Goal: Task Accomplishment & Management: Manage account settings

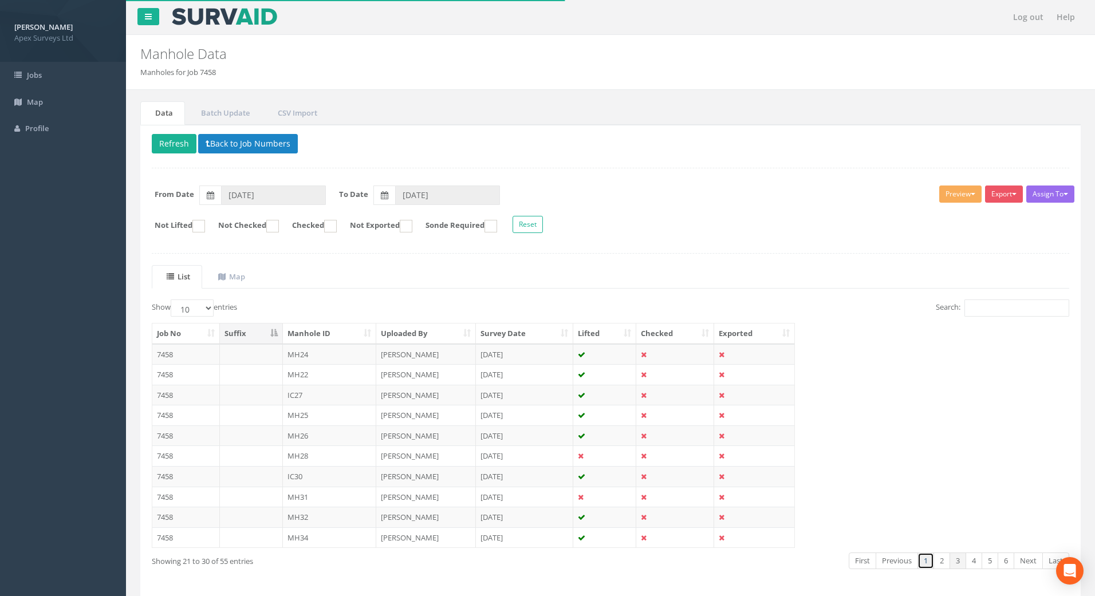
click at [923, 563] on link "1" at bounding box center [925, 560] width 17 height 17
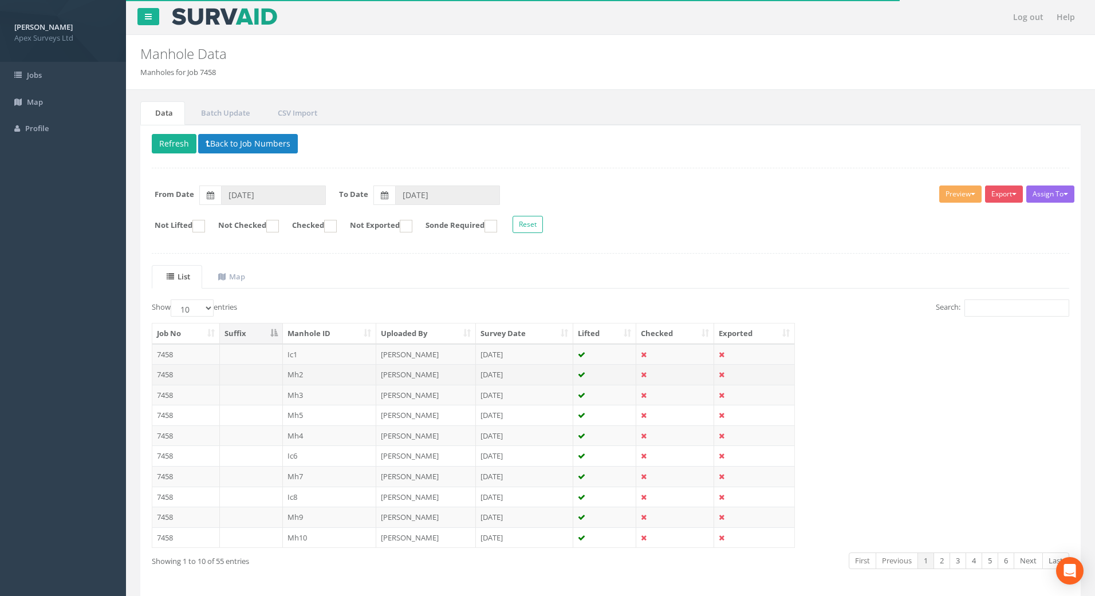
click at [167, 373] on td "7458" at bounding box center [186, 374] width 68 height 21
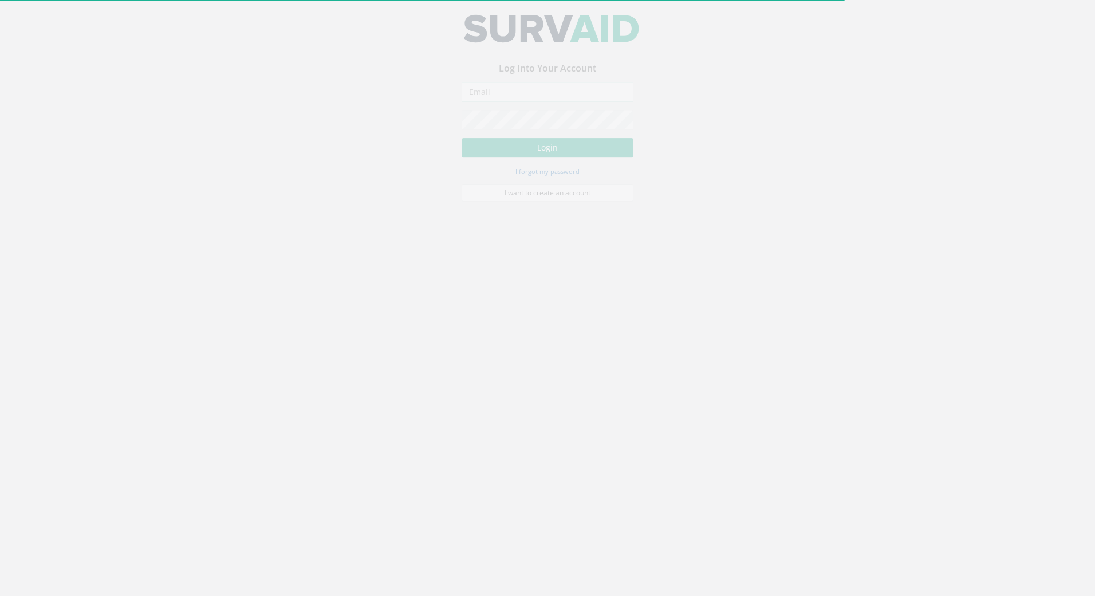
type input "alan.kelly@apexsurveys.ie"
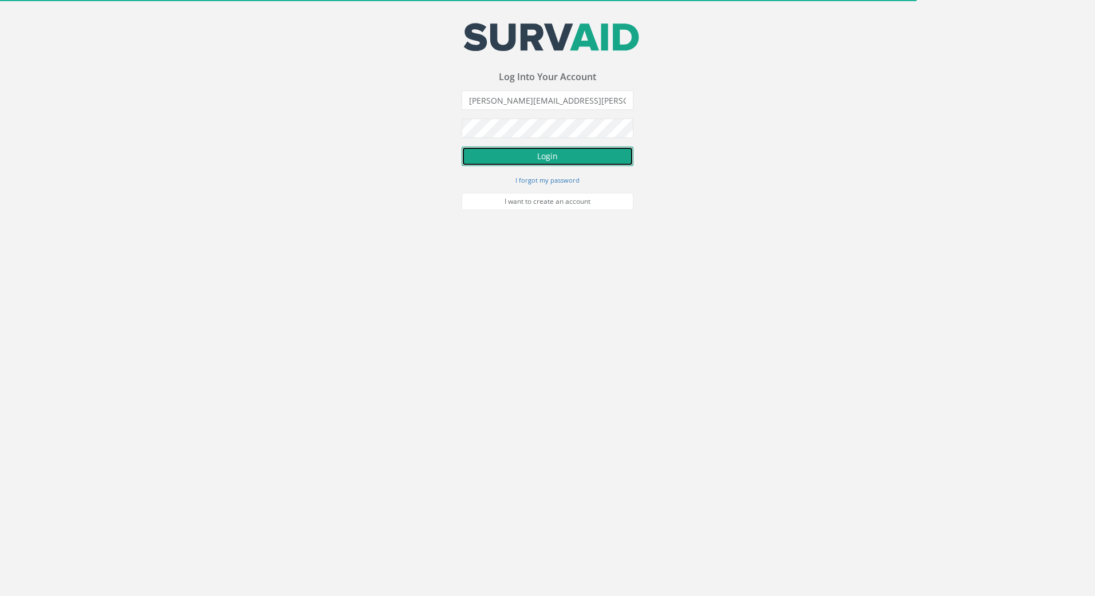
click at [544, 155] on button "Login" at bounding box center [547, 156] width 172 height 19
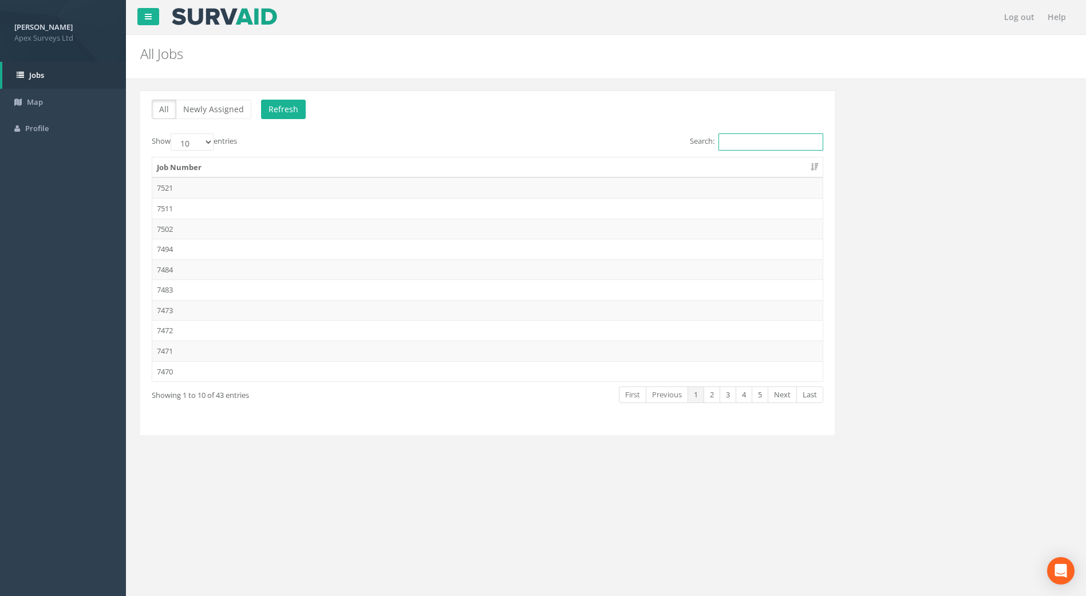
click at [734, 139] on input "Search:" at bounding box center [770, 141] width 105 height 17
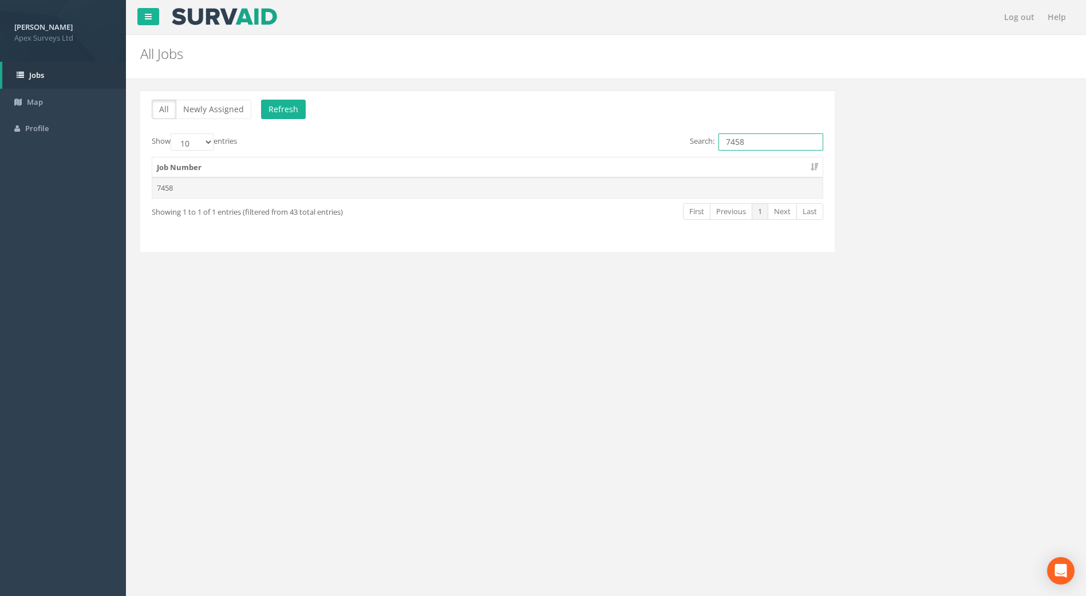
type input "7458"
click at [187, 187] on td "7458" at bounding box center [487, 187] width 670 height 21
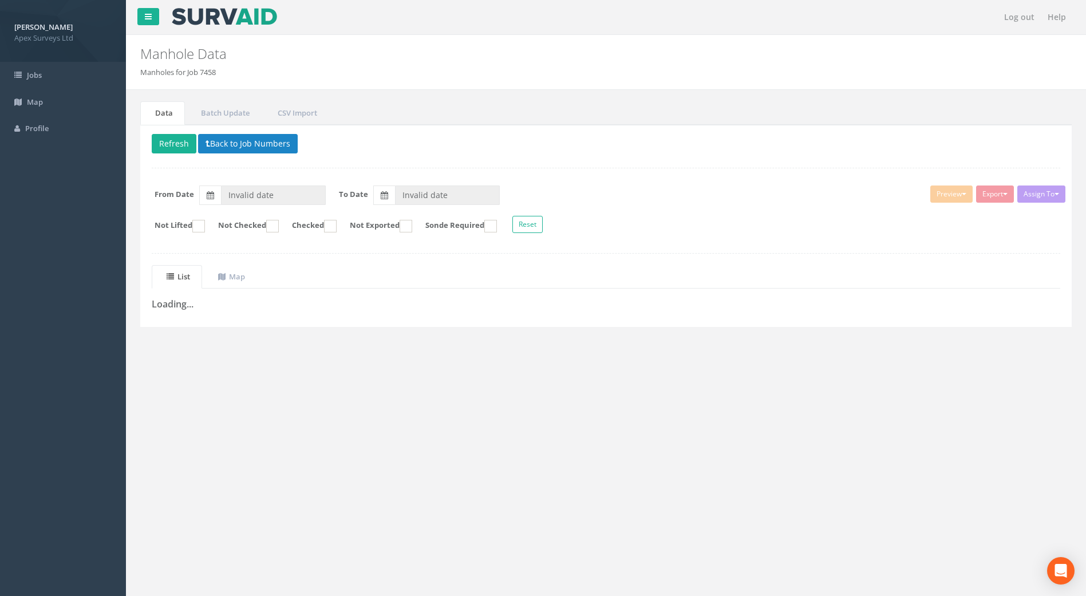
type input "[DATE]"
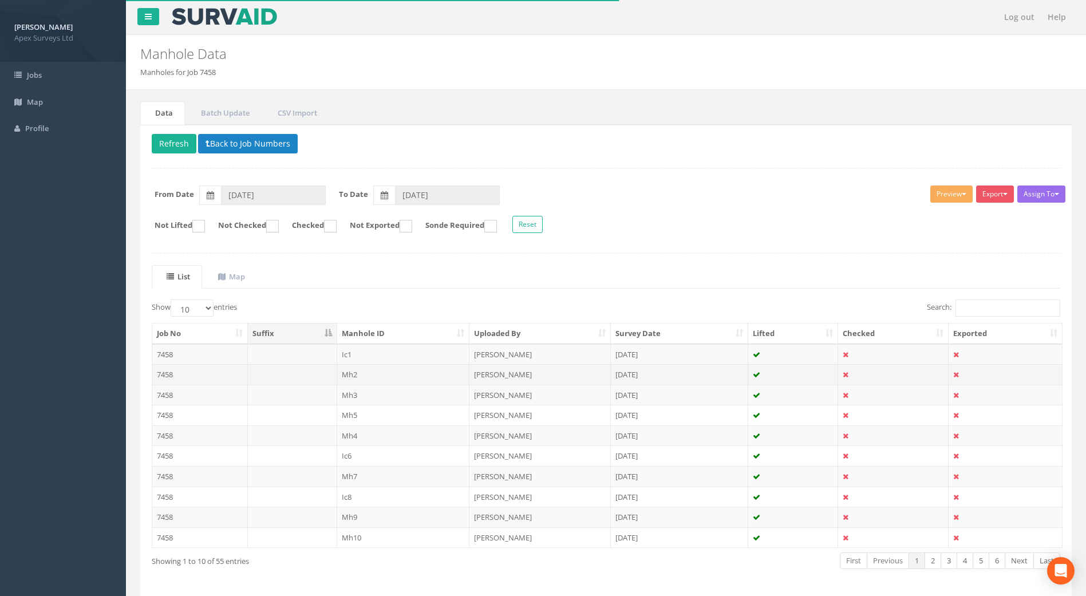
click at [163, 376] on td "7458" at bounding box center [200, 374] width 96 height 21
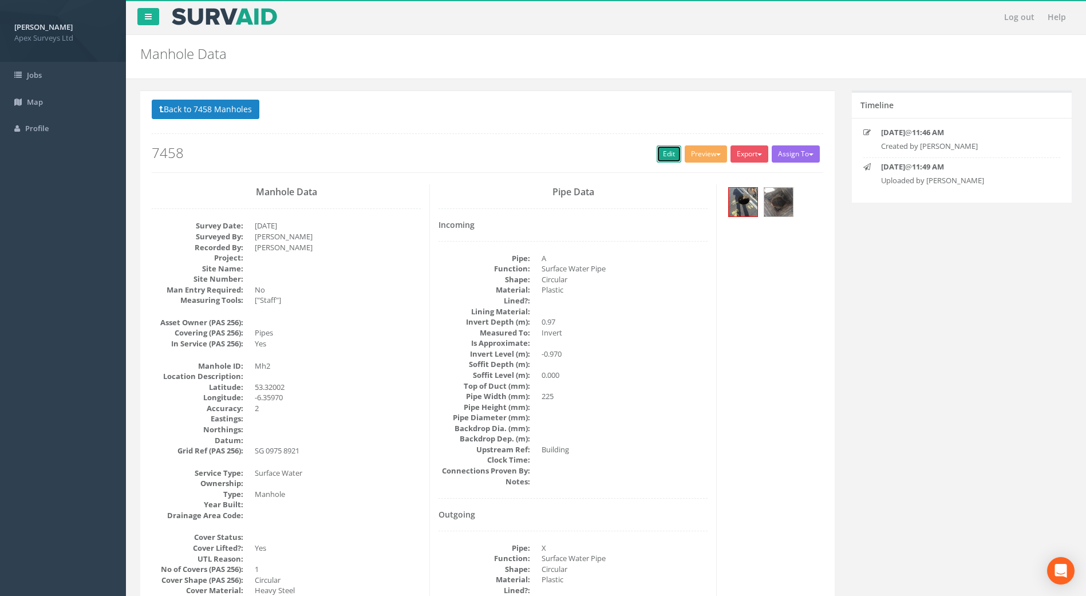
click at [659, 145] on link "Edit" at bounding box center [669, 153] width 25 height 17
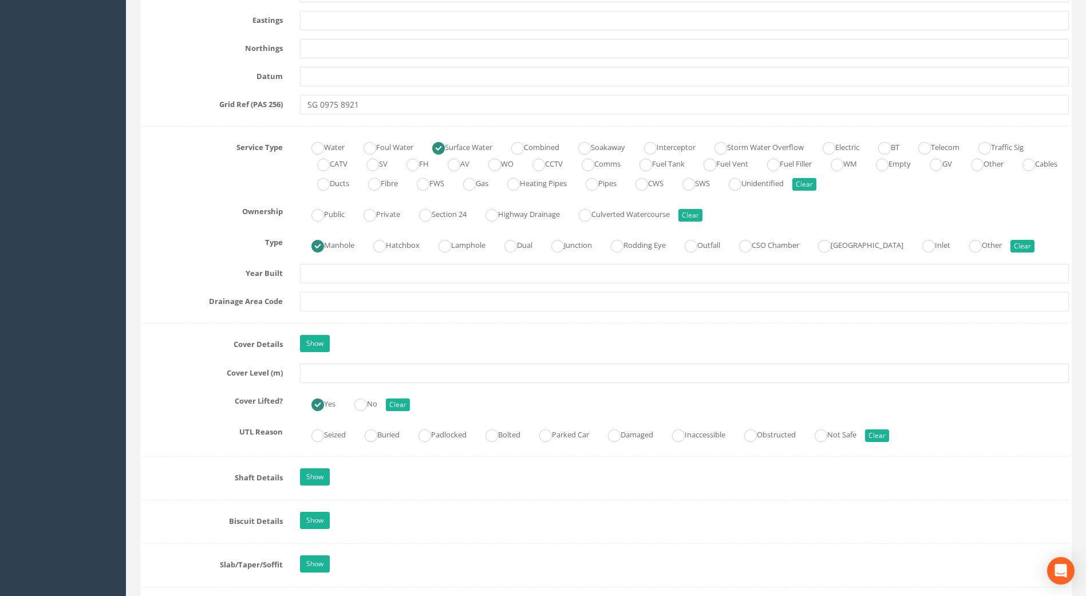
scroll to position [744, 0]
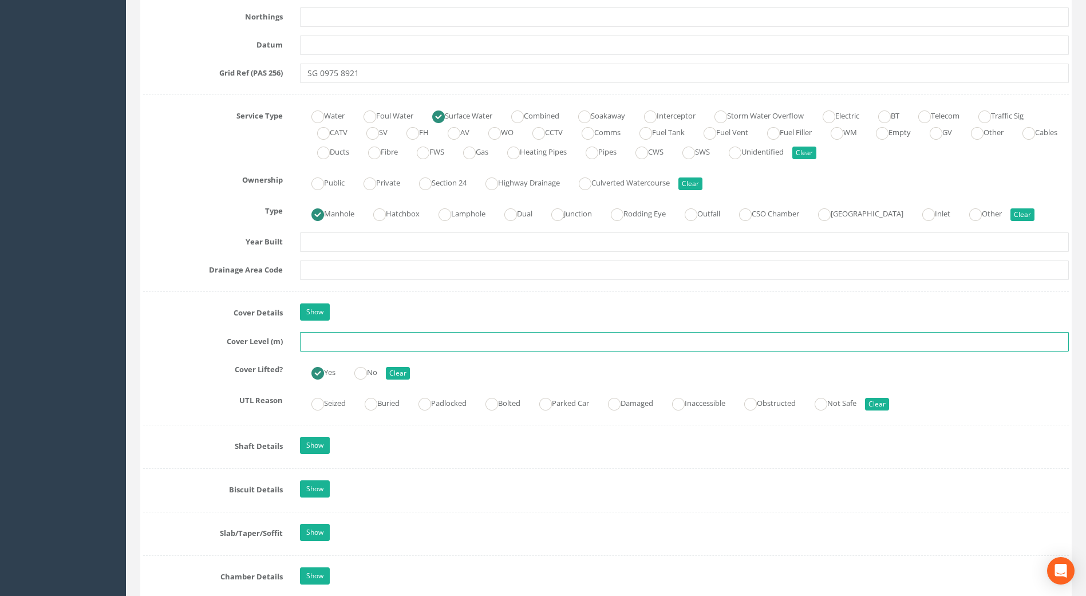
click at [339, 335] on input "text" at bounding box center [684, 341] width 769 height 19
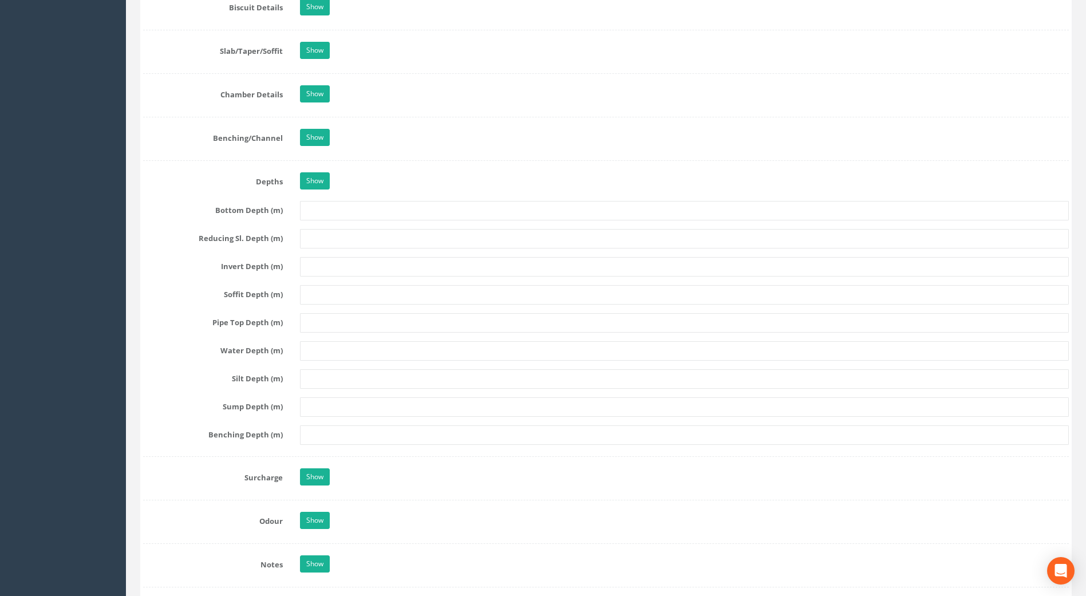
scroll to position [1546, 0]
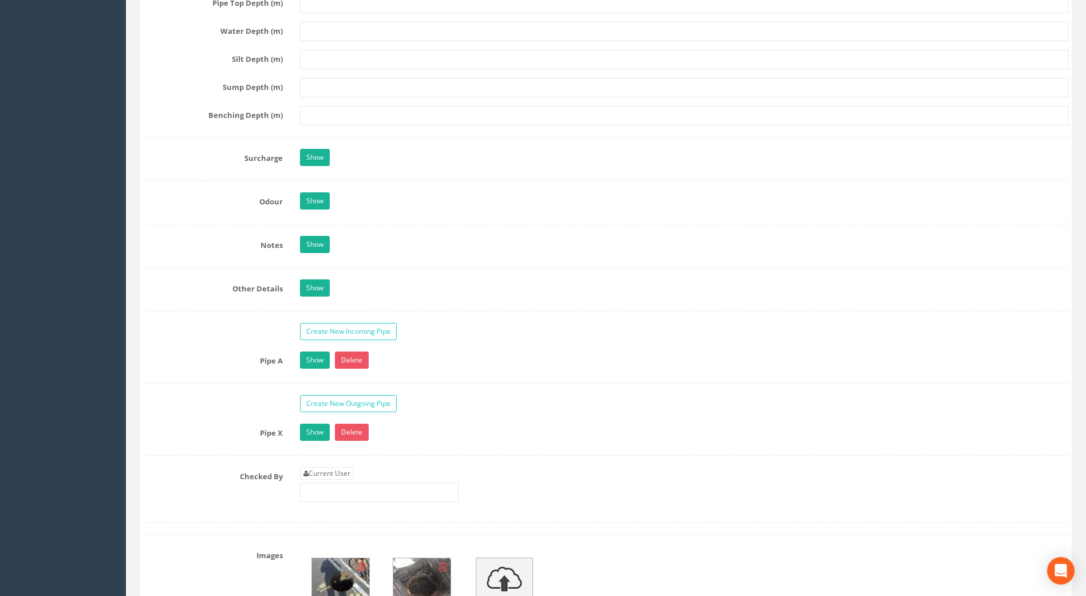
type input "58.23"
click at [313, 484] on input "text" at bounding box center [379, 492] width 159 height 19
click at [318, 469] on link "Current User" at bounding box center [327, 473] width 54 height 13
type input "[PERSON_NAME]"
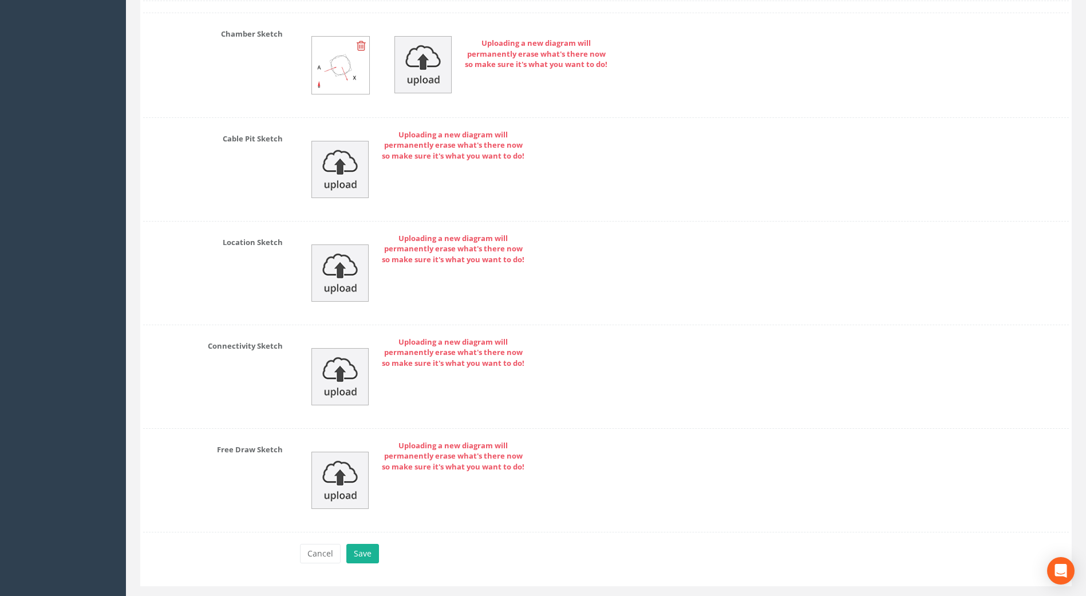
scroll to position [2388, 0]
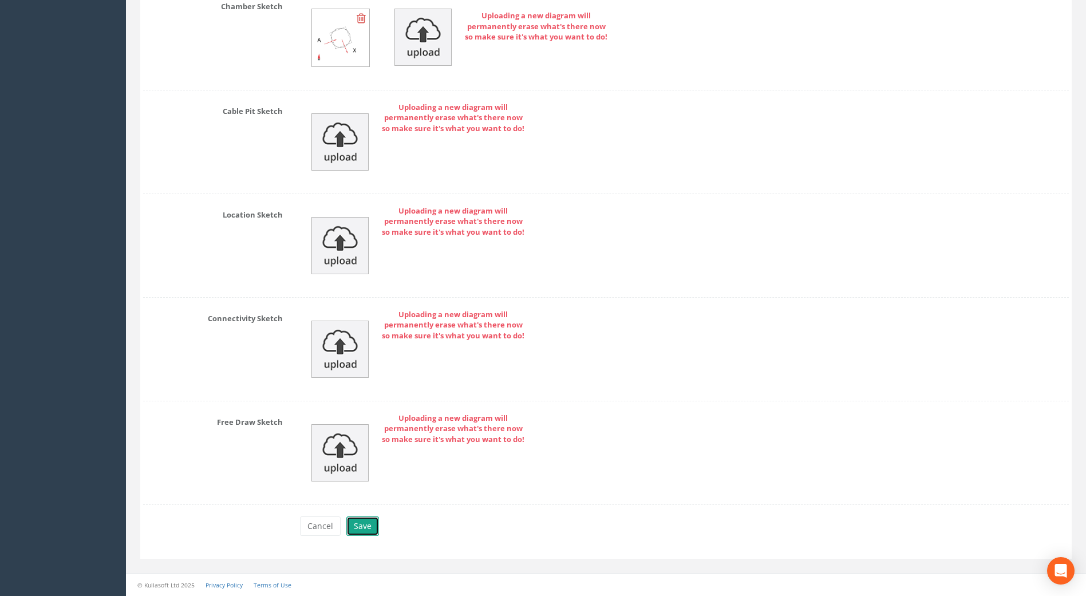
drag, startPoint x: 362, startPoint y: 526, endPoint x: 370, endPoint y: 526, distance: 7.5
click at [368, 526] on button "Save" at bounding box center [362, 525] width 33 height 19
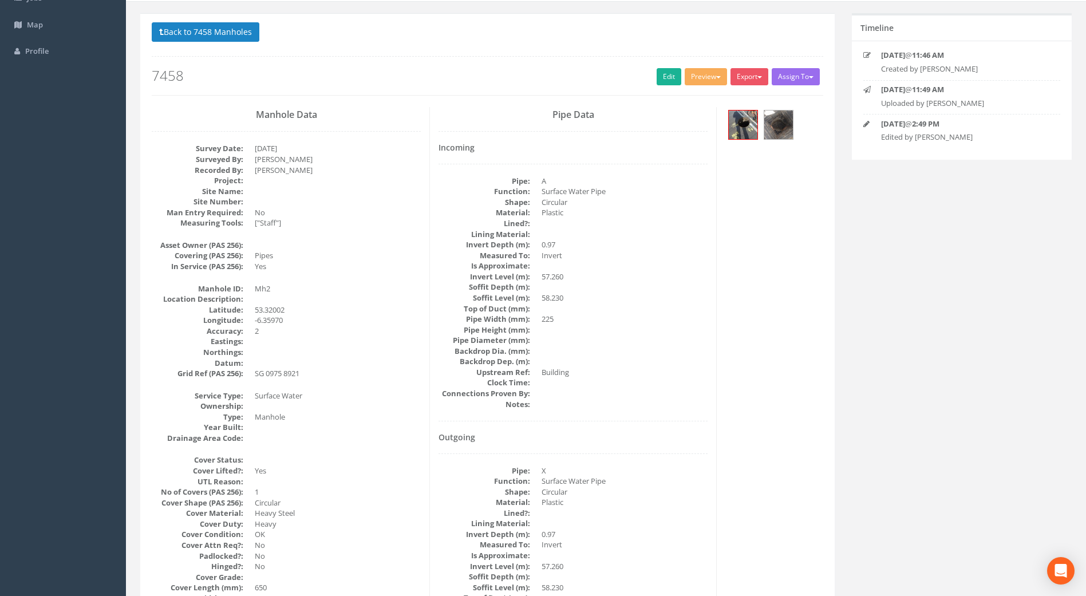
scroll to position [0, 0]
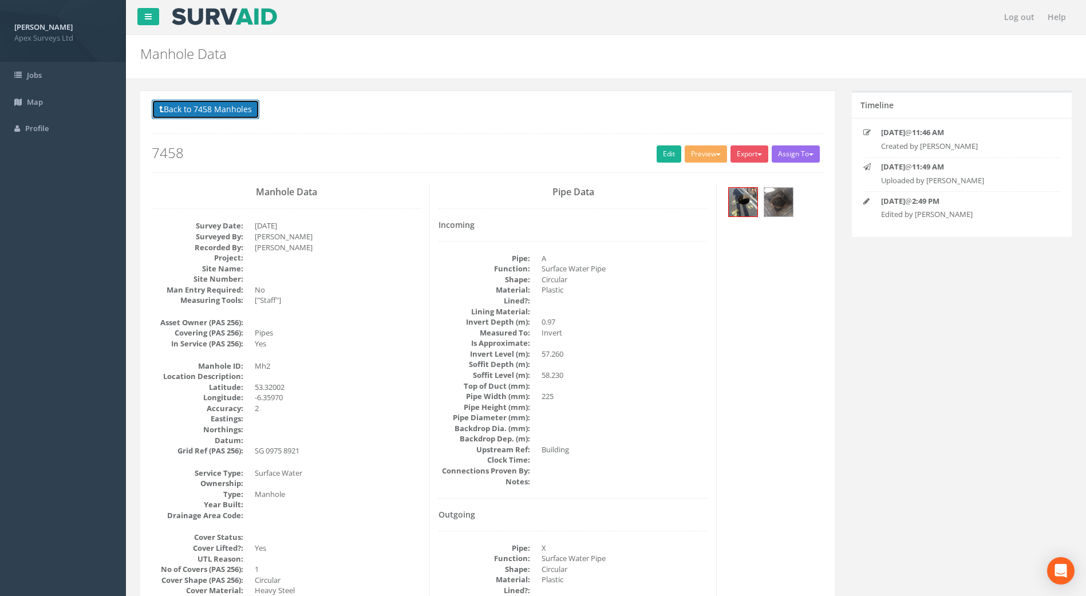
click at [184, 116] on button "Back to 7458 Manholes" at bounding box center [206, 109] width 108 height 19
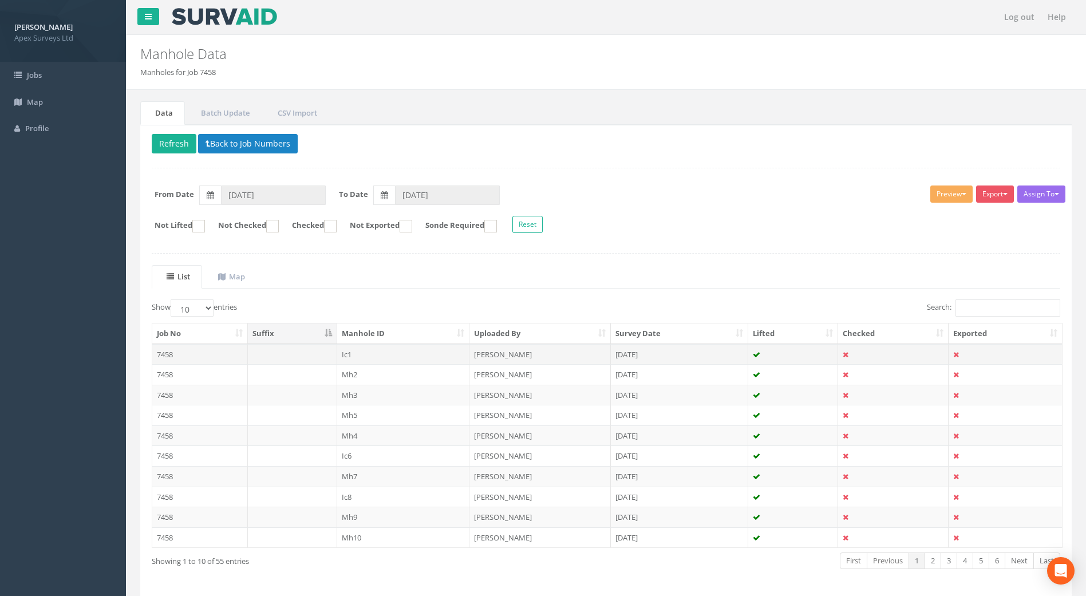
click at [168, 354] on td "7458" at bounding box center [200, 354] width 96 height 21
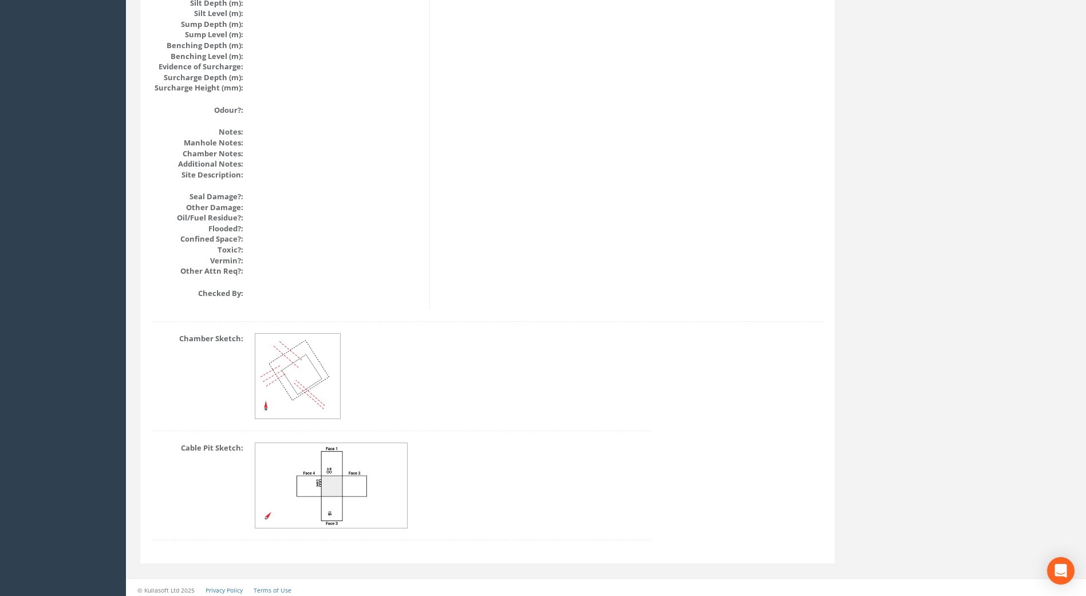
scroll to position [1279, 0]
click at [332, 479] on img at bounding box center [331, 480] width 153 height 85
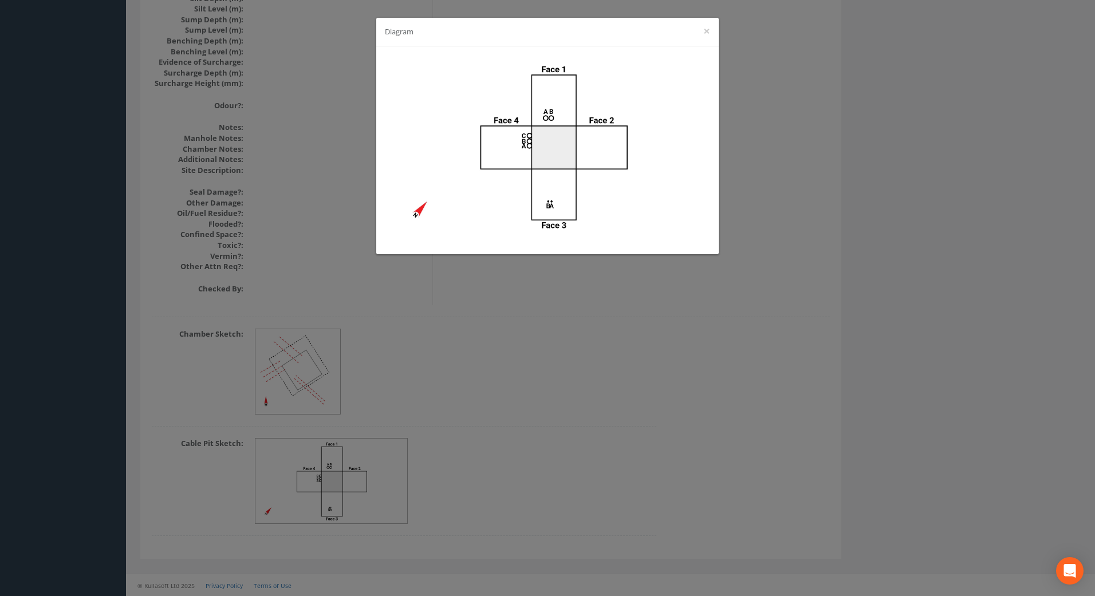
click at [826, 301] on div "Diagram ×" at bounding box center [547, 298] width 1095 height 596
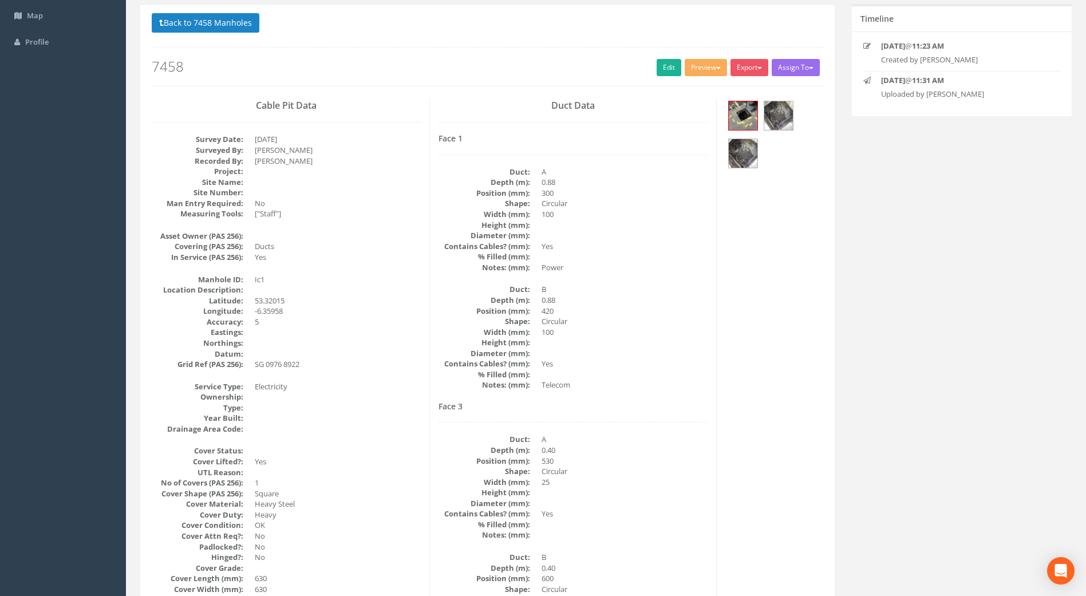
scroll to position [0, 0]
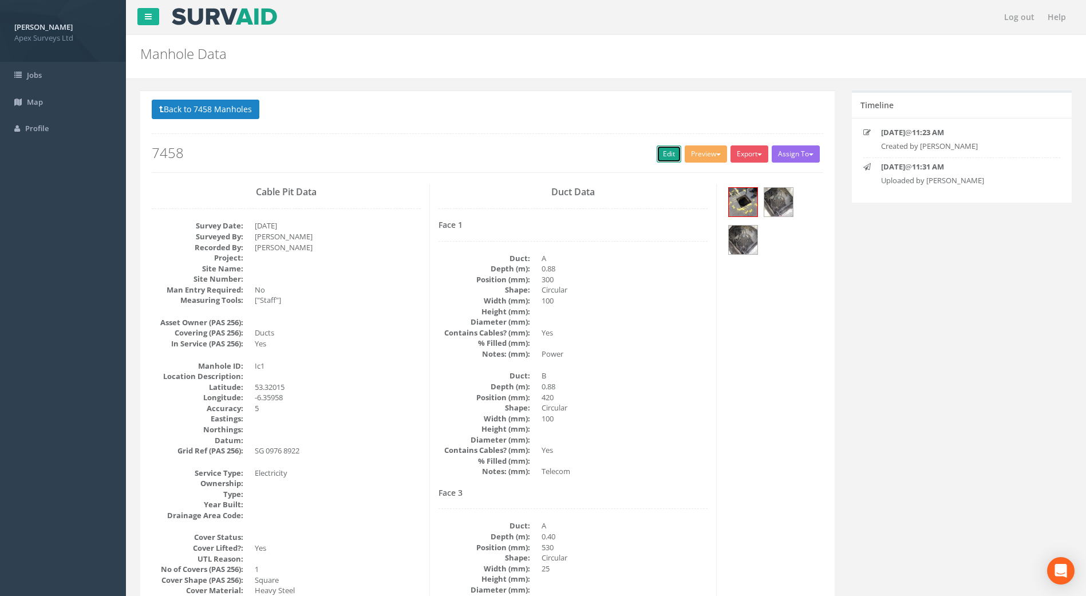
click at [657, 154] on link "Edit" at bounding box center [669, 153] width 25 height 17
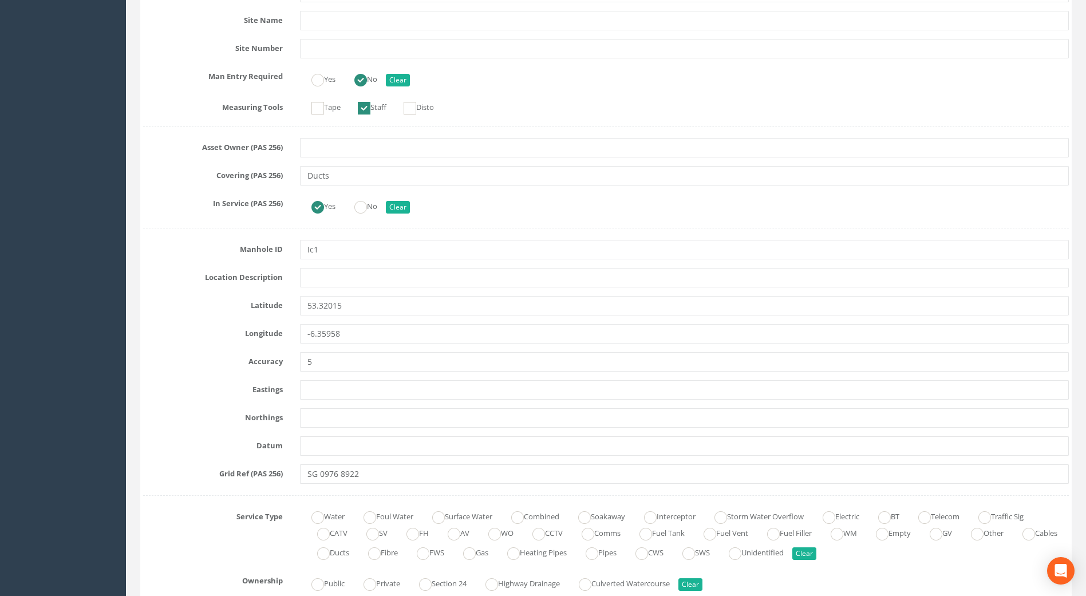
scroll to position [687, 0]
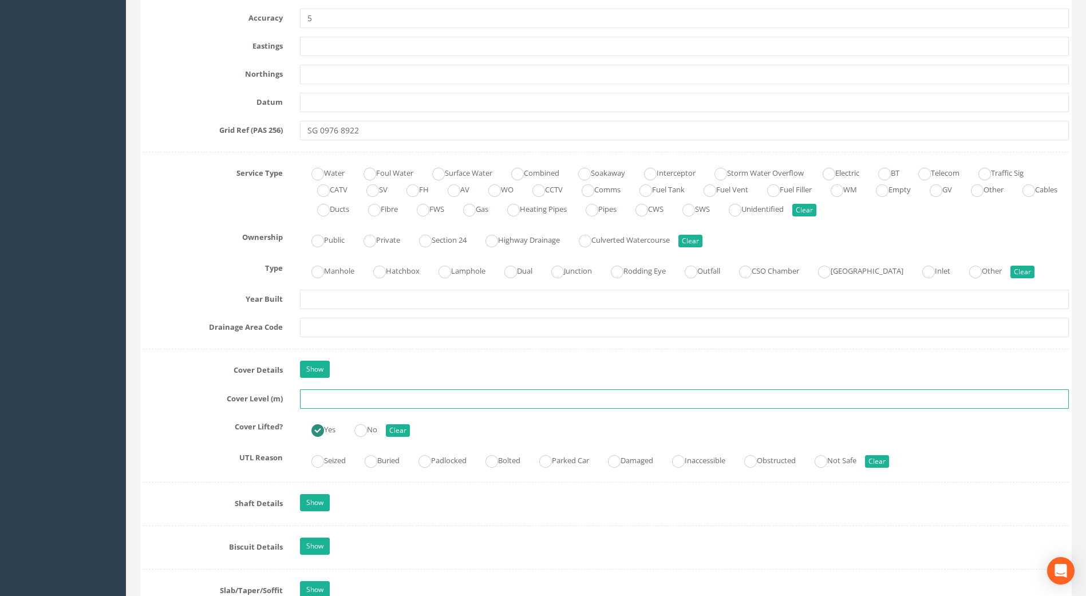
click at [337, 398] on input "text" at bounding box center [684, 398] width 769 height 19
drag, startPoint x: 321, startPoint y: 399, endPoint x: 431, endPoint y: 377, distance: 112.6
click at [389, 397] on input "58.23" at bounding box center [684, 398] width 769 height 19
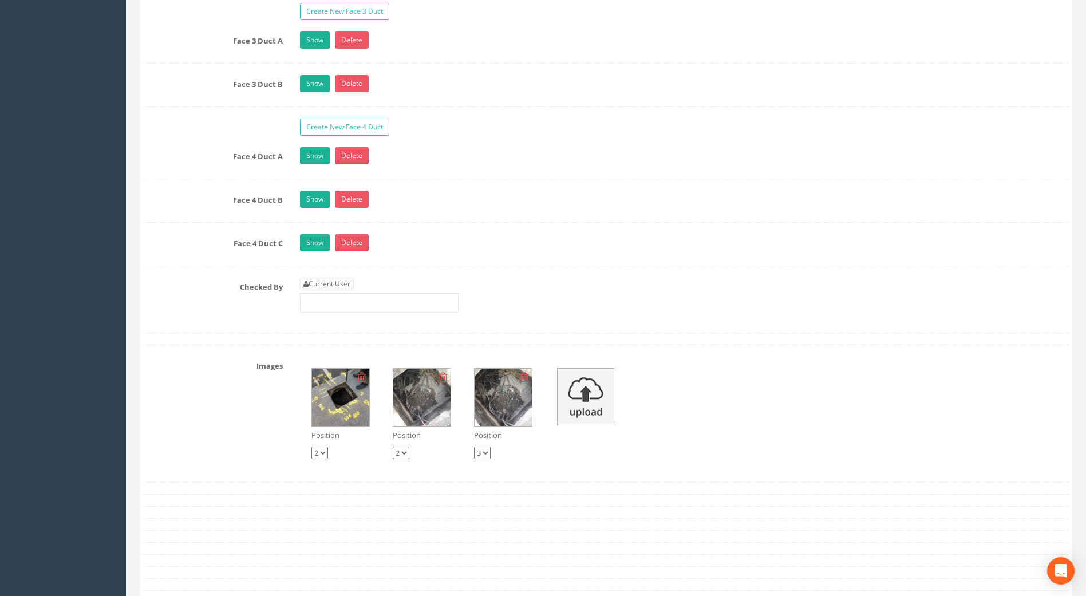
scroll to position [2118, 0]
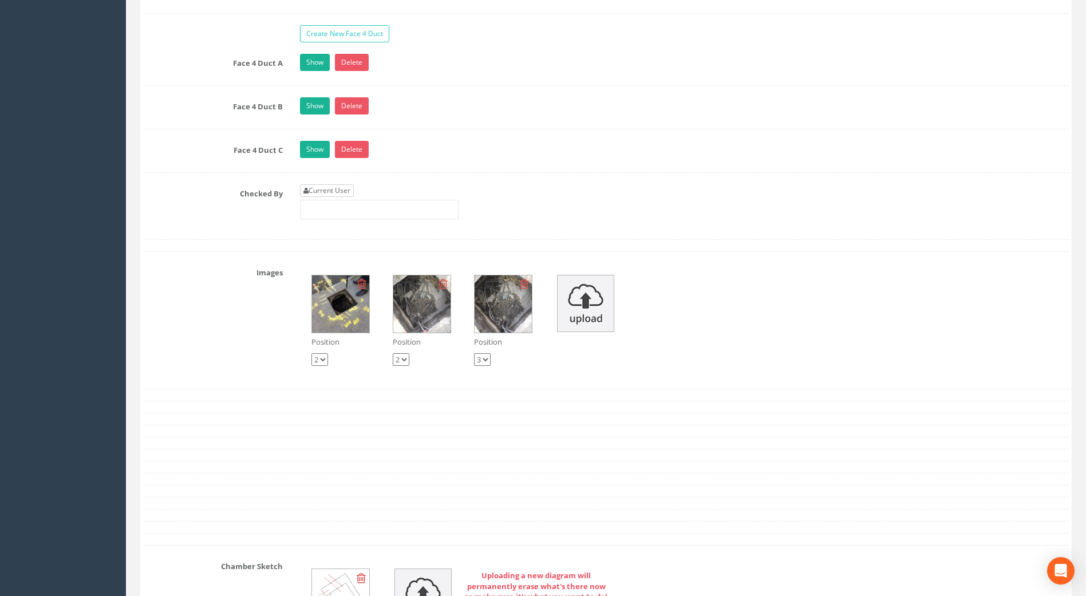
type input "58.17"
click at [338, 185] on link "Current User" at bounding box center [327, 190] width 54 height 13
type input "[PERSON_NAME]"
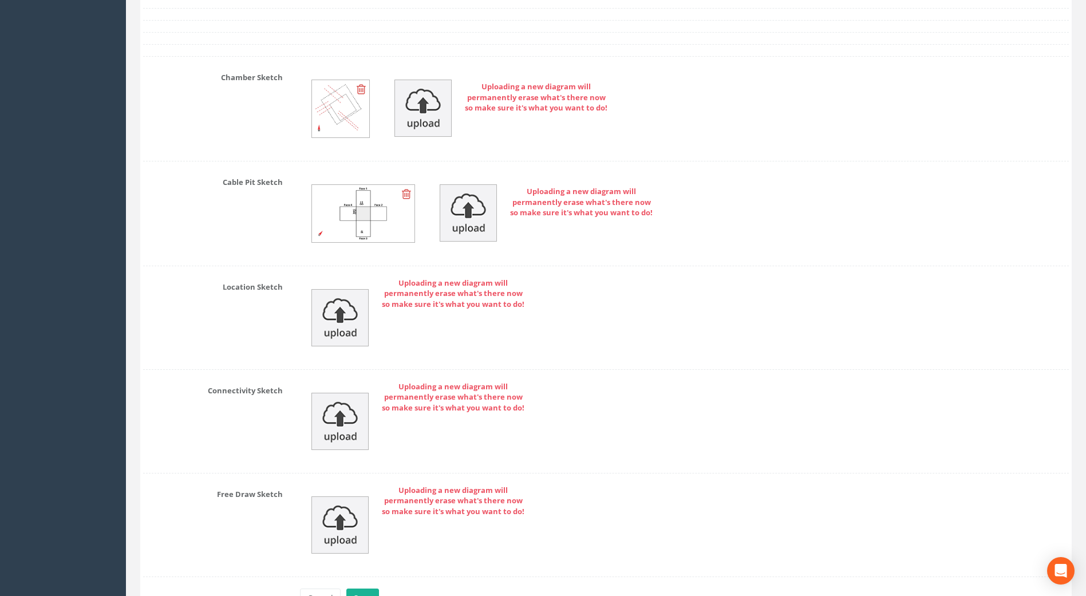
scroll to position [2679, 0]
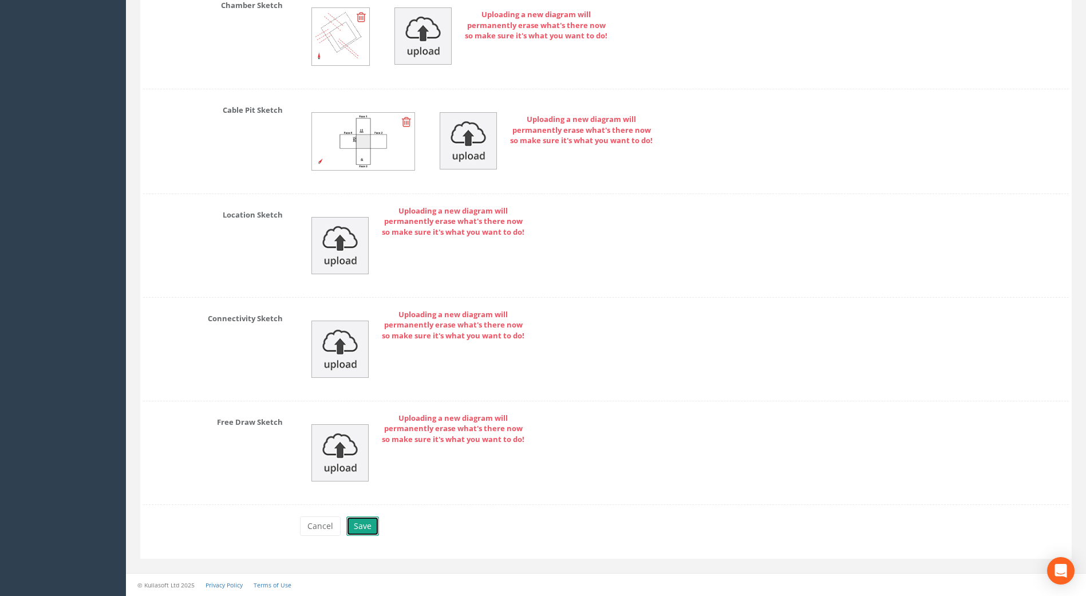
click at [362, 526] on button "Save" at bounding box center [362, 525] width 33 height 19
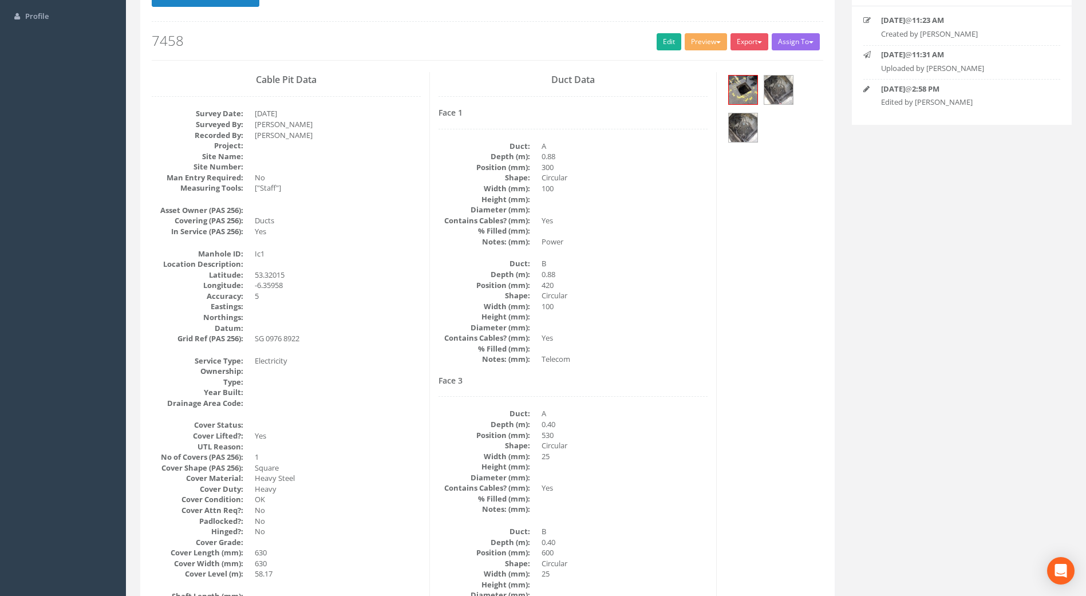
scroll to position [0, 0]
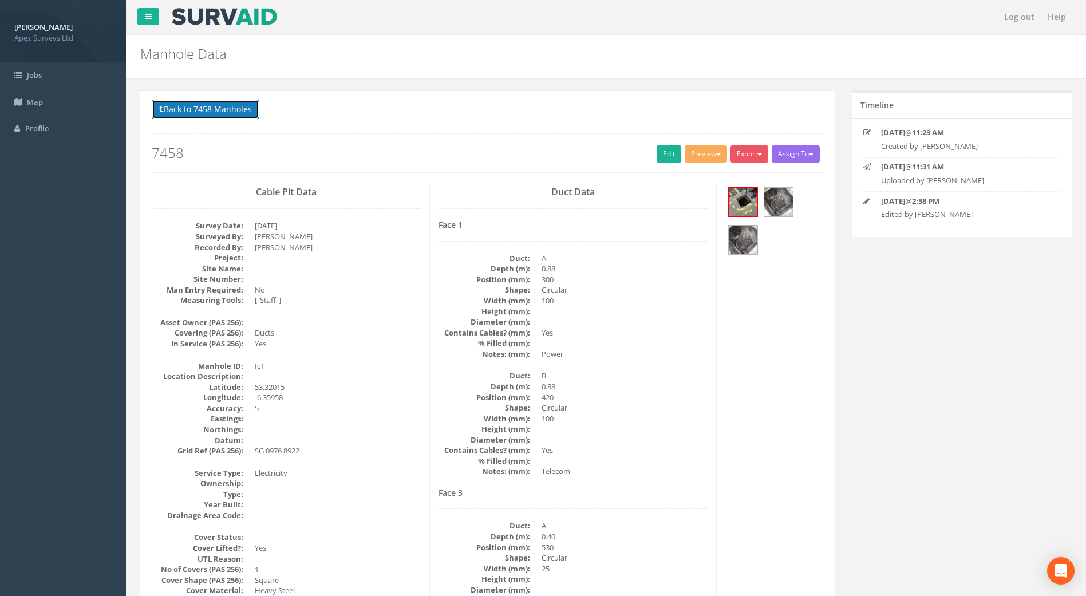
click at [211, 116] on button "Back to 7458 Manholes" at bounding box center [206, 109] width 108 height 19
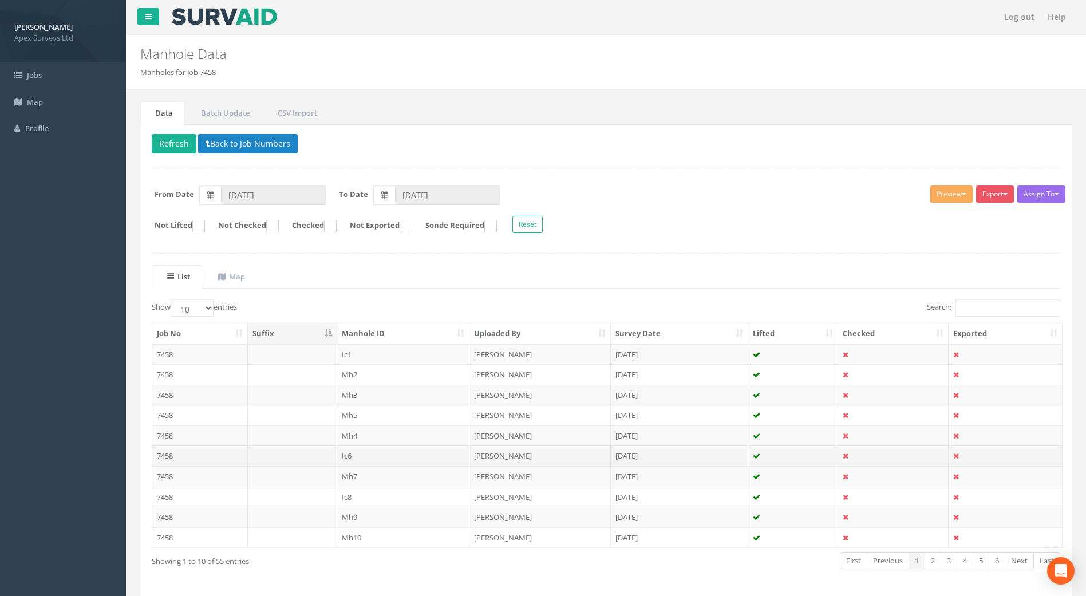
click at [163, 455] on td "7458" at bounding box center [200, 455] width 96 height 21
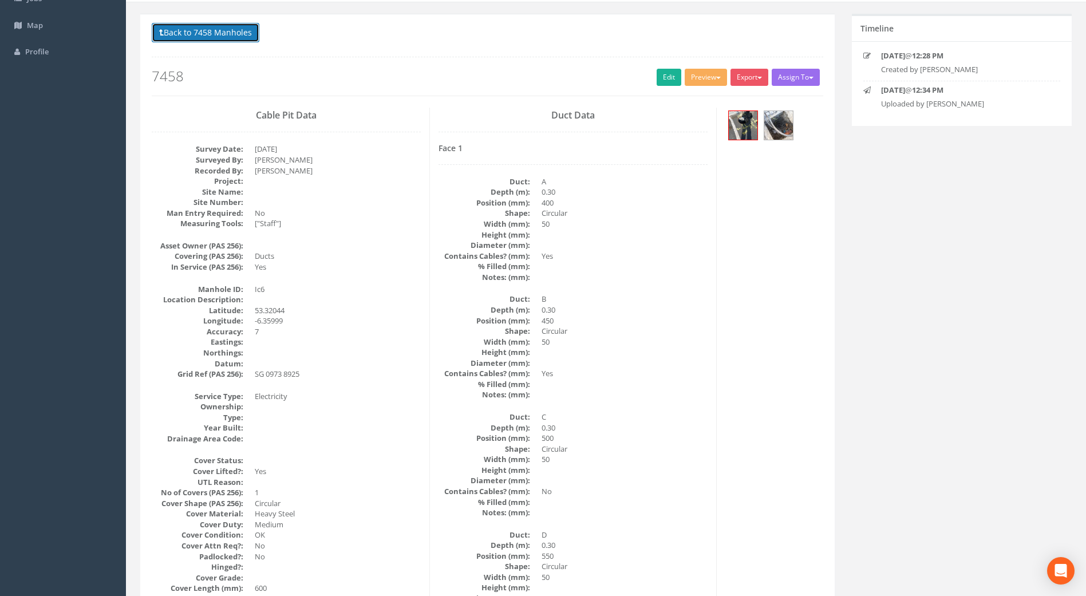
drag, startPoint x: 212, startPoint y: 27, endPoint x: 235, endPoint y: 37, distance: 24.7
click at [207, 29] on button "Back to 7458 Manholes" at bounding box center [206, 32] width 108 height 19
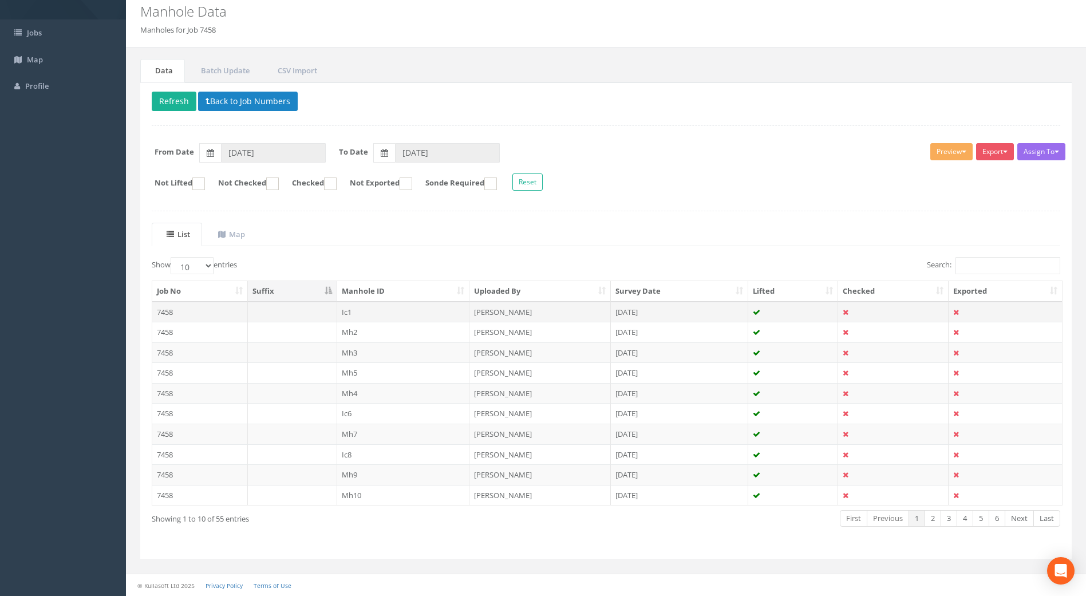
click at [157, 305] on td "7458" at bounding box center [200, 312] width 96 height 21
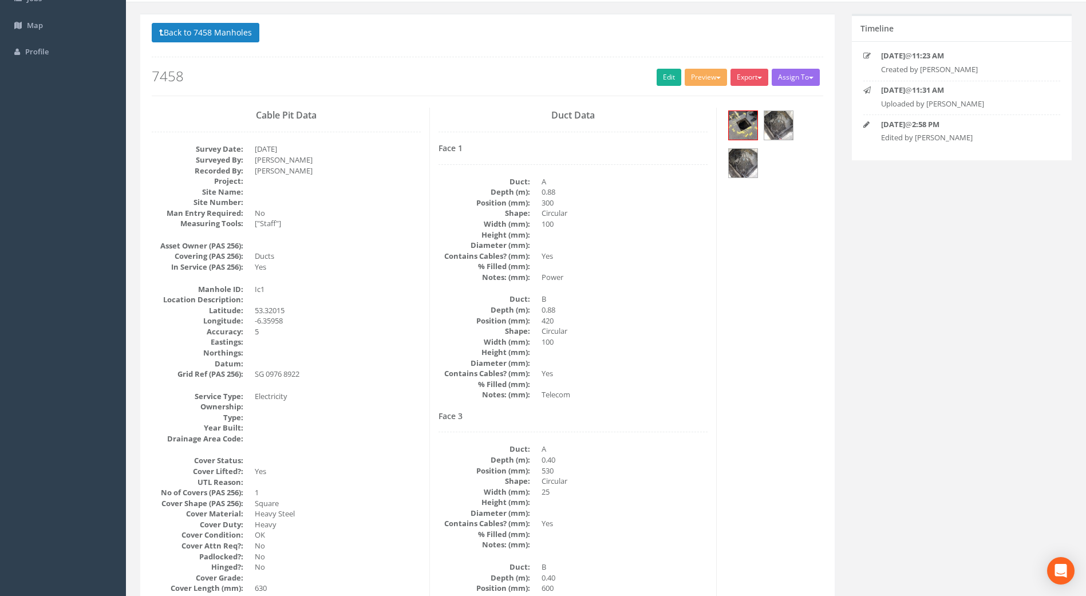
scroll to position [0, 0]
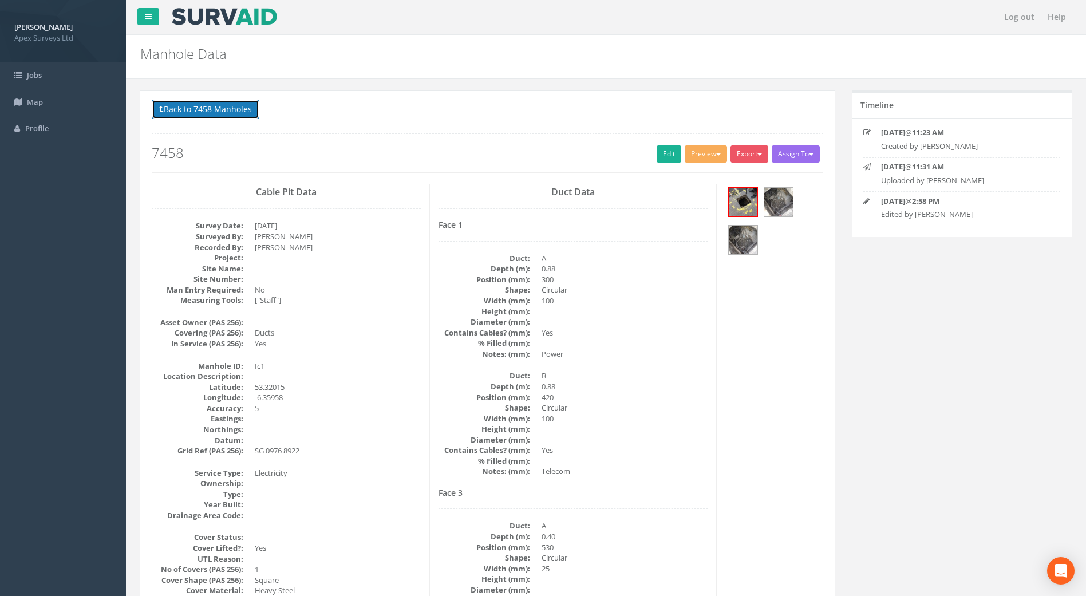
click at [207, 110] on button "Back to 7458 Manholes" at bounding box center [206, 109] width 108 height 19
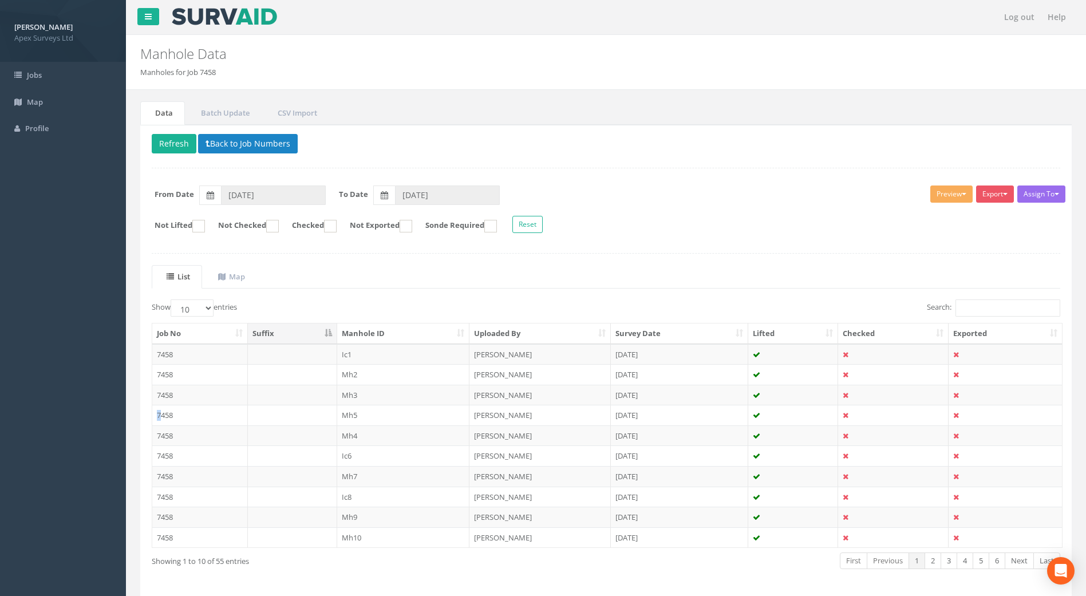
click at [158, 417] on td "7458" at bounding box center [200, 415] width 96 height 21
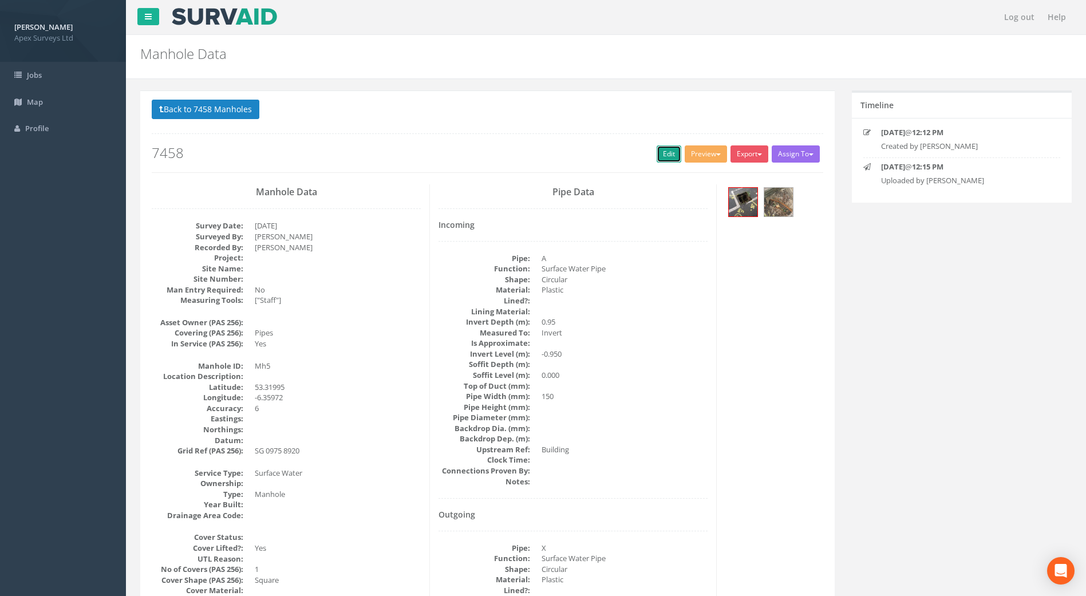
click at [664, 155] on link "Edit" at bounding box center [669, 153] width 25 height 17
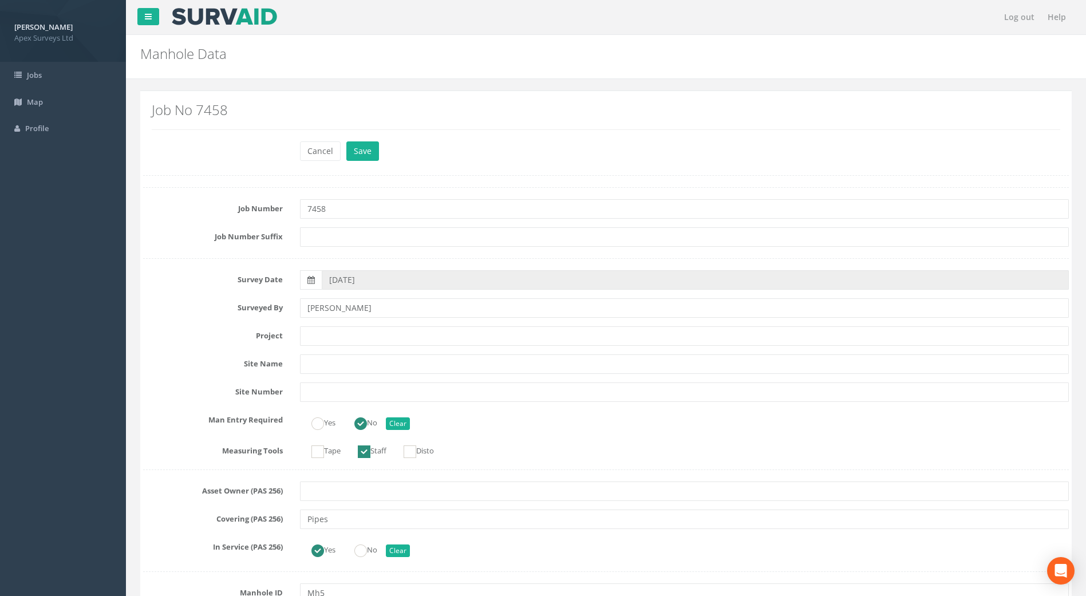
scroll to position [744, 0]
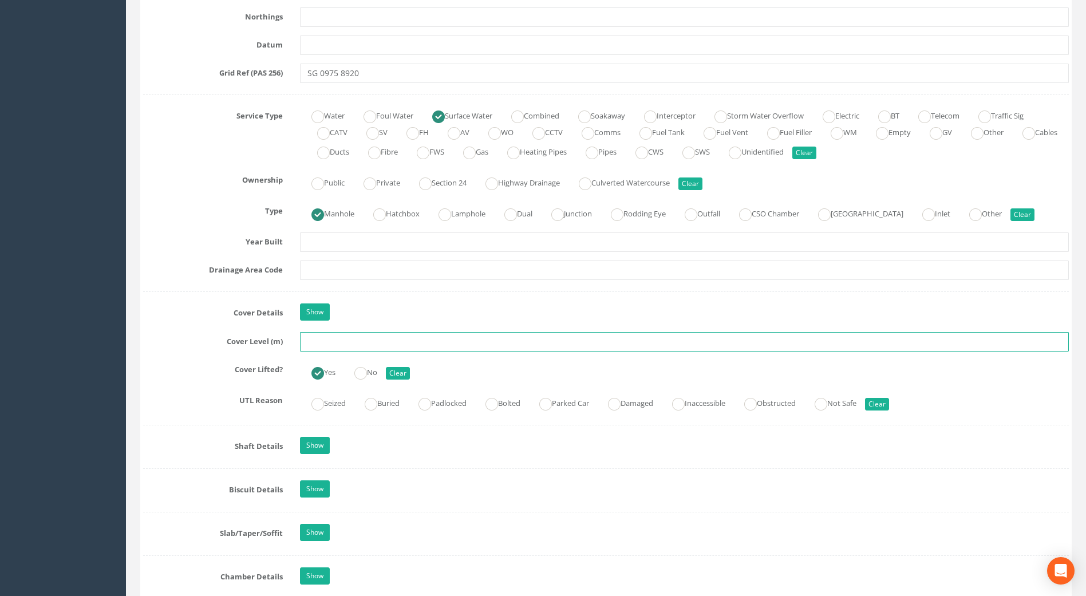
click at [345, 345] on input "text" at bounding box center [684, 341] width 769 height 19
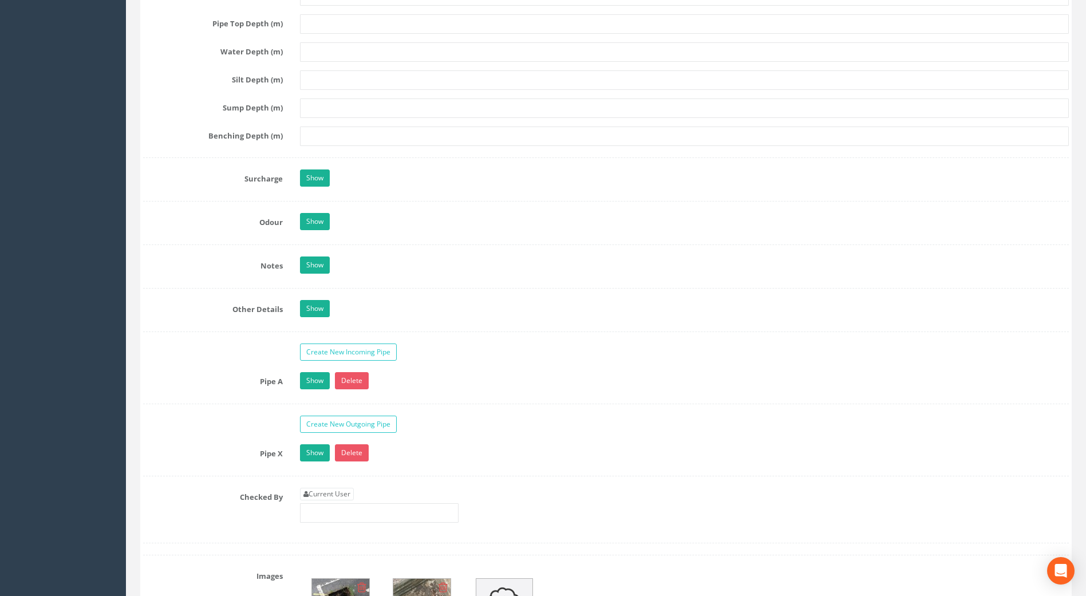
scroll to position [1546, 0]
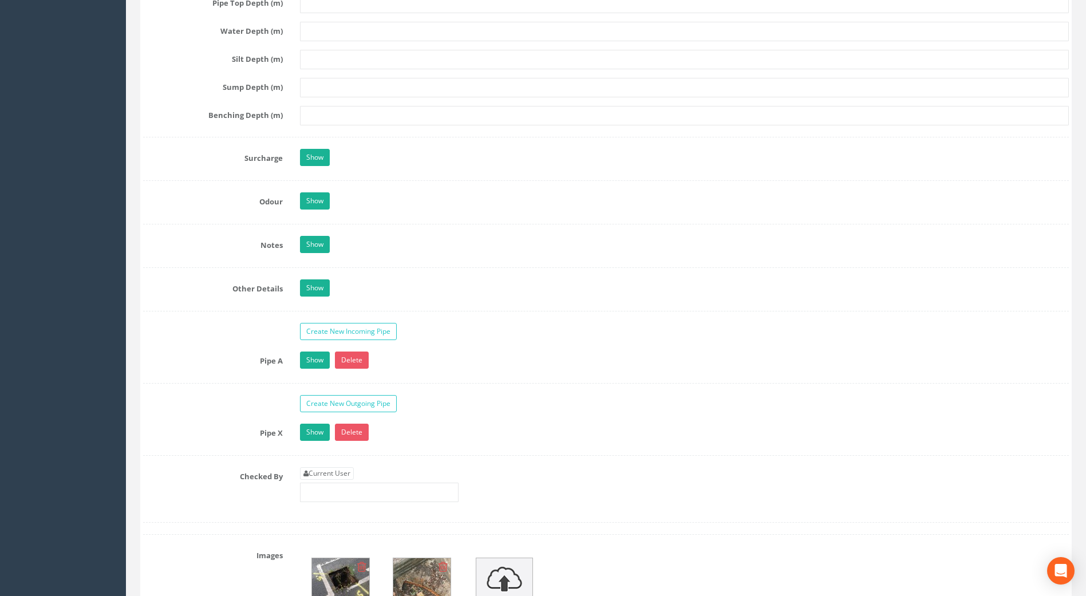
type input "57.99"
click at [330, 492] on input "text" at bounding box center [379, 492] width 159 height 19
click at [333, 477] on link "Current User" at bounding box center [327, 473] width 54 height 13
type input "[PERSON_NAME]"
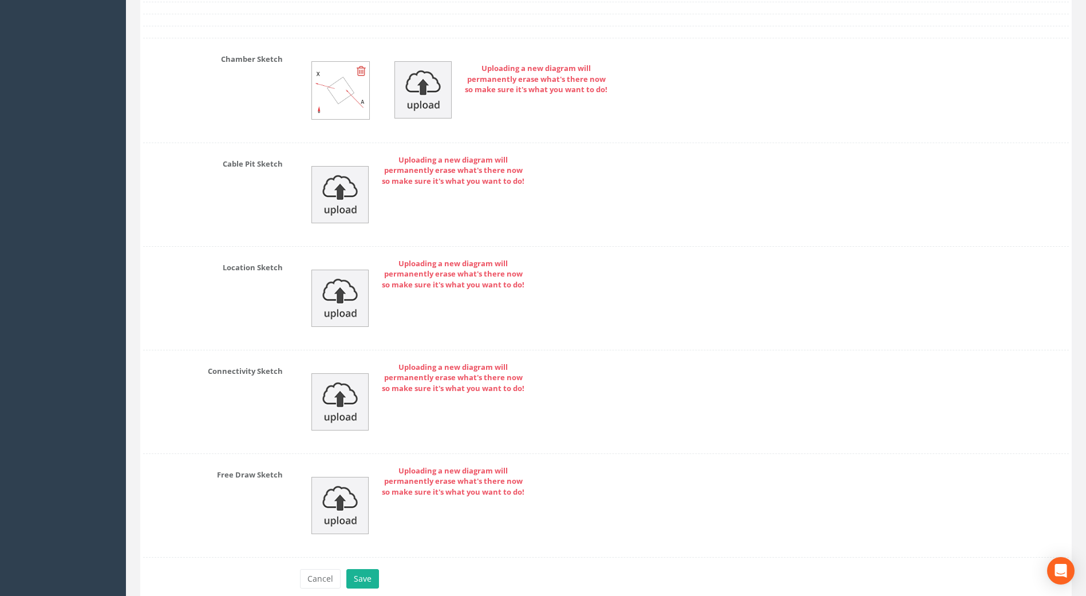
scroll to position [2388, 0]
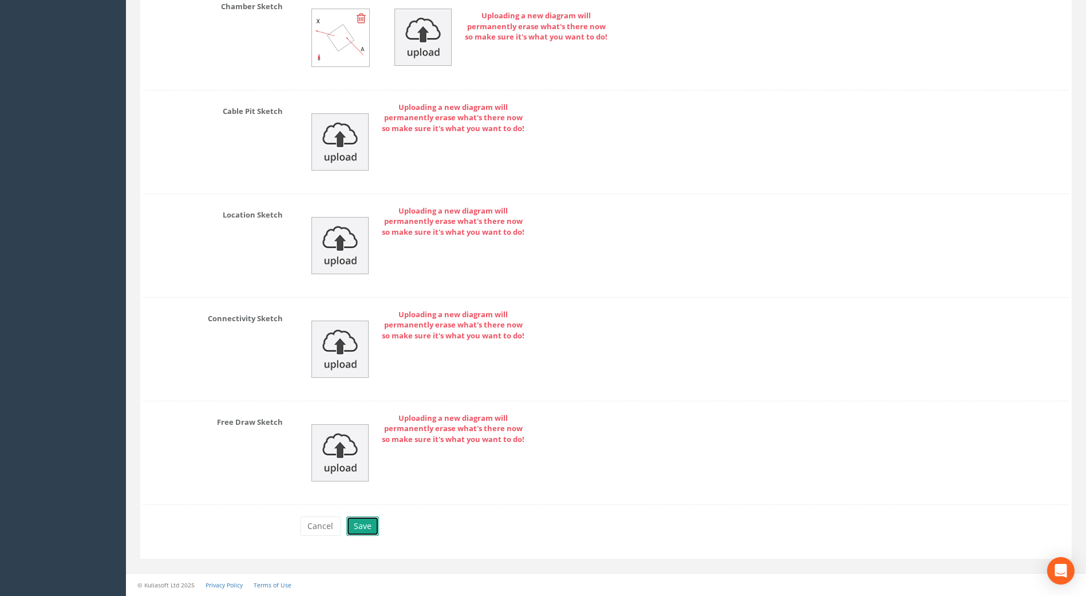
click at [368, 527] on button "Save" at bounding box center [362, 525] width 33 height 19
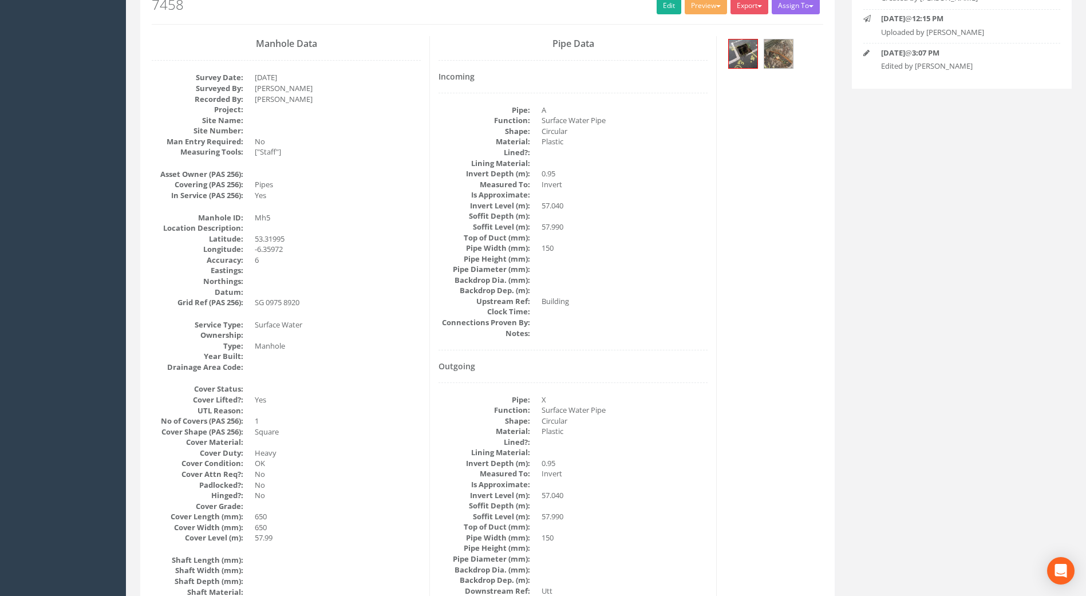
scroll to position [0, 0]
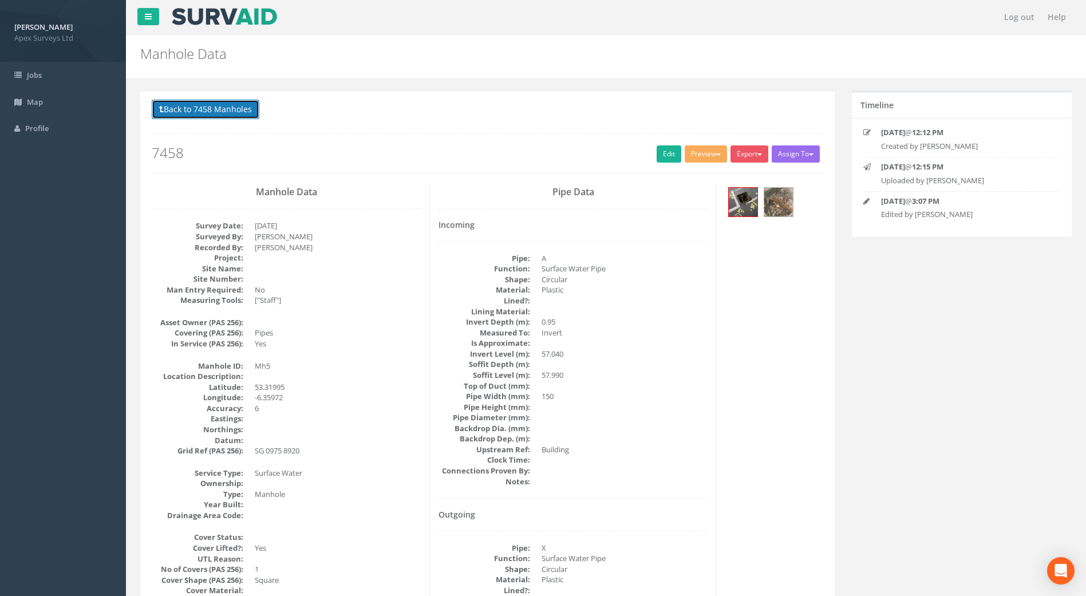
click at [217, 105] on button "Back to 7458 Manholes" at bounding box center [206, 109] width 108 height 19
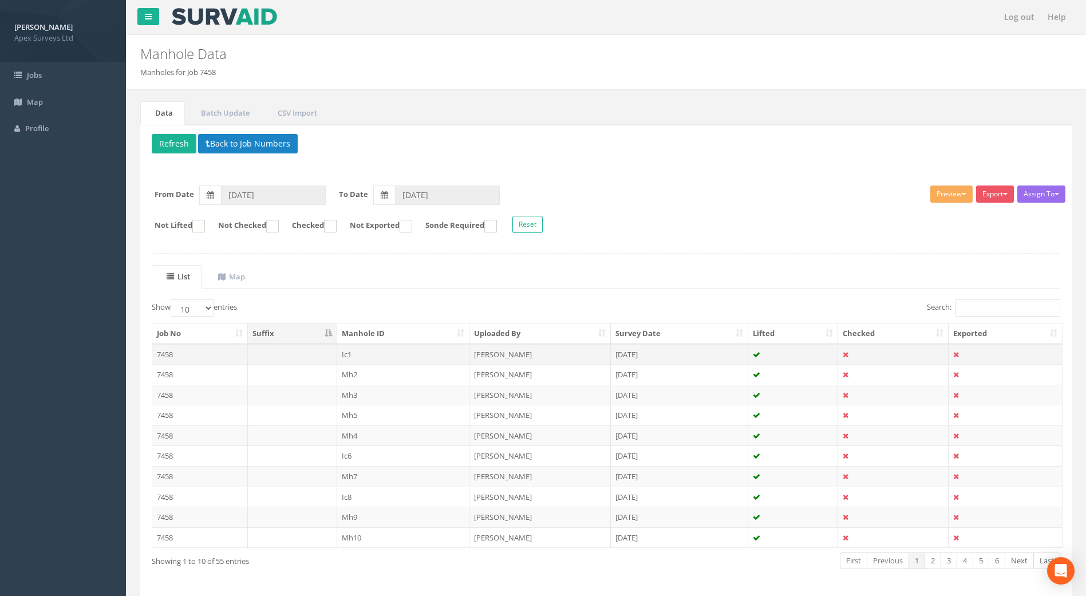
click at [171, 356] on td "7458" at bounding box center [200, 354] width 96 height 21
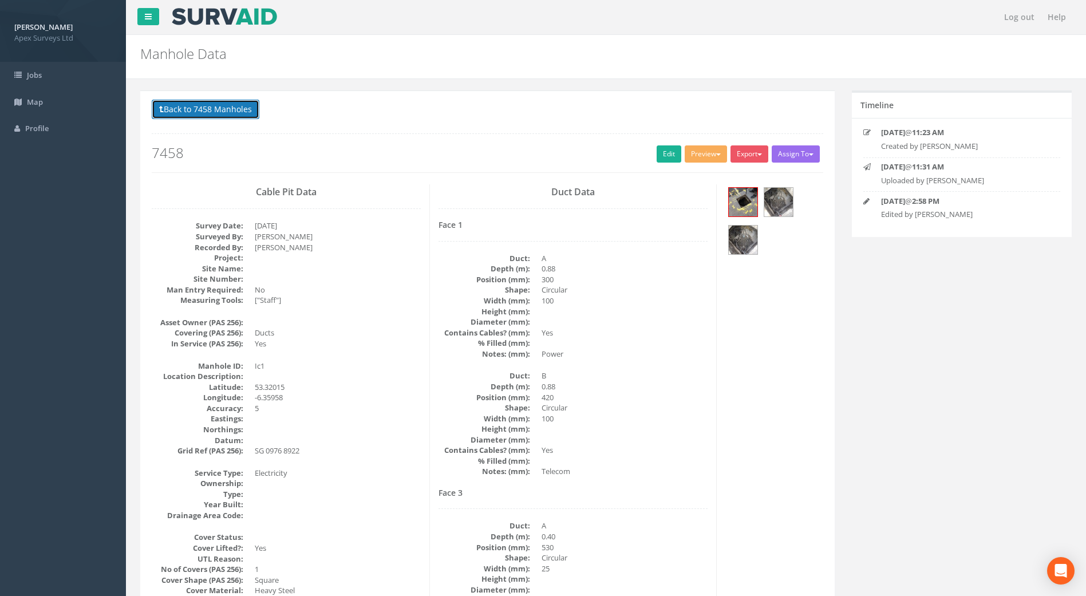
click at [202, 110] on button "Back to 7458 Manholes" at bounding box center [206, 109] width 108 height 19
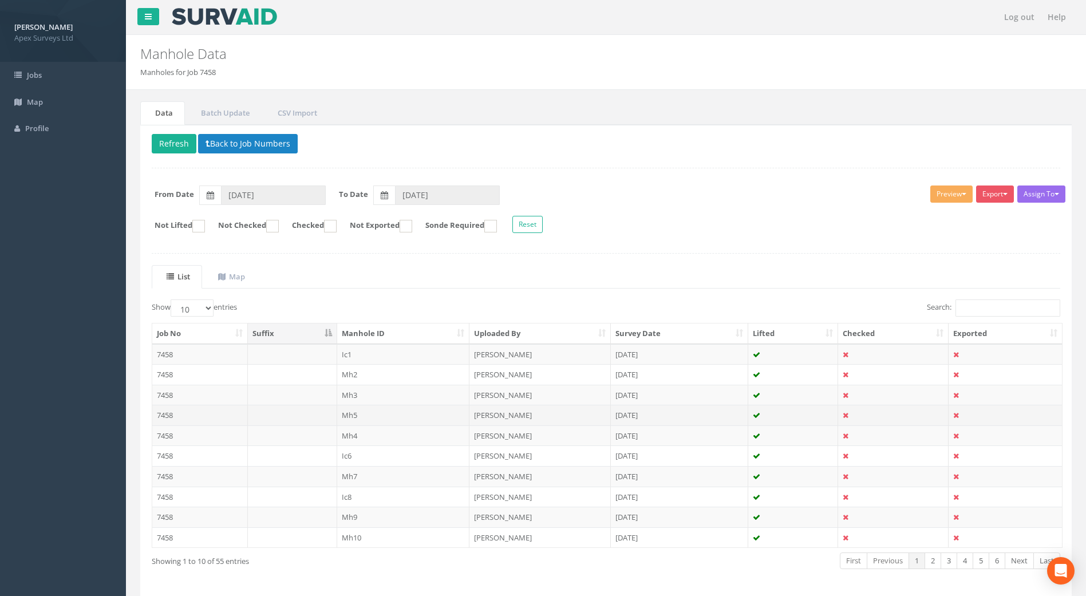
click at [168, 413] on td "7458" at bounding box center [200, 415] width 96 height 21
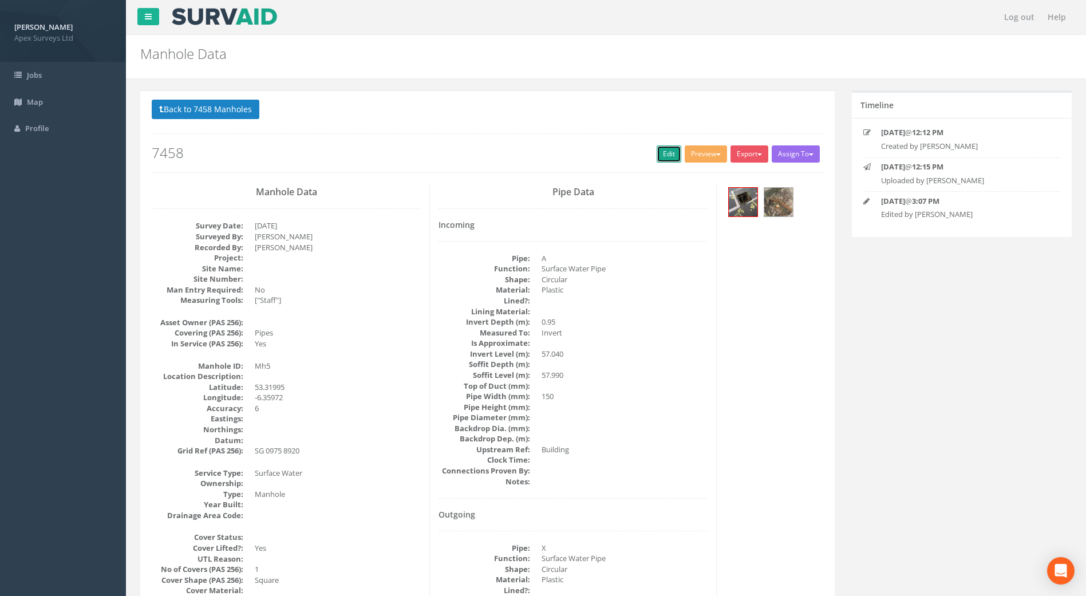
click at [659, 152] on link "Edit" at bounding box center [669, 153] width 25 height 17
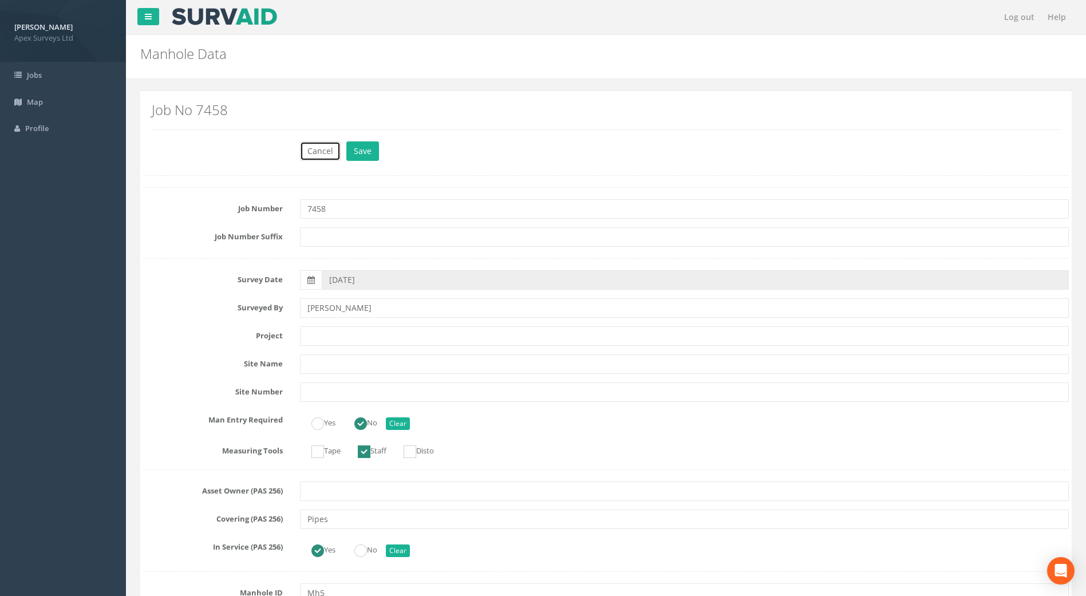
click at [318, 147] on button "Cancel" at bounding box center [320, 150] width 41 height 19
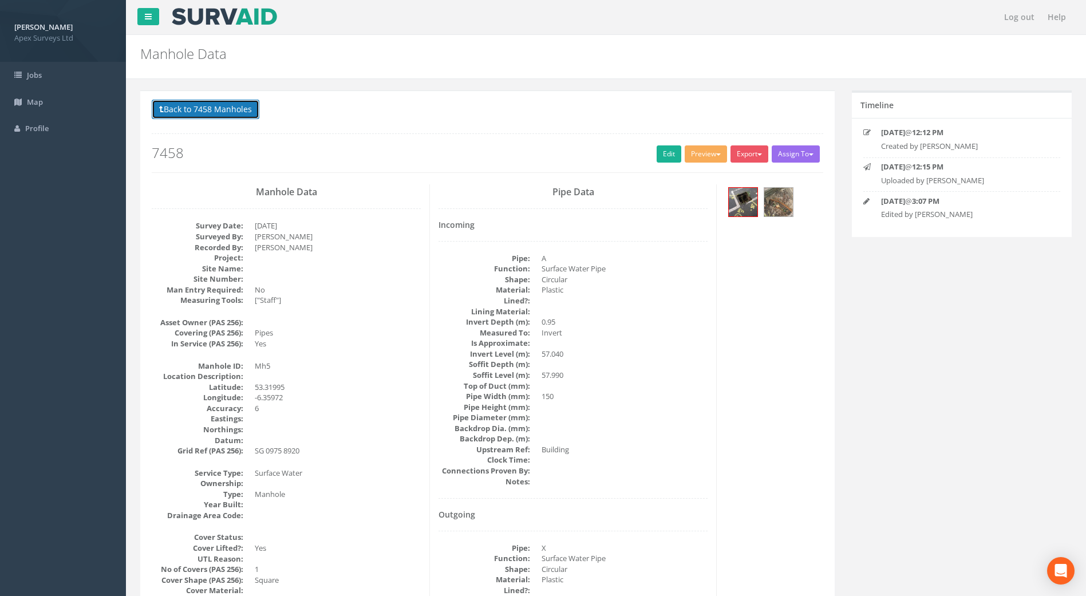
click at [220, 106] on button "Back to 7458 Manholes" at bounding box center [206, 109] width 108 height 19
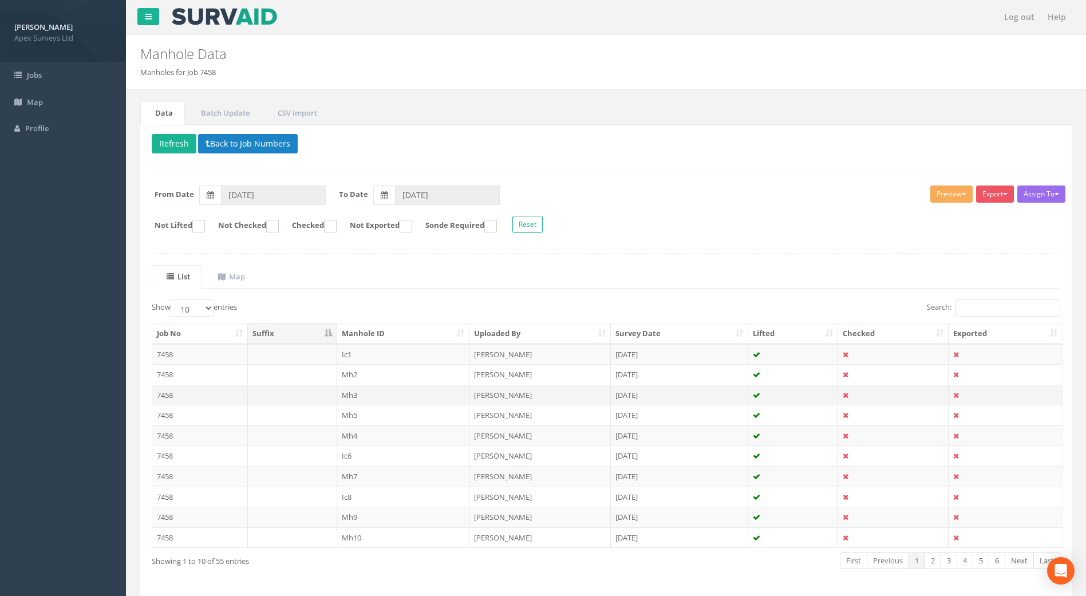
click at [164, 392] on td "7458" at bounding box center [200, 395] width 96 height 21
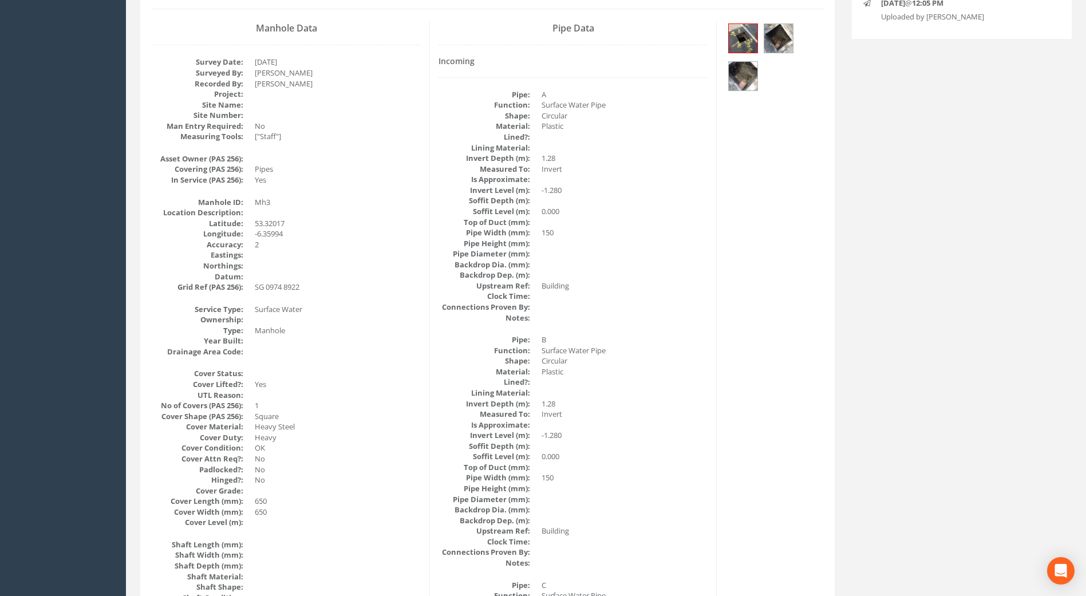
scroll to position [57, 0]
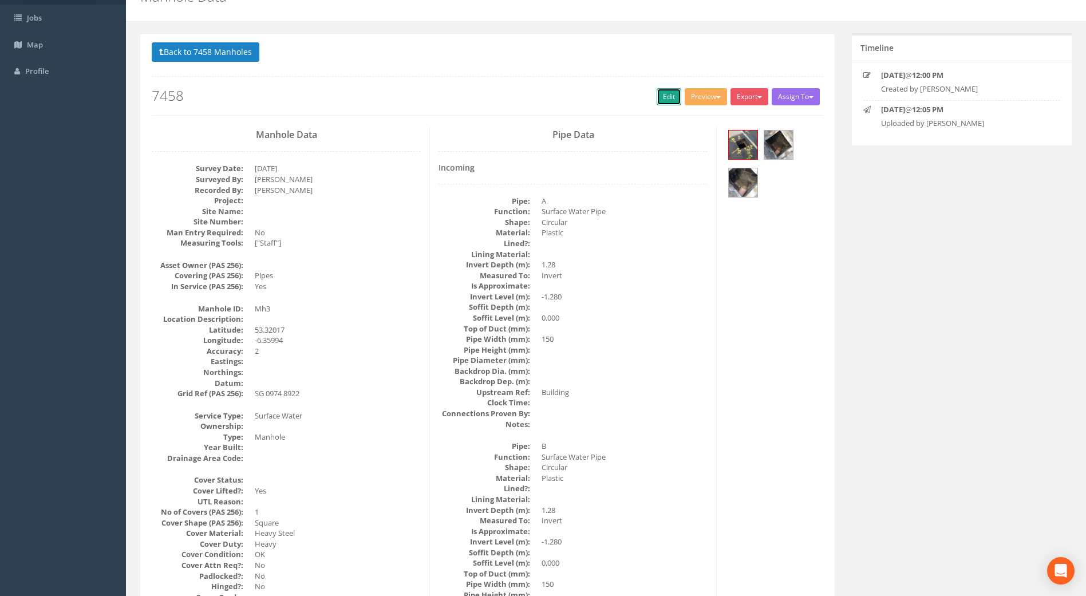
click at [662, 100] on link "Edit" at bounding box center [669, 96] width 25 height 17
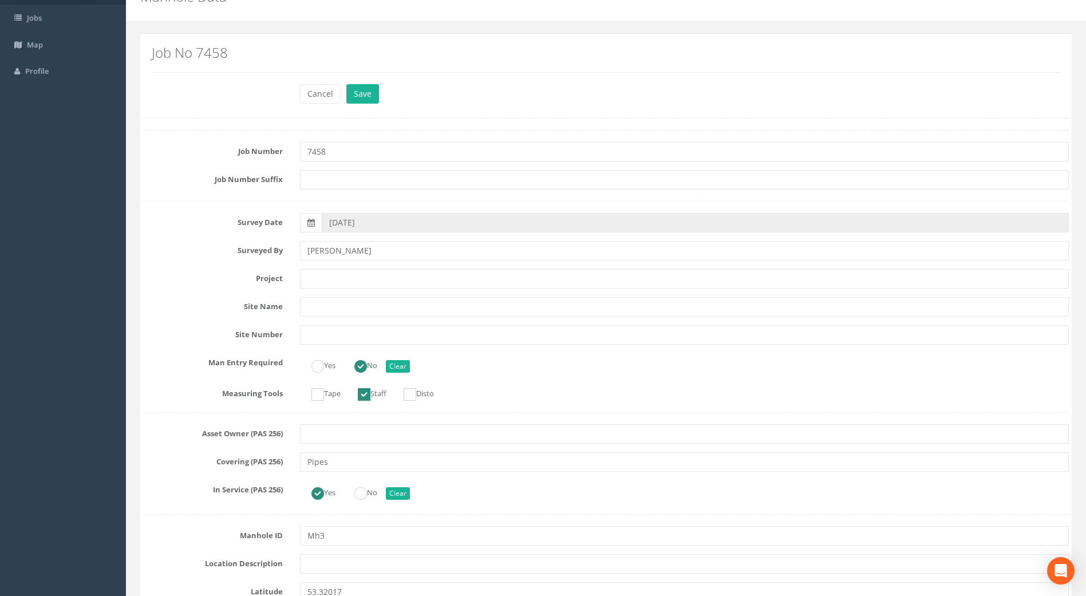
drag, startPoint x: 342, startPoint y: 281, endPoint x: 15, endPoint y: 238, distance: 329.7
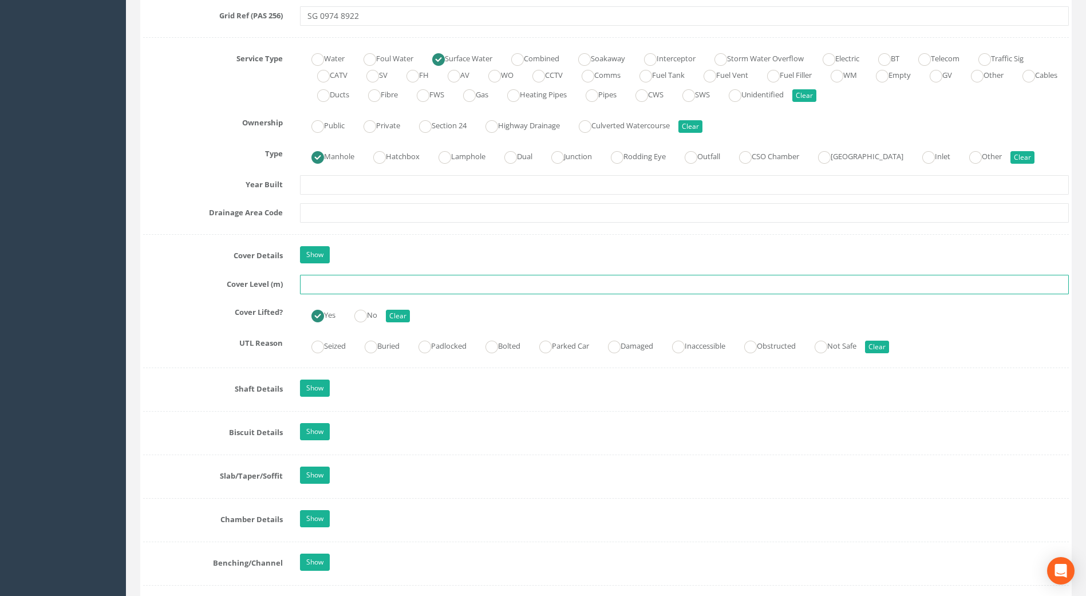
click at [332, 290] on input "text" at bounding box center [684, 284] width 769 height 19
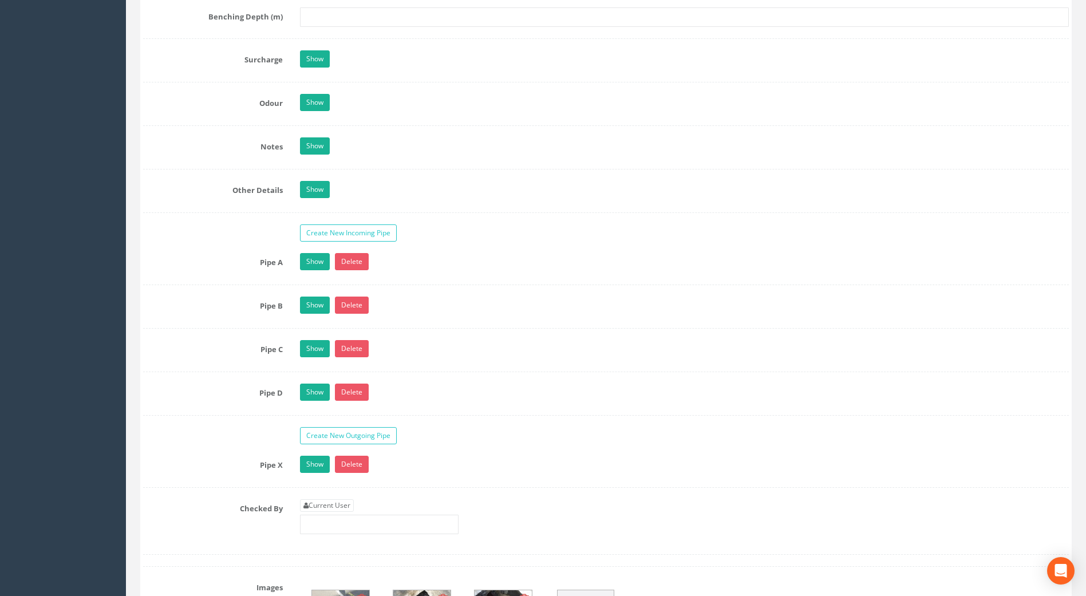
scroll to position [1946, 0]
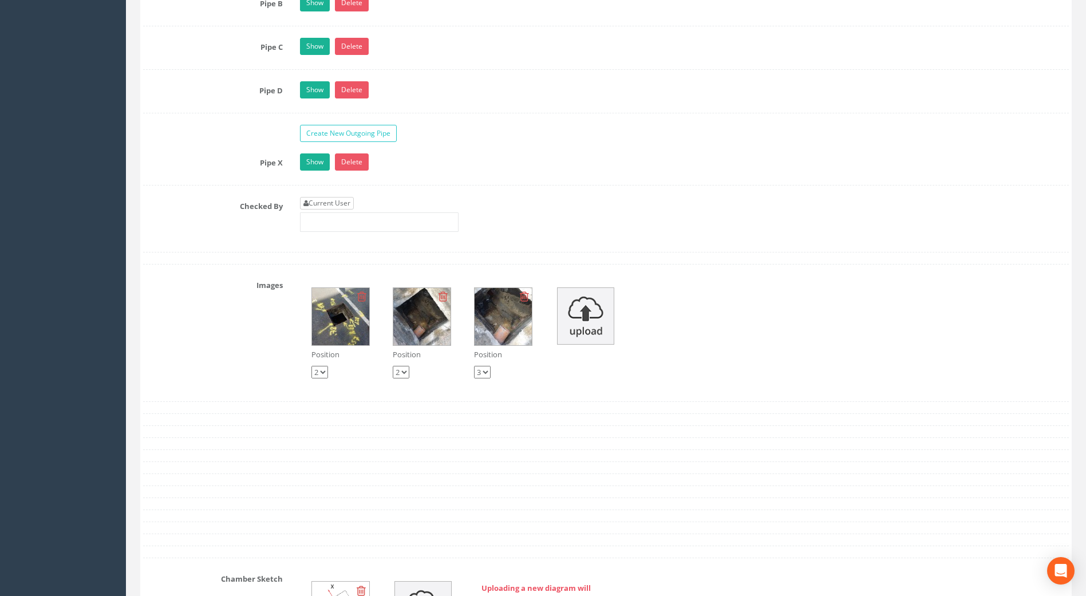
type input "58.07"
click at [328, 207] on link "Current User" at bounding box center [327, 203] width 54 height 13
type input "[PERSON_NAME]"
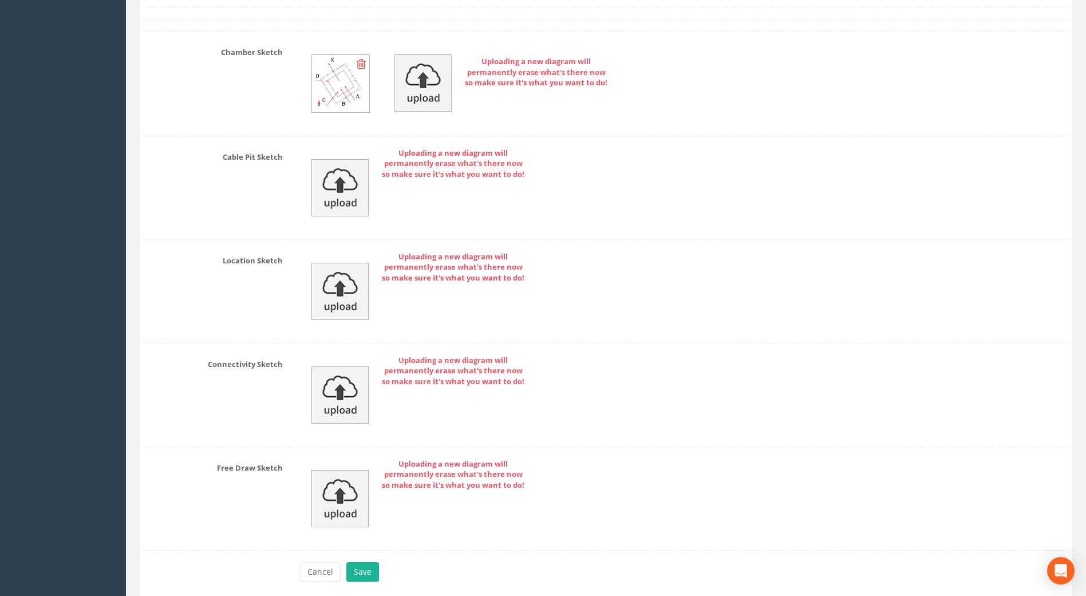
scroll to position [2519, 0]
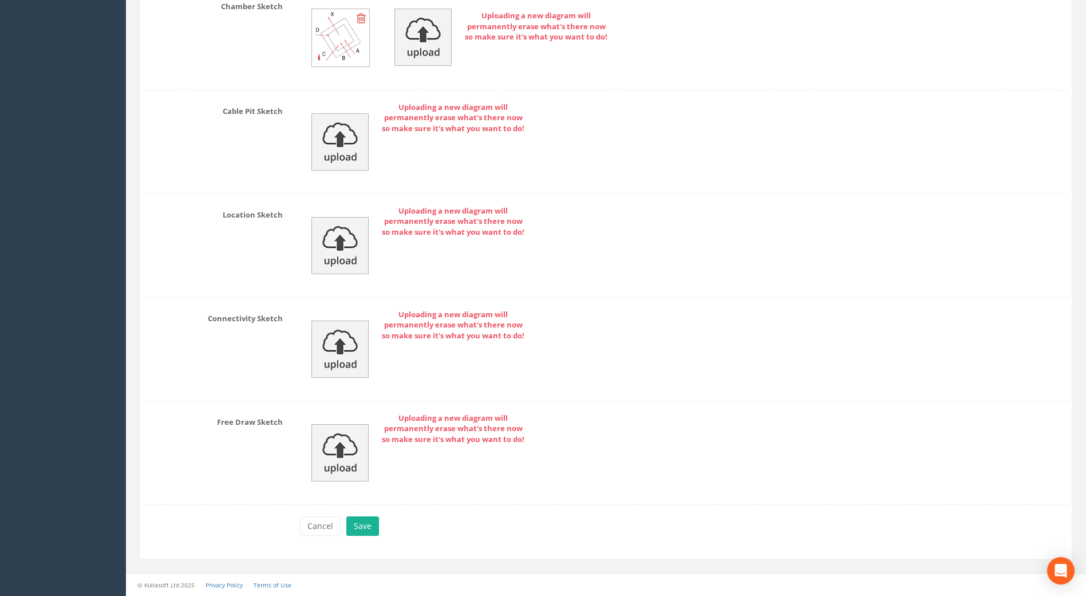
click at [352, 538] on div "Cancel Save Delete" at bounding box center [684, 527] width 786 height 22
click at [351, 530] on button "Save" at bounding box center [362, 525] width 33 height 19
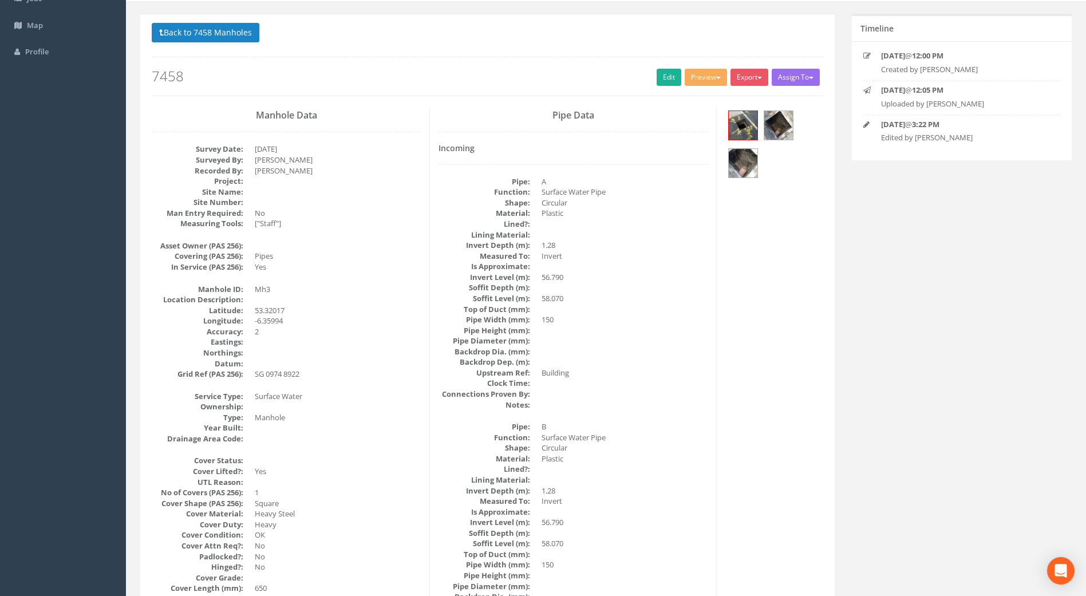
scroll to position [0, 0]
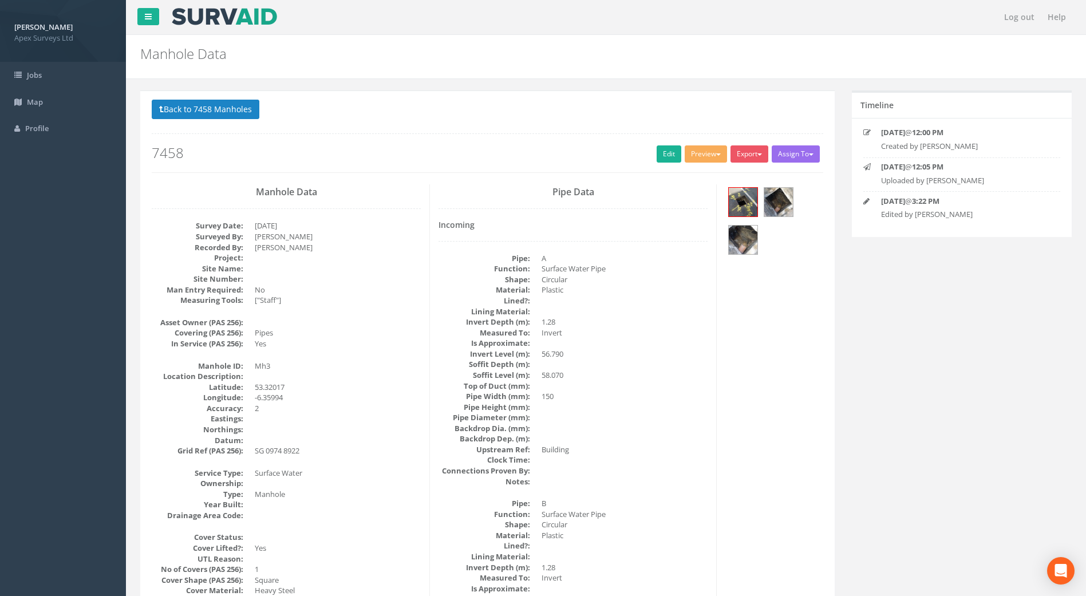
click at [225, 121] on p "Back to 7458 Manholes Back to Map" at bounding box center [487, 111] width 671 height 22
click at [216, 117] on button "Back to 7458 Manholes" at bounding box center [206, 109] width 108 height 19
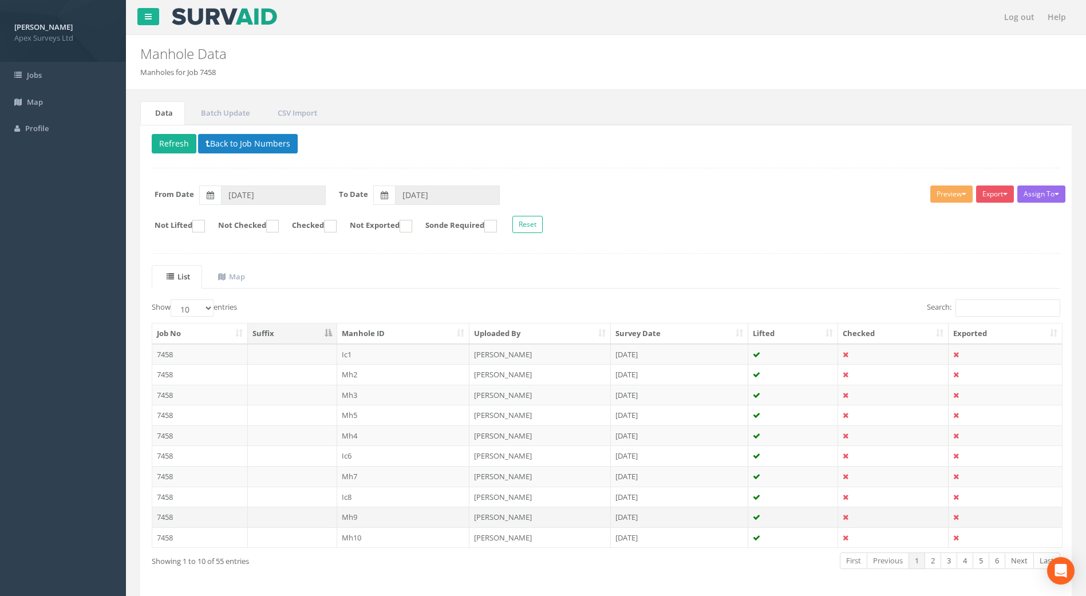
click at [158, 517] on td "7458" at bounding box center [200, 517] width 96 height 21
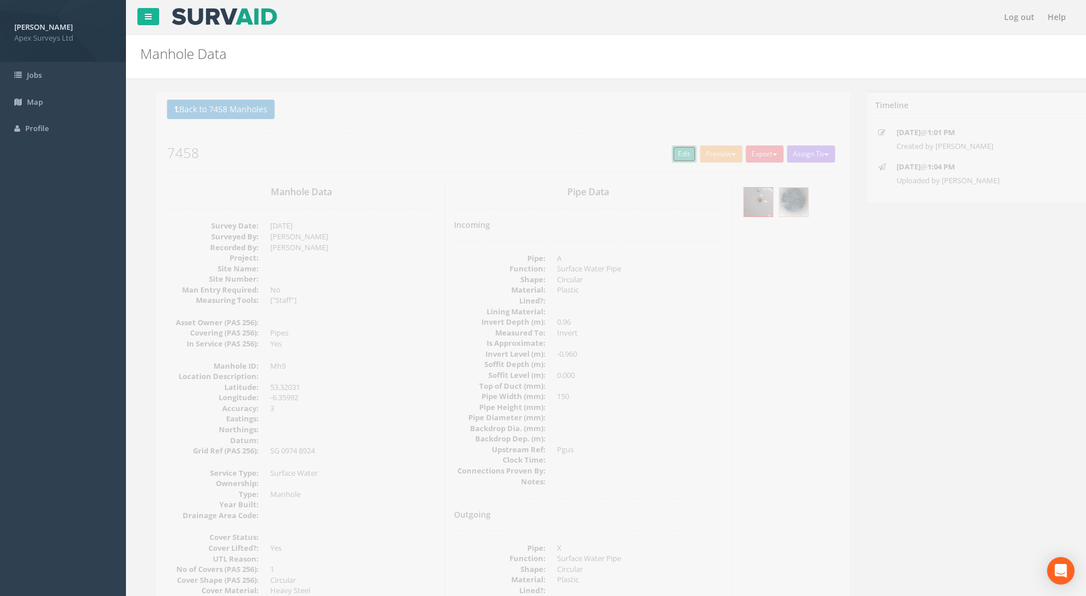
click at [665, 159] on link "Edit" at bounding box center [669, 153] width 25 height 17
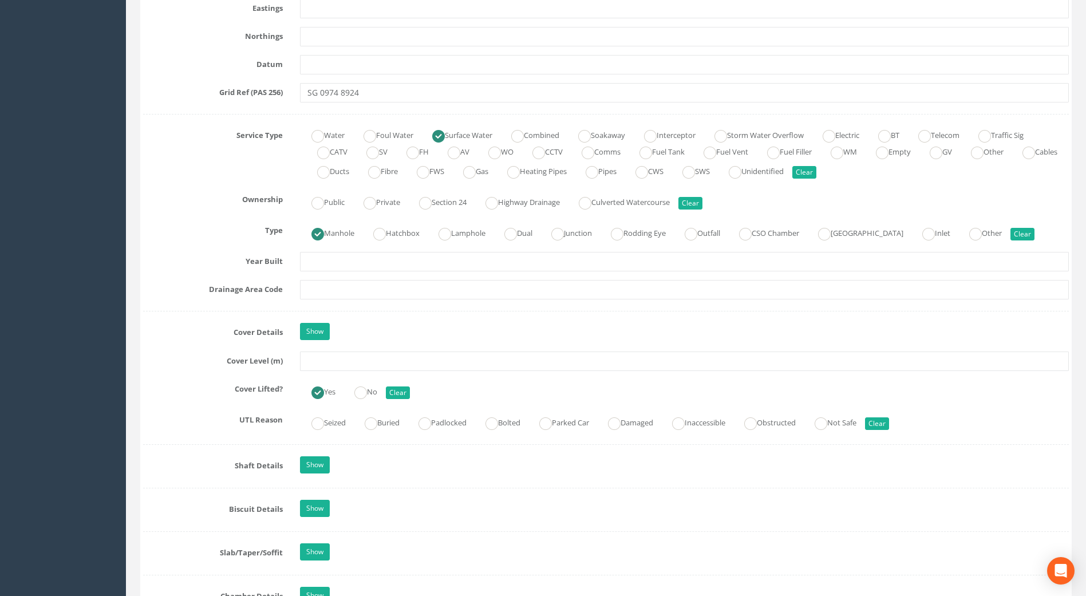
scroll to position [801, 0]
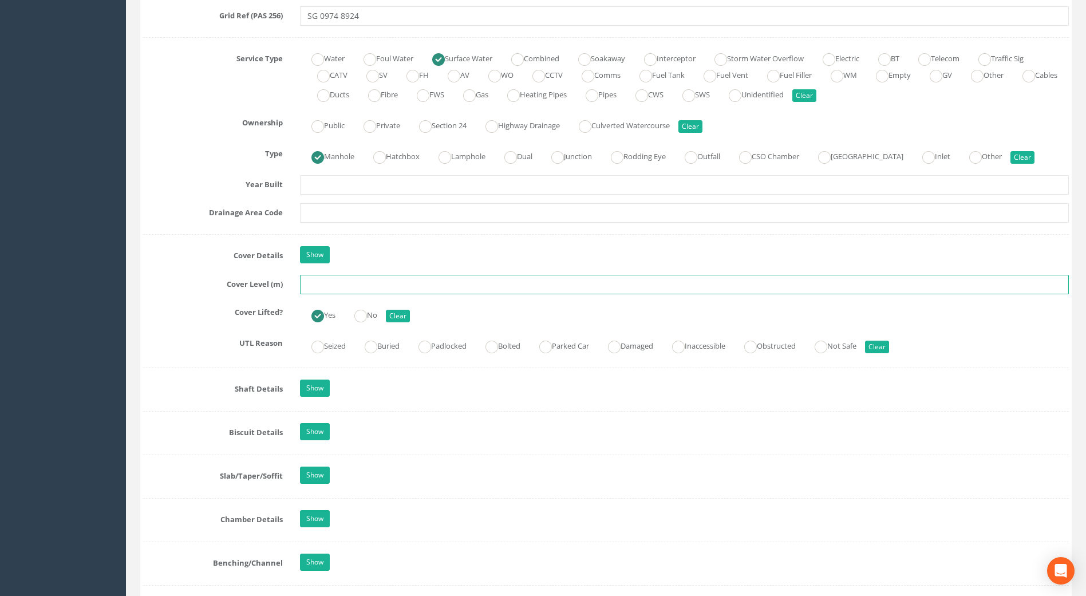
click at [319, 287] on input "text" at bounding box center [684, 284] width 769 height 19
drag, startPoint x: 330, startPoint y: 288, endPoint x: 341, endPoint y: 283, distance: 12.0
click at [330, 288] on input "text" at bounding box center [684, 284] width 769 height 19
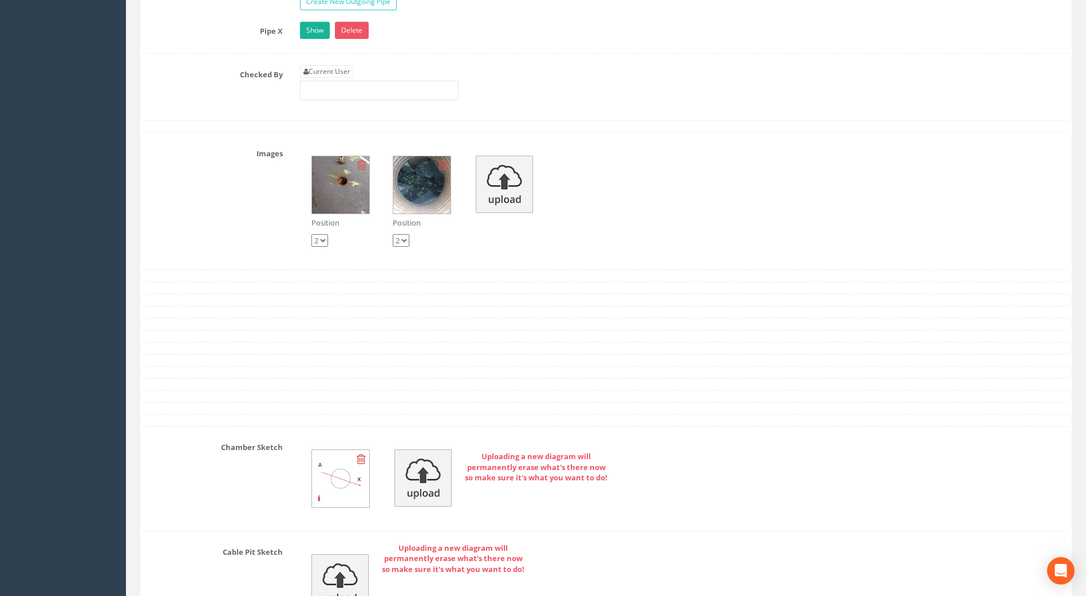
scroll to position [2004, 0]
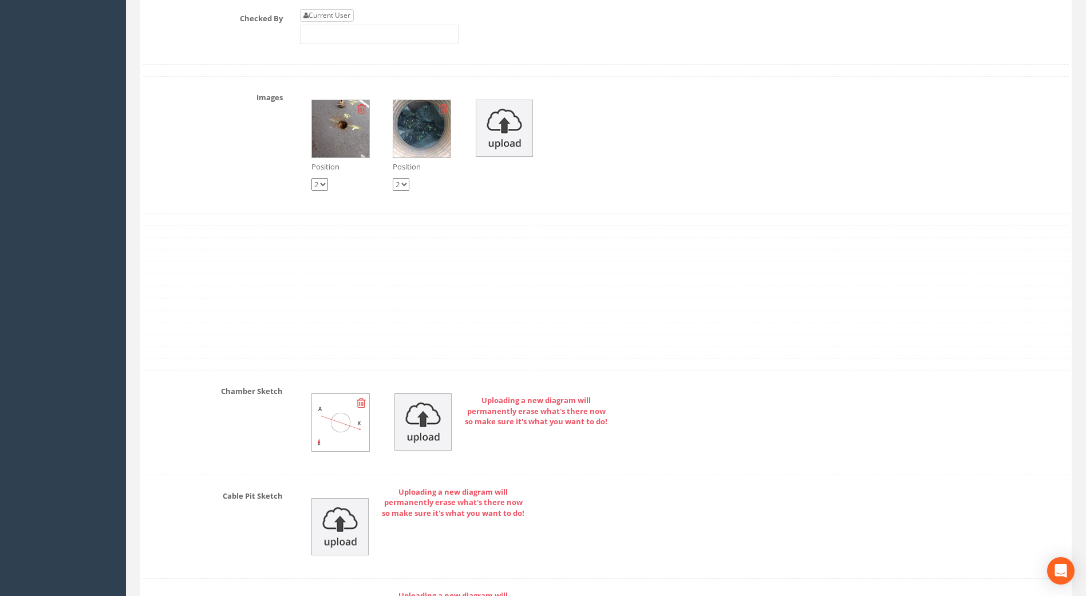
type input "58.27"
click at [326, 14] on link "Current User" at bounding box center [327, 15] width 54 height 13
type input "[PERSON_NAME]"
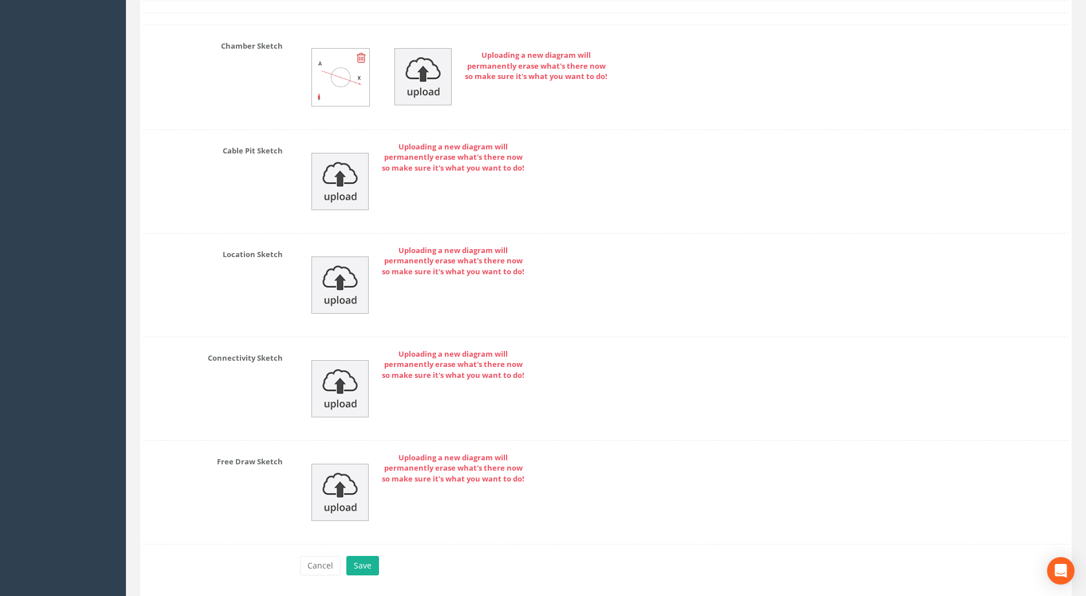
scroll to position [2388, 0]
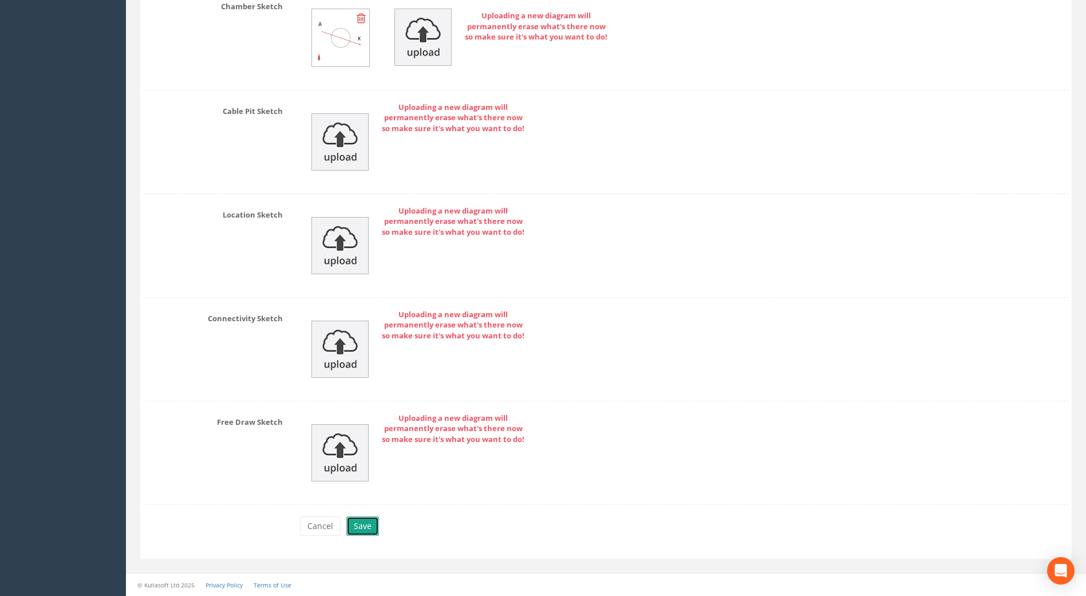
click at [366, 532] on button "Save" at bounding box center [362, 525] width 33 height 19
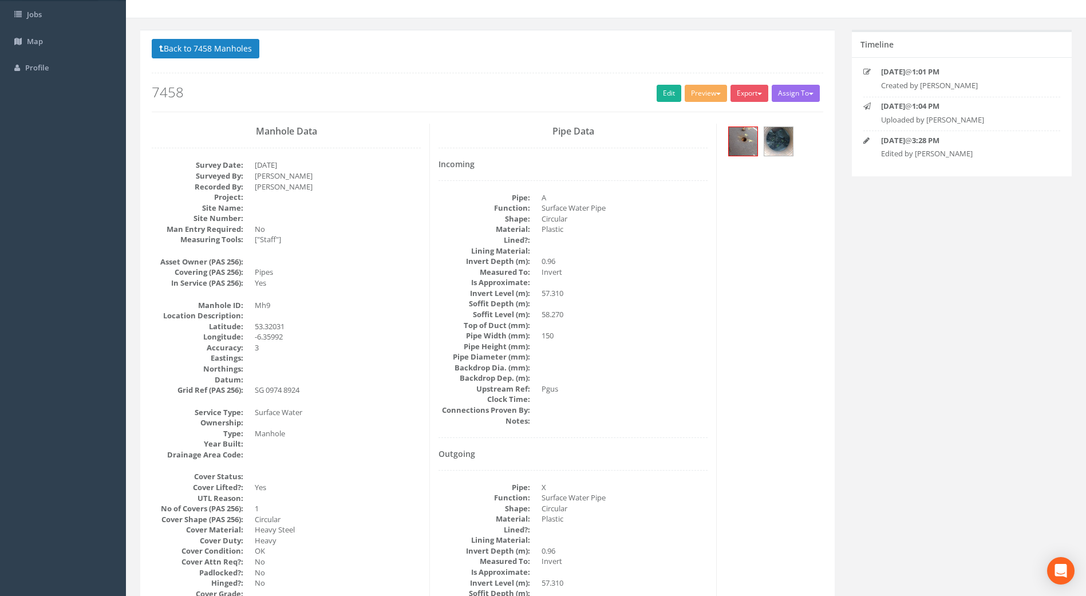
scroll to position [0, 0]
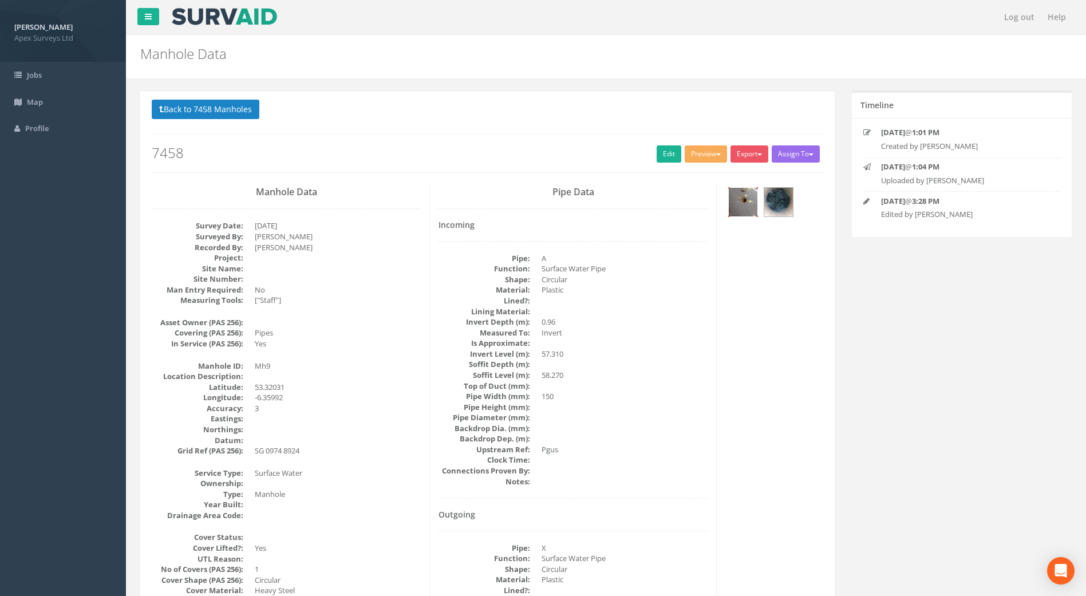
click at [741, 206] on img at bounding box center [743, 202] width 29 height 29
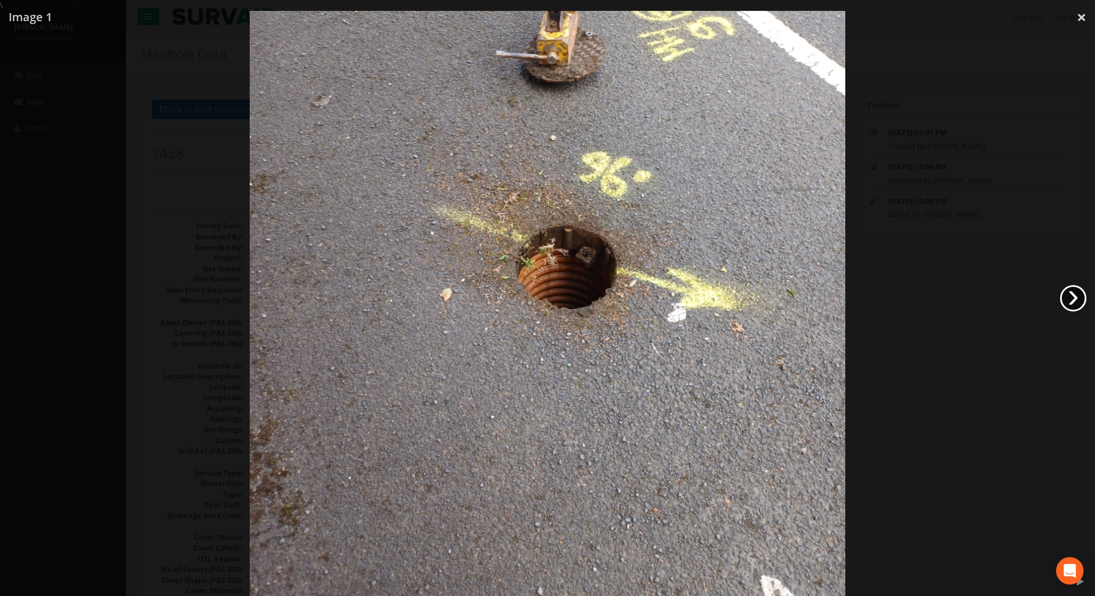
click at [1077, 298] on link "›" at bounding box center [1073, 298] width 26 height 26
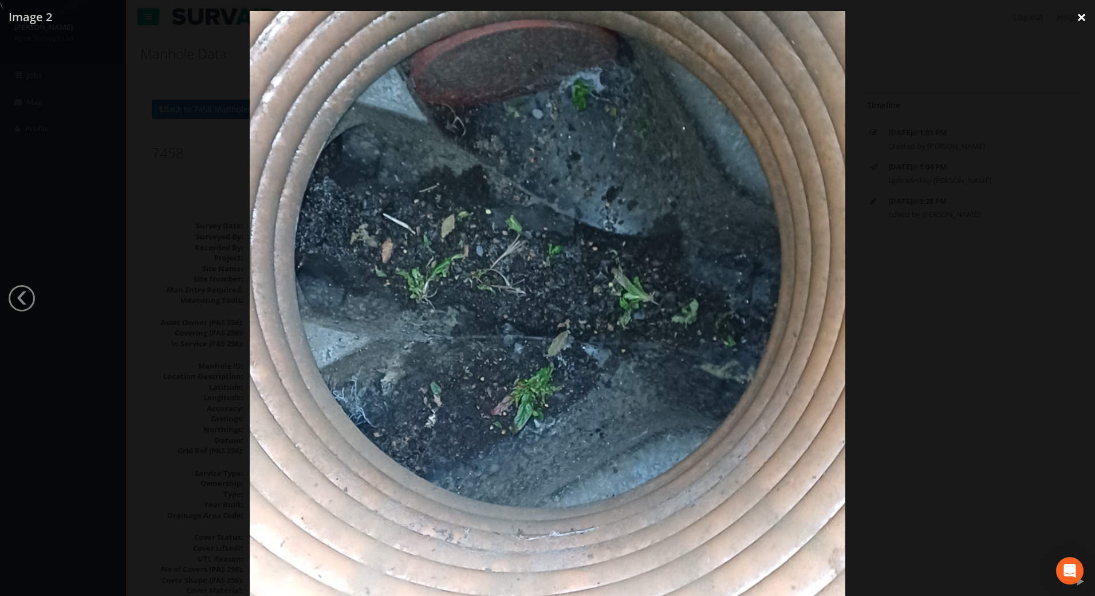
click at [1082, 19] on link "×" at bounding box center [1081, 17] width 27 height 34
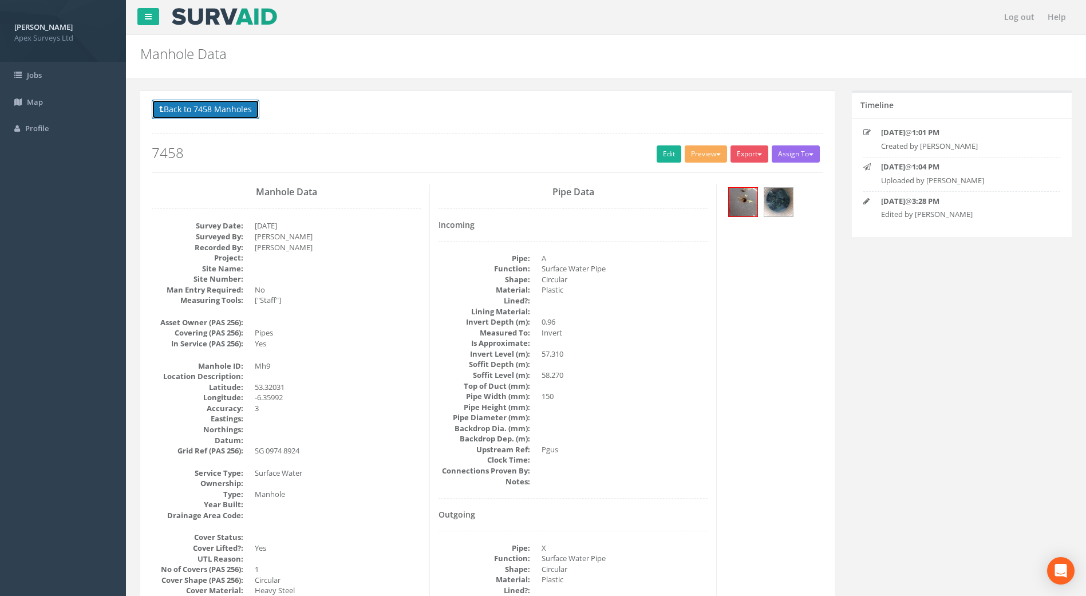
click at [209, 114] on button "Back to 7458 Manholes" at bounding box center [206, 109] width 108 height 19
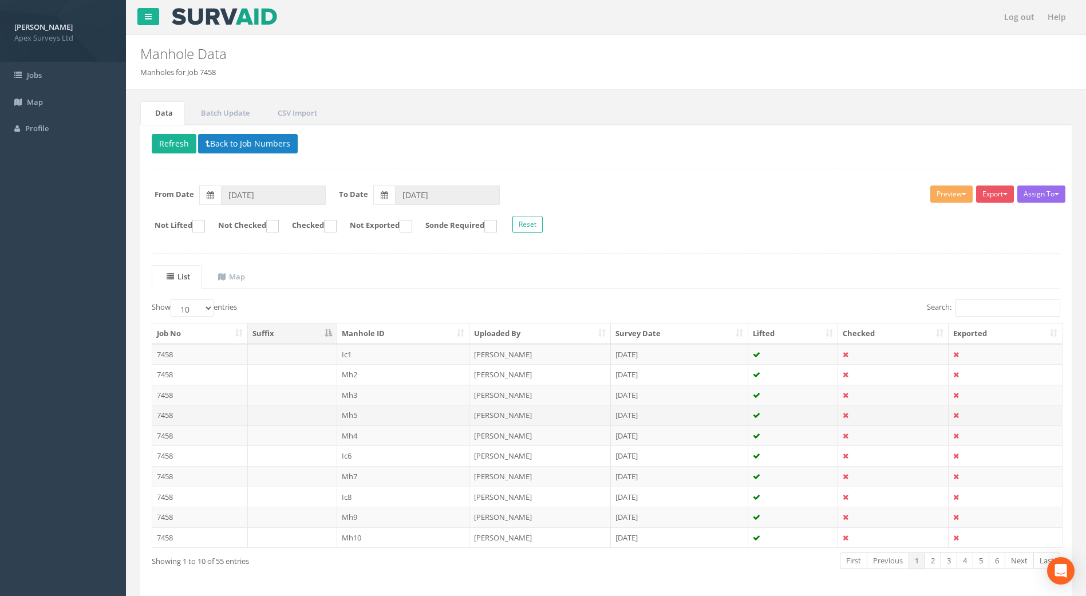
click at [168, 417] on td "7458" at bounding box center [200, 415] width 96 height 21
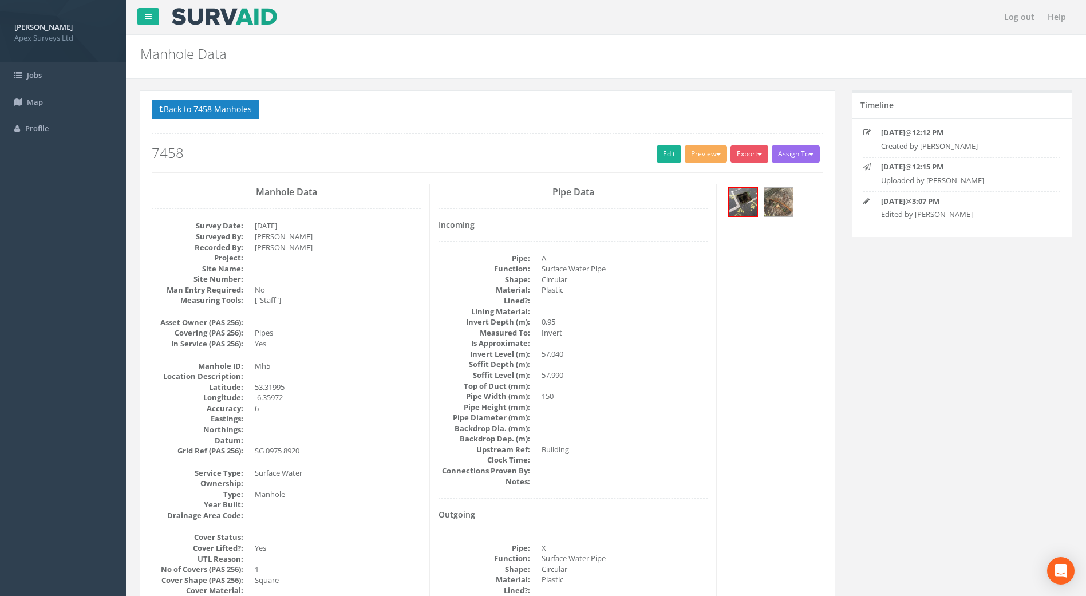
click at [733, 219] on div at bounding box center [773, 203] width 97 height 38
click at [739, 201] on img at bounding box center [743, 202] width 29 height 29
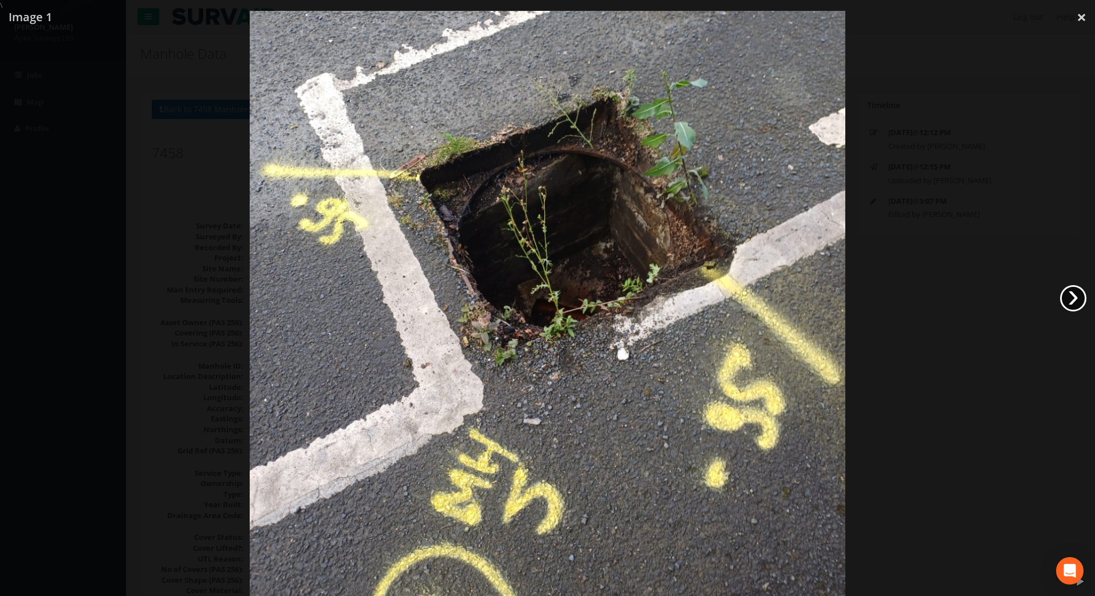
click at [1065, 298] on link "›" at bounding box center [1073, 298] width 26 height 26
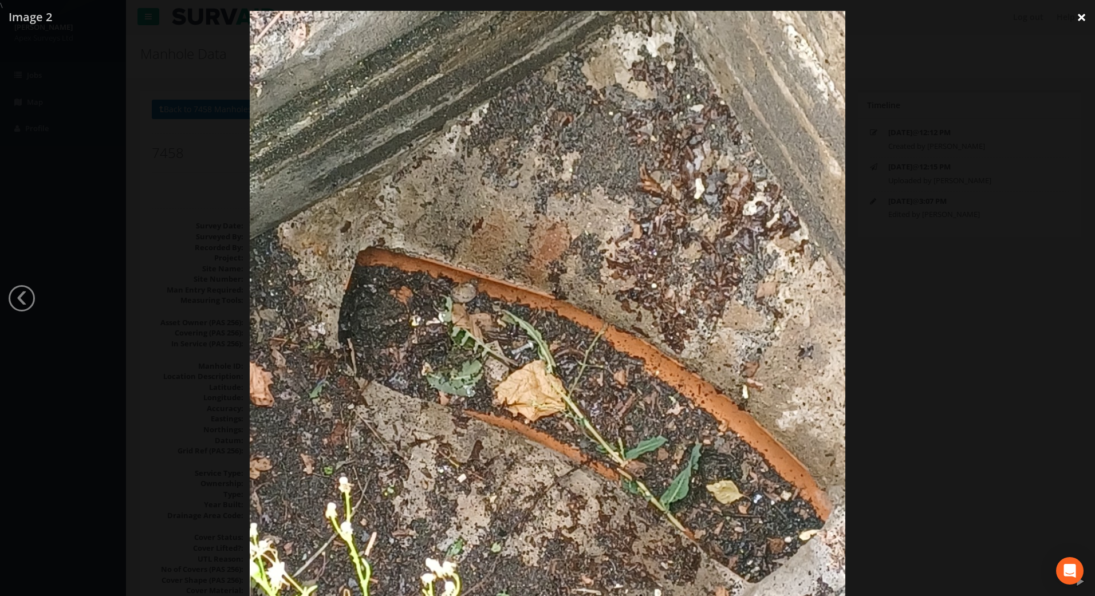
click at [1082, 13] on link "×" at bounding box center [1081, 17] width 27 height 34
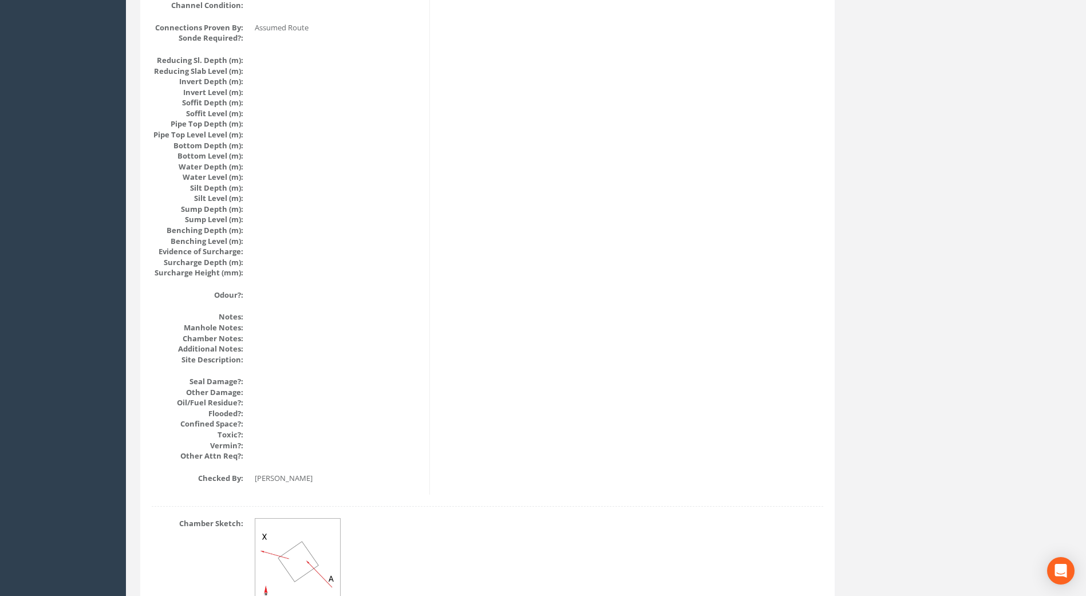
scroll to position [1170, 0]
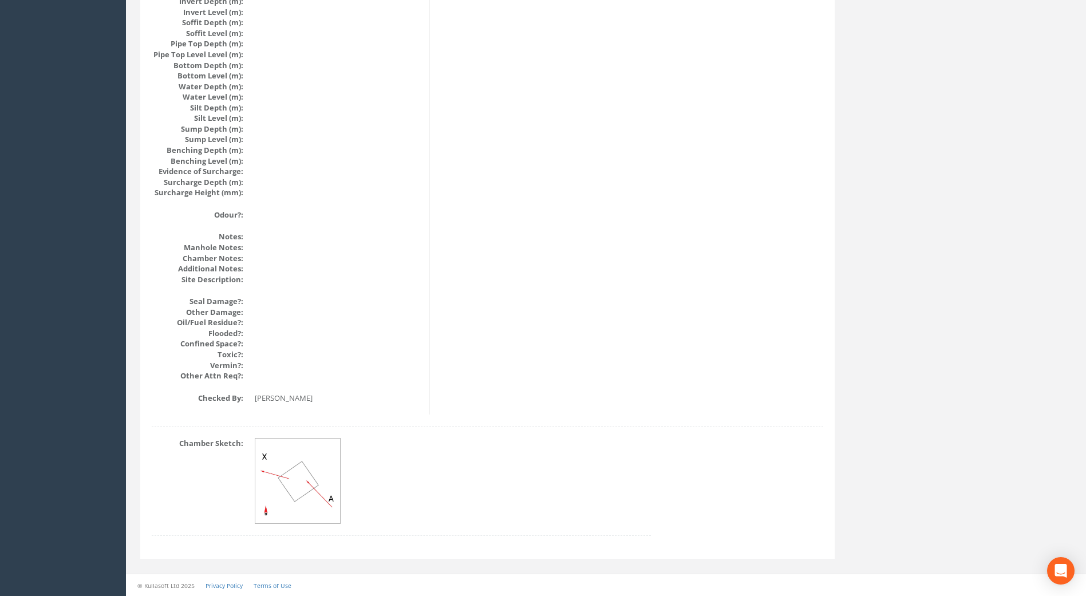
click at [293, 465] on img at bounding box center [298, 481] width 86 height 86
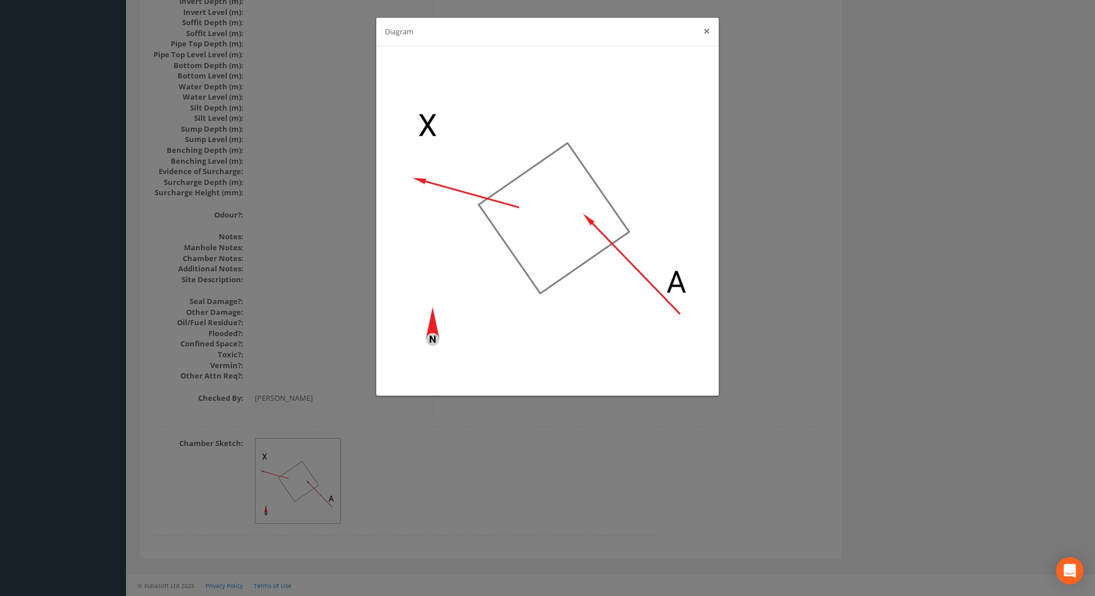
click at [704, 33] on button "×" at bounding box center [706, 31] width 7 height 12
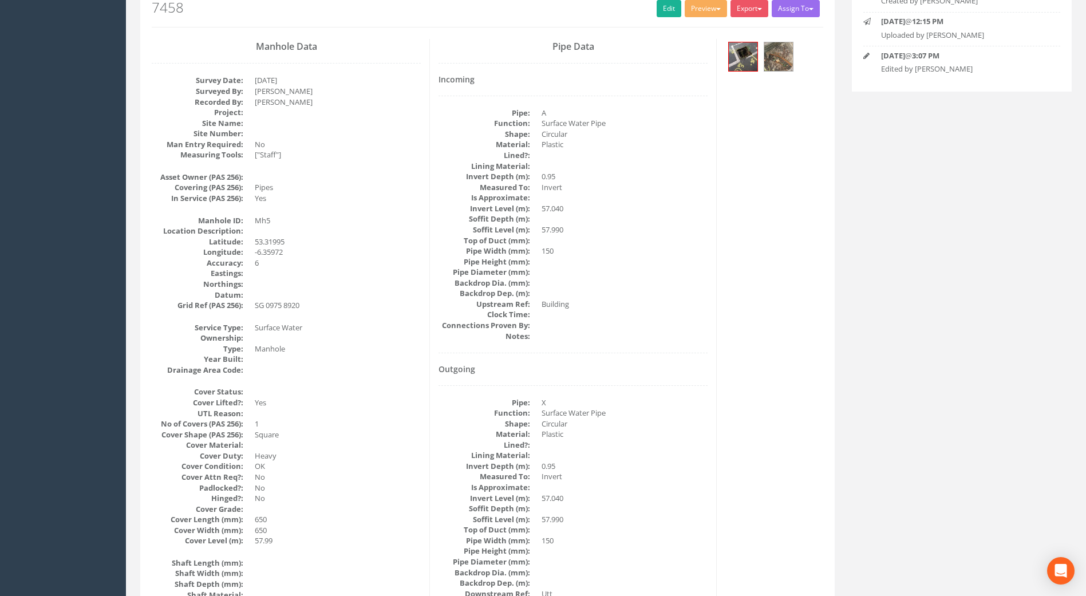
scroll to position [0, 0]
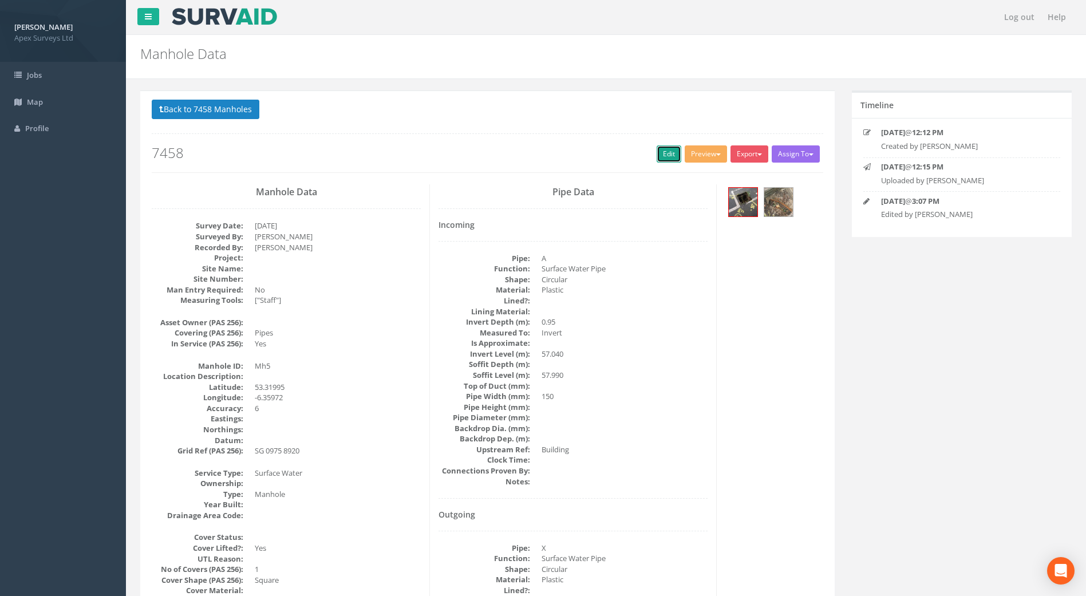
click at [666, 161] on link "Edit" at bounding box center [669, 153] width 25 height 17
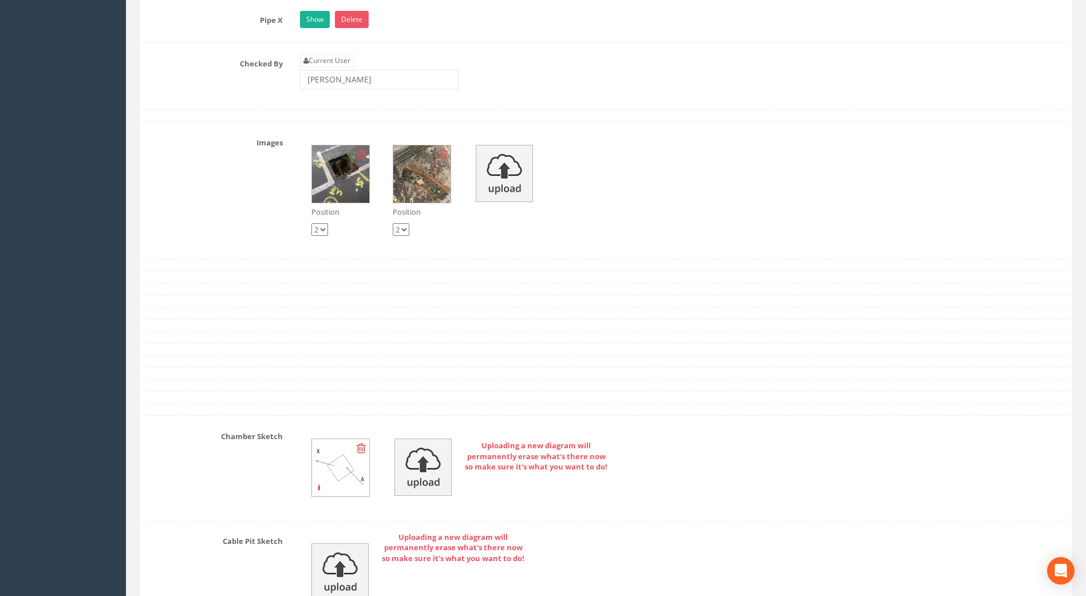
scroll to position [2061, 0]
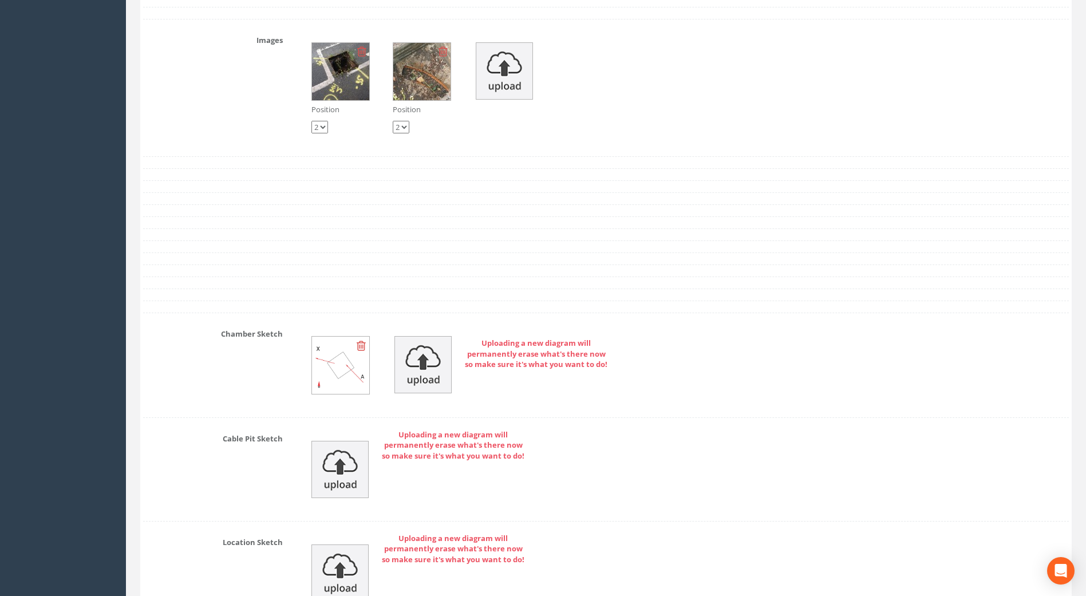
click at [330, 377] on img at bounding box center [340, 365] width 57 height 57
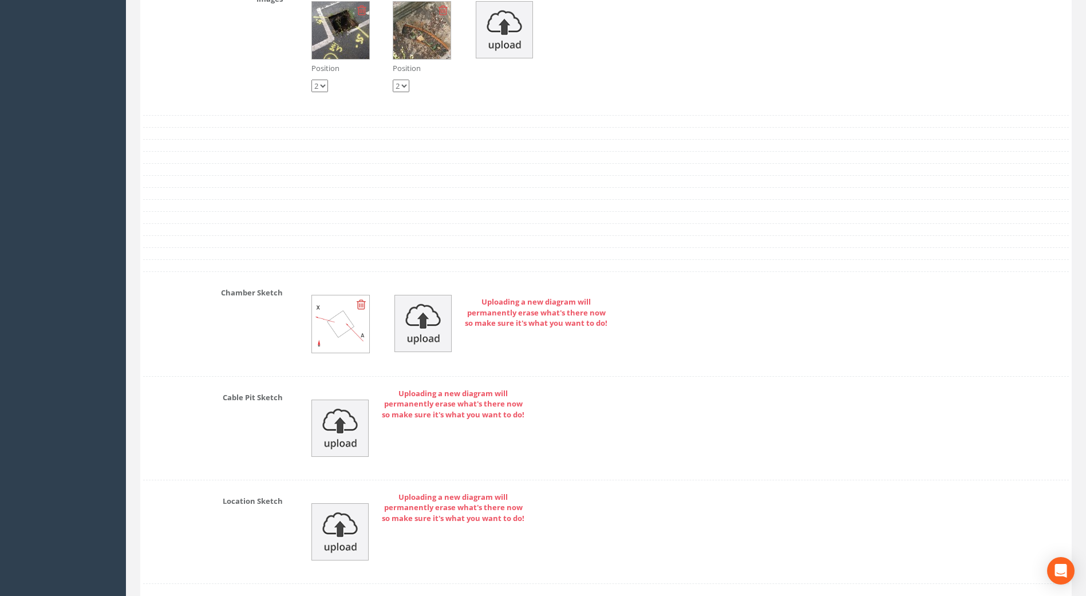
scroll to position [1816, 0]
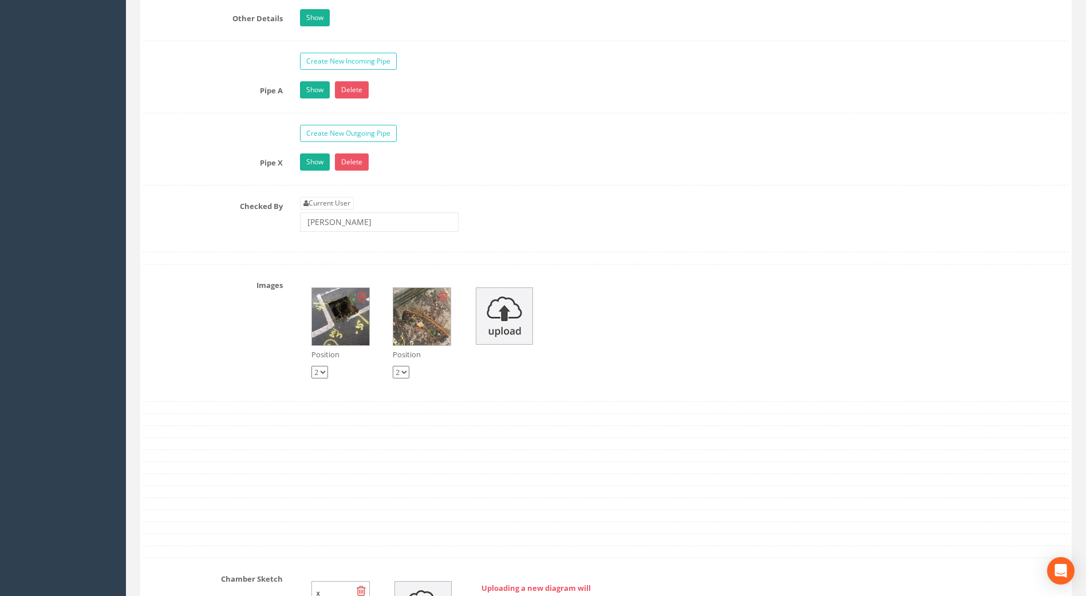
click at [325, 374] on select "1 2" at bounding box center [319, 372] width 17 height 13
click at [219, 344] on div "Images Position 1 2 Position 1 2" at bounding box center [606, 333] width 943 height 114
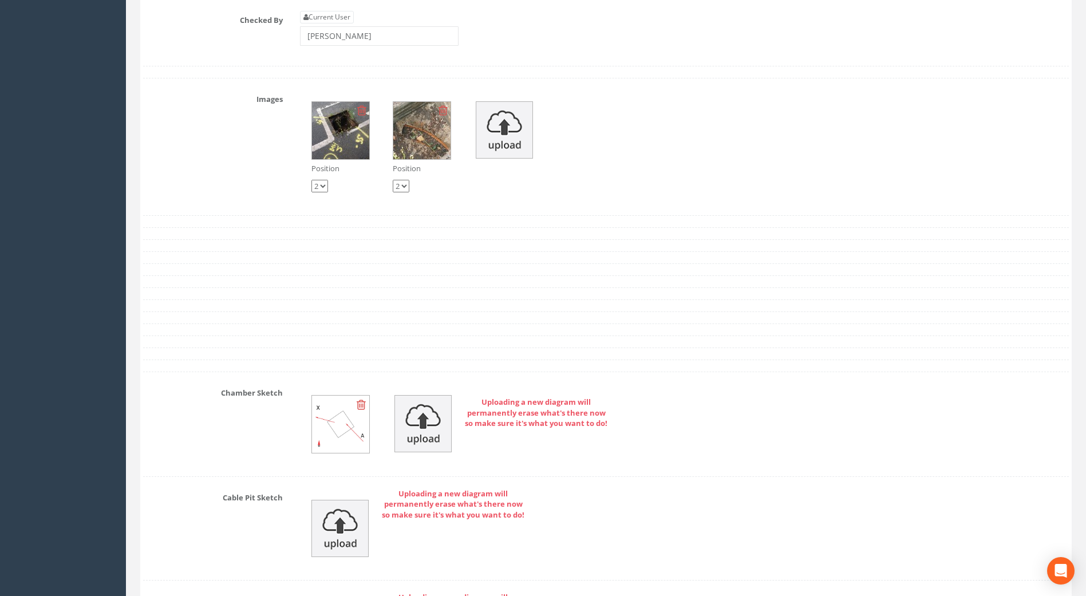
scroll to position [2045, 0]
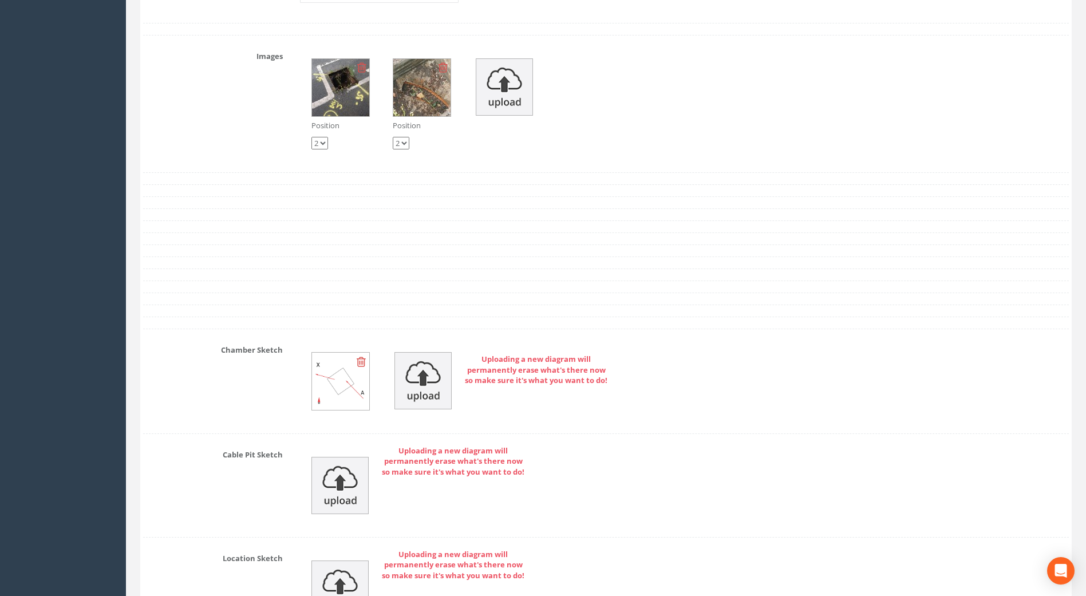
click at [318, 398] on img at bounding box center [340, 381] width 57 height 57
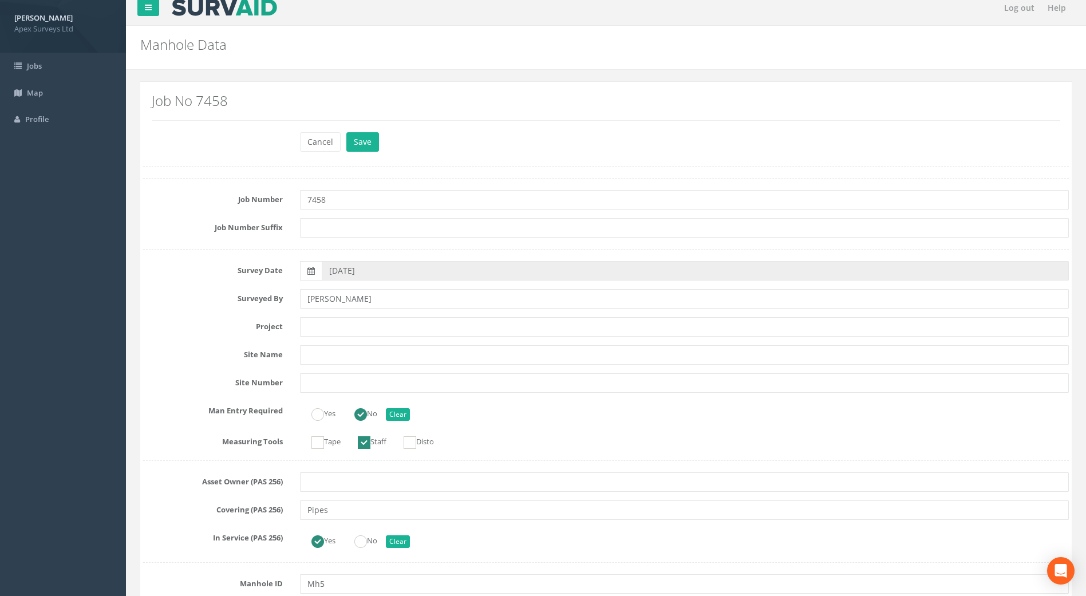
scroll to position [0, 0]
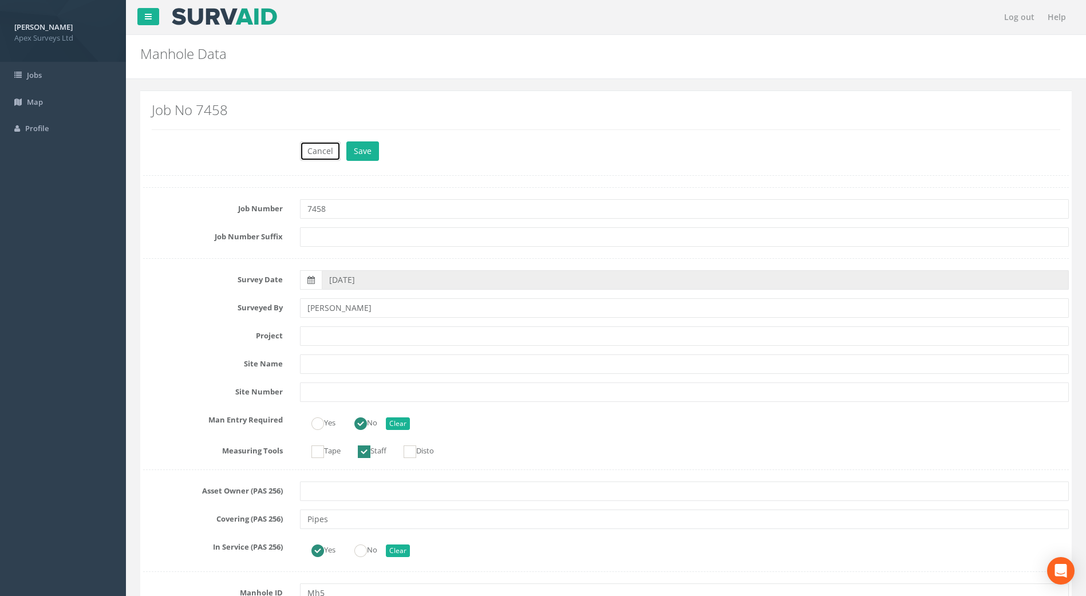
click at [310, 150] on button "Cancel" at bounding box center [320, 150] width 41 height 19
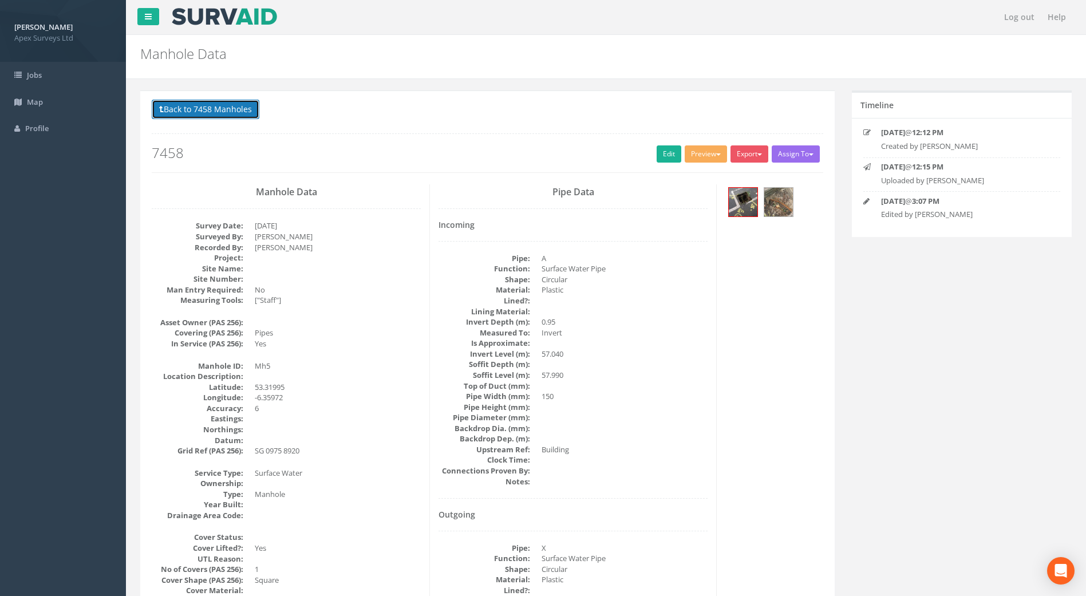
click at [234, 118] on button "Back to 7458 Manholes" at bounding box center [206, 109] width 108 height 19
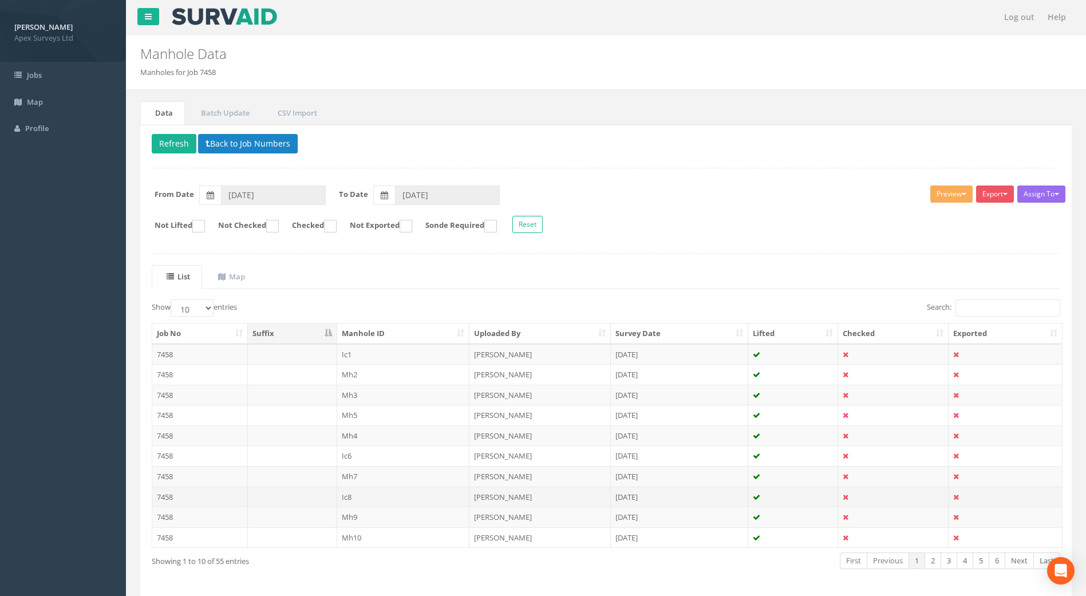
click at [167, 497] on td "7458" at bounding box center [200, 497] width 96 height 21
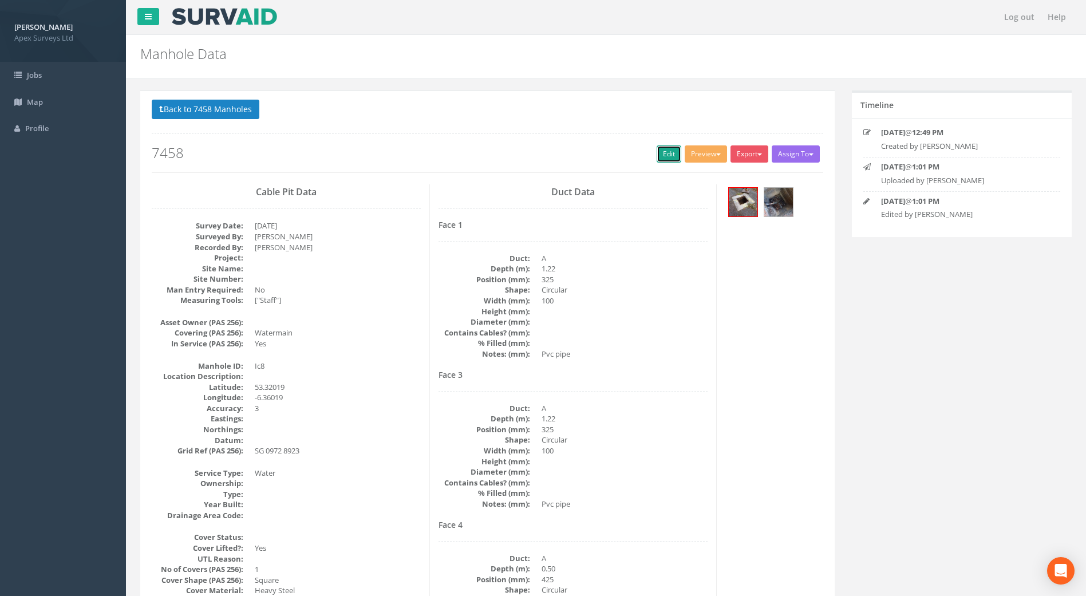
click at [657, 157] on link "Edit" at bounding box center [669, 153] width 25 height 17
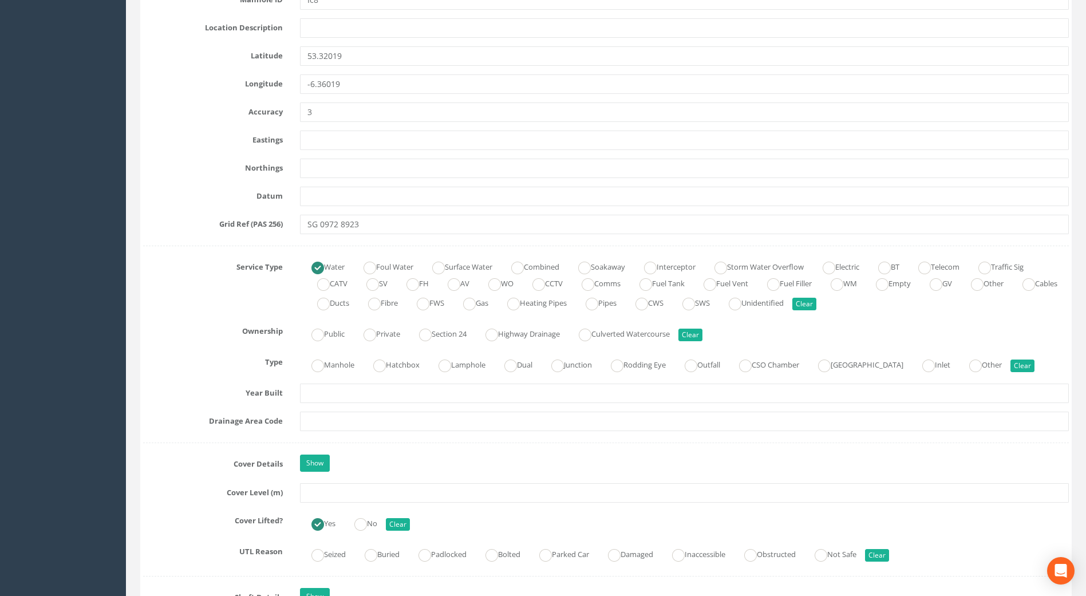
scroll to position [687, 0]
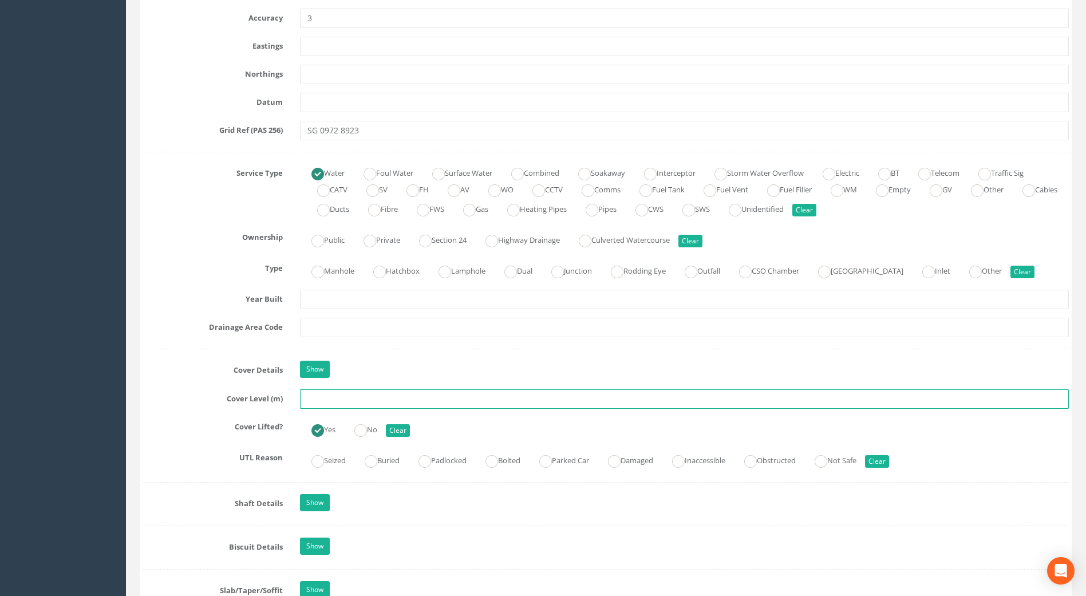
click at [320, 402] on input "text" at bounding box center [684, 398] width 769 height 19
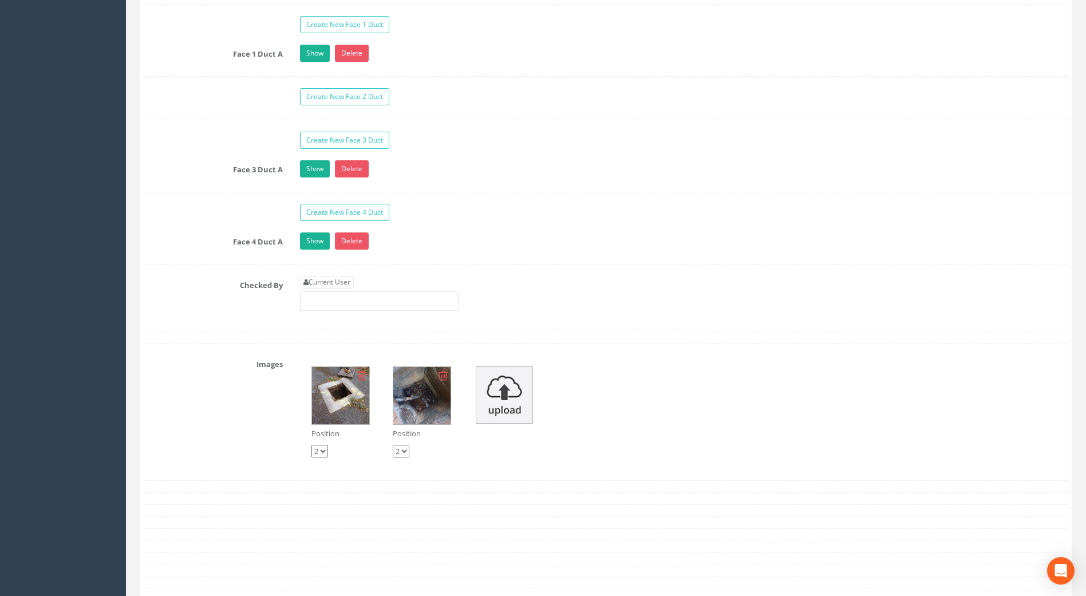
scroll to position [1946, 0]
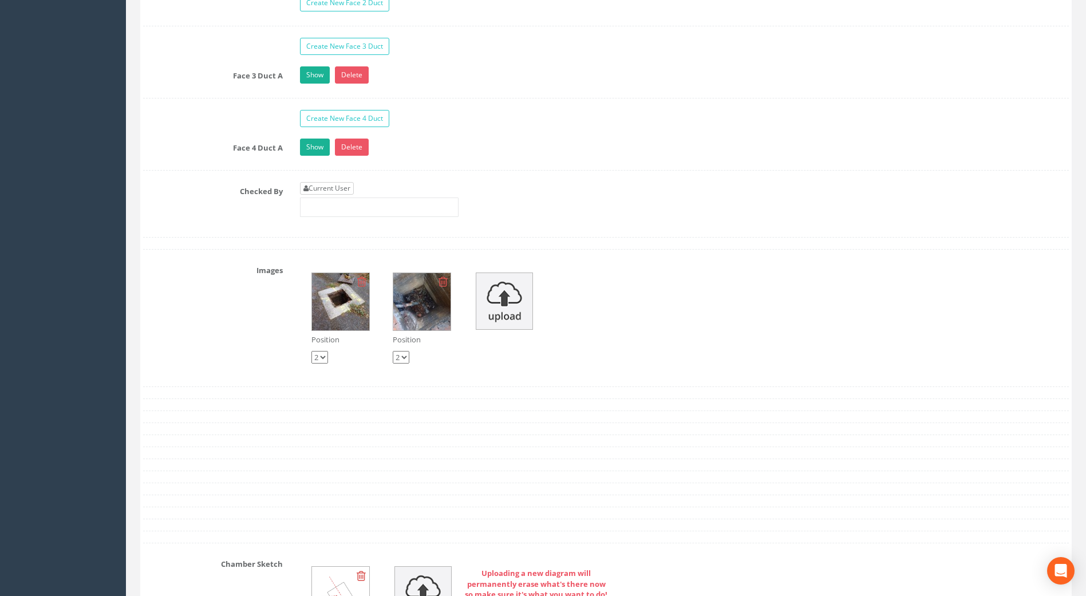
type input "58.24"
click at [331, 190] on link "Current User" at bounding box center [327, 188] width 54 height 13
type input "[PERSON_NAME]"
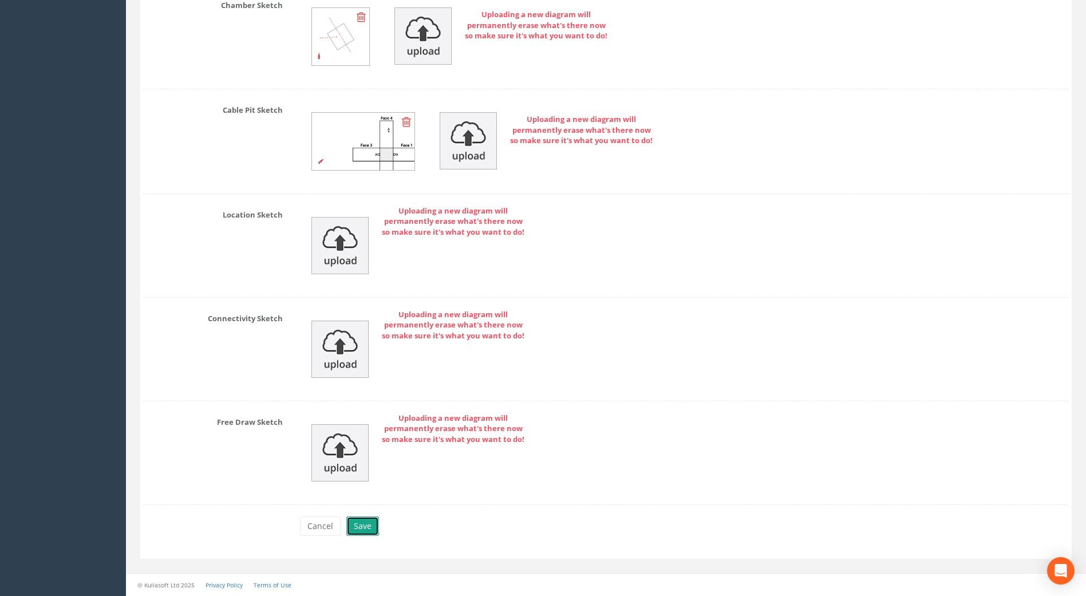
click at [360, 523] on button "Save" at bounding box center [362, 525] width 33 height 19
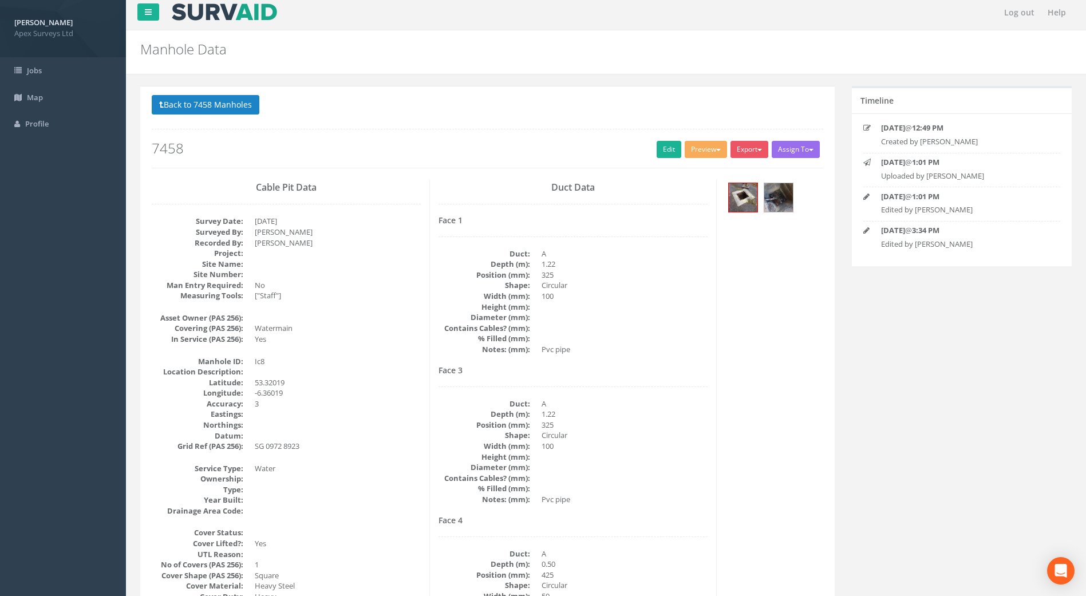
scroll to position [0, 0]
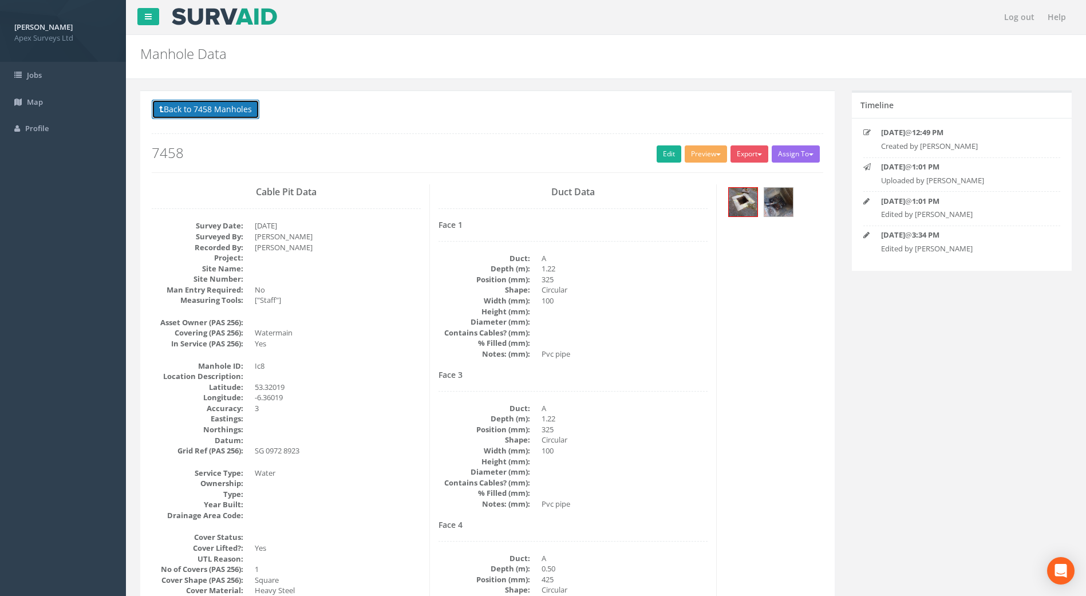
click at [226, 114] on button "Back to 7458 Manholes" at bounding box center [206, 109] width 108 height 19
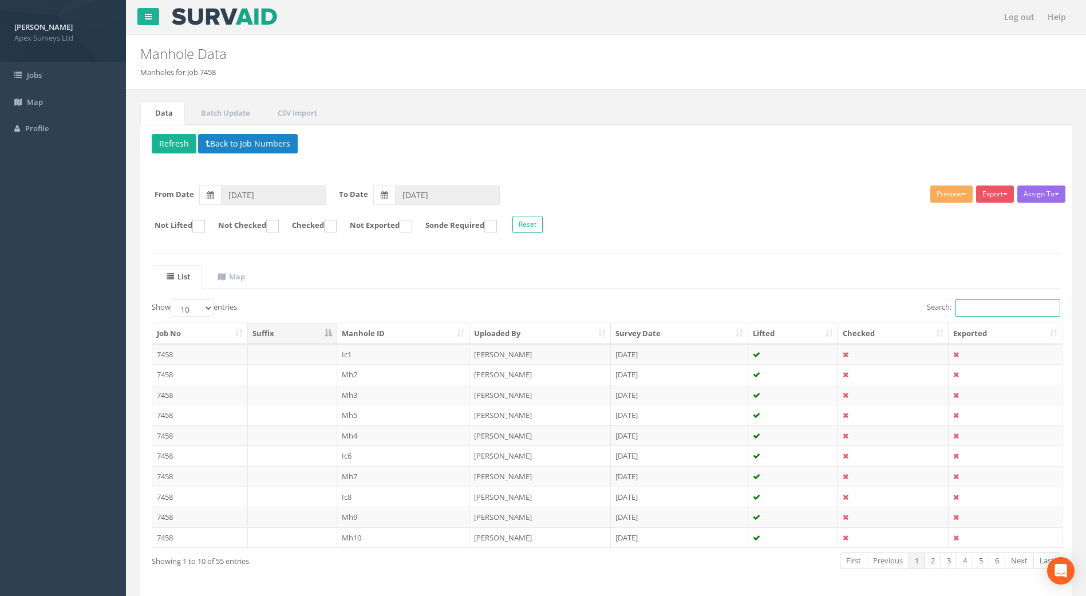
click at [970, 303] on input "Search:" at bounding box center [1007, 307] width 105 height 17
type input "10"
click at [162, 354] on td "7458" at bounding box center [200, 354] width 96 height 21
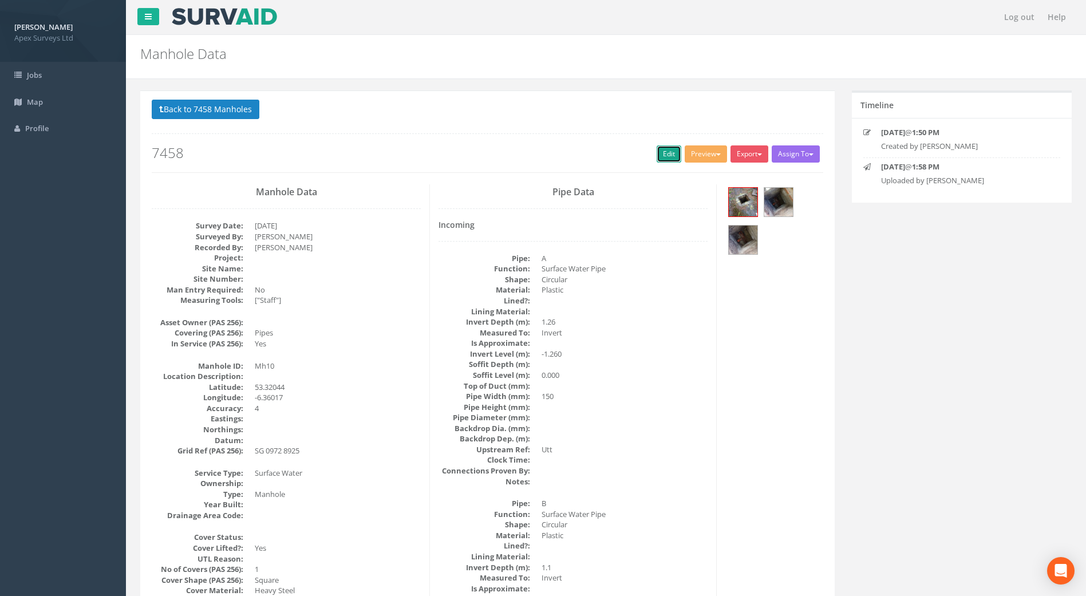
click at [666, 156] on link "Edit" at bounding box center [669, 153] width 25 height 17
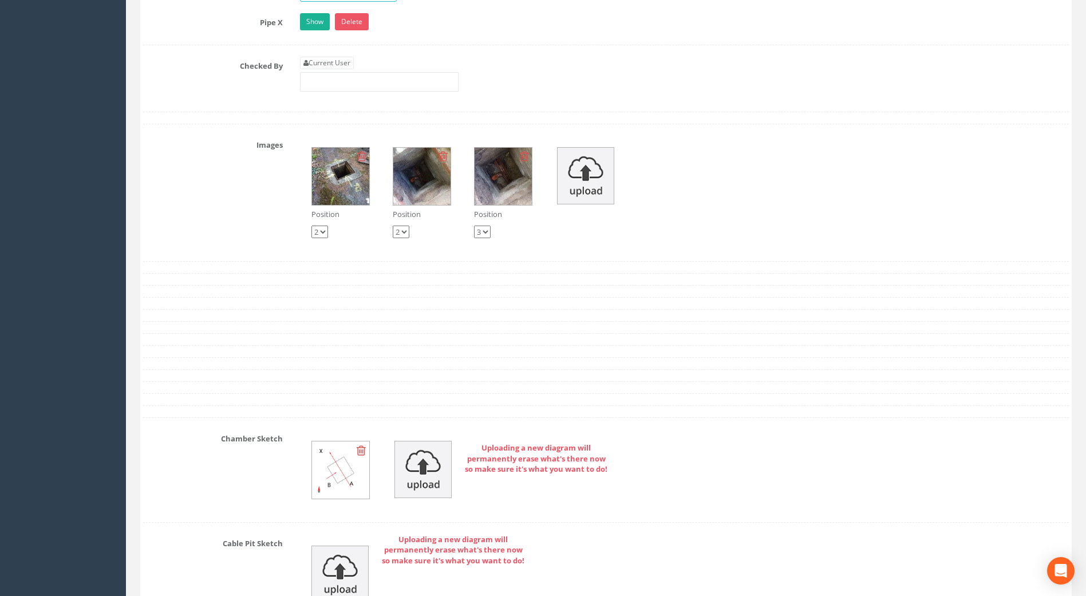
scroll to position [1917, 0]
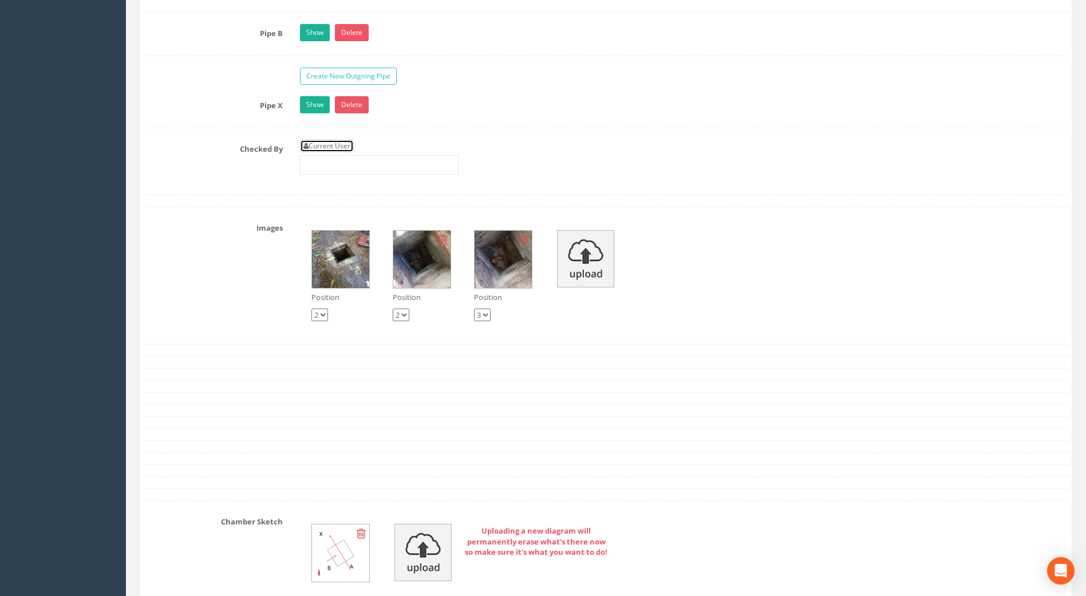
click at [322, 150] on link "Current User" at bounding box center [327, 146] width 54 height 13
type input "[PERSON_NAME]"
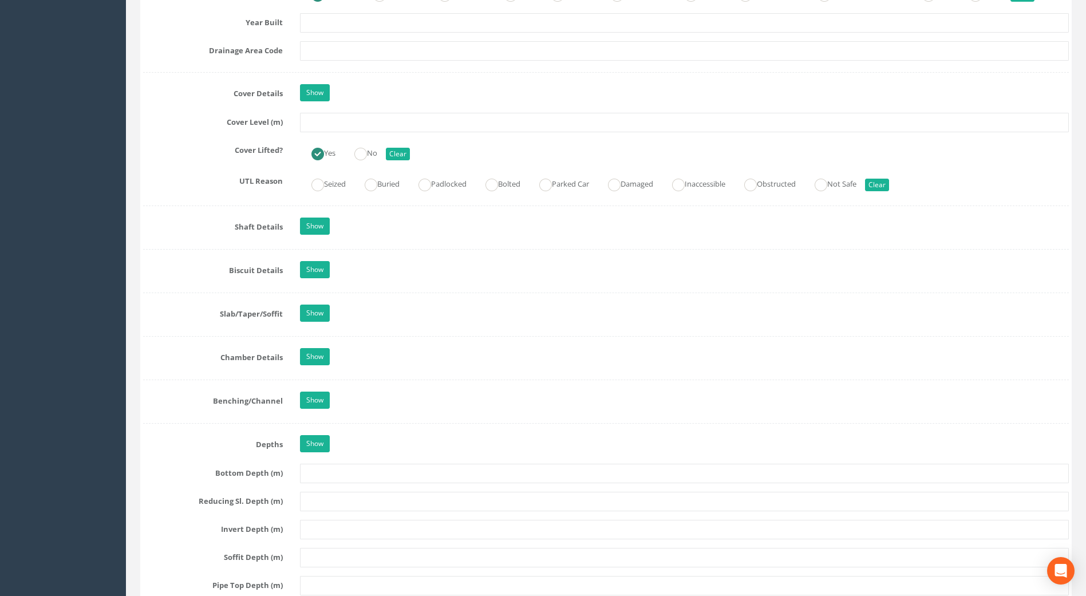
scroll to position [943, 0]
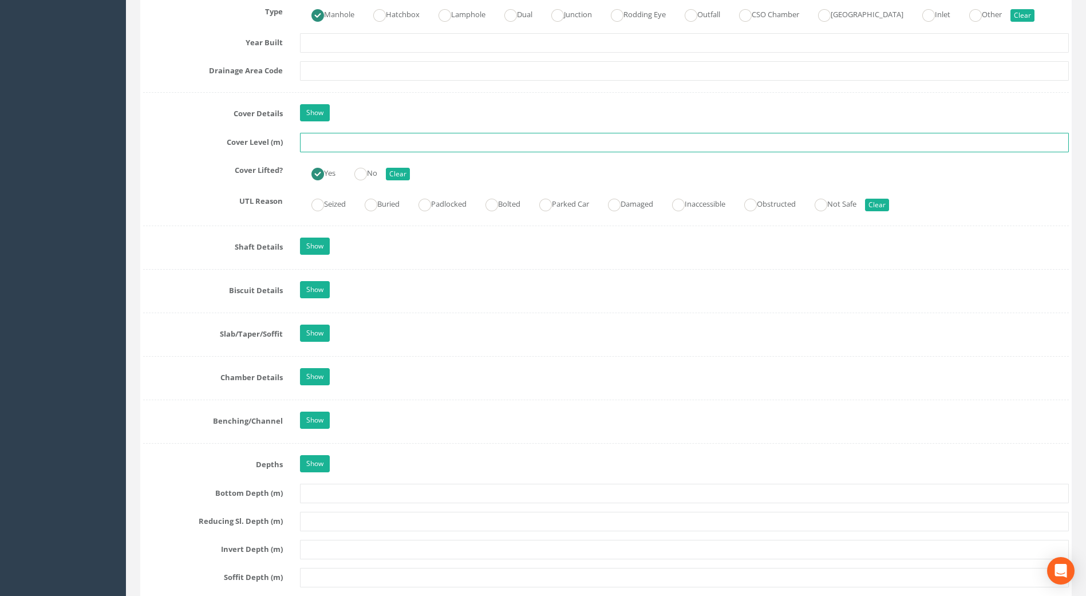
click at [387, 148] on input "text" at bounding box center [684, 142] width 769 height 19
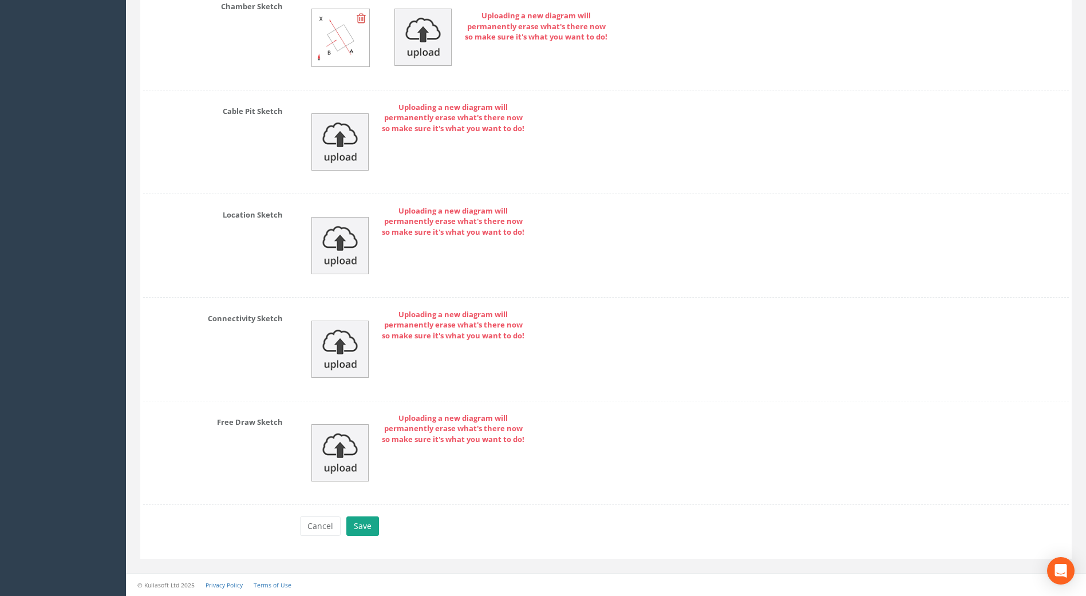
type input "58.09"
click at [373, 519] on button "Save" at bounding box center [362, 525] width 33 height 19
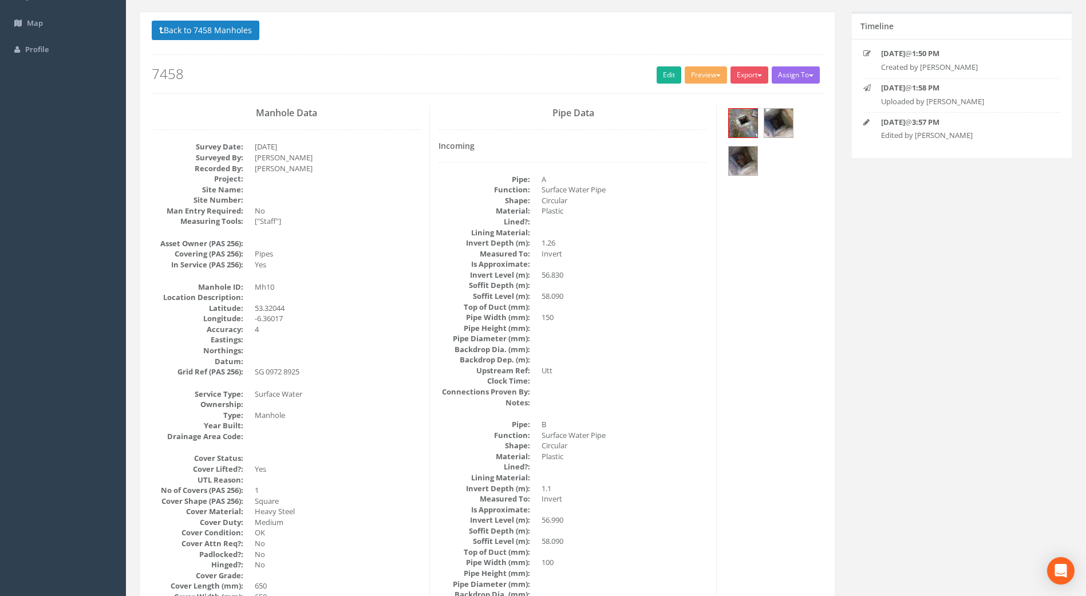
scroll to position [0, 0]
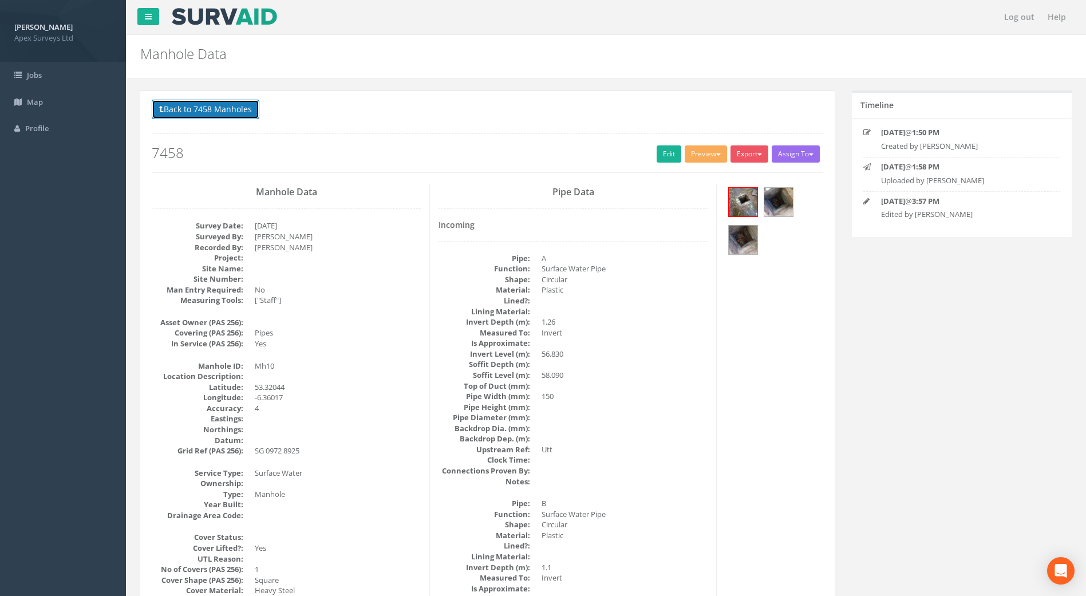
click at [219, 110] on button "Back to 7458 Manholes" at bounding box center [206, 109] width 108 height 19
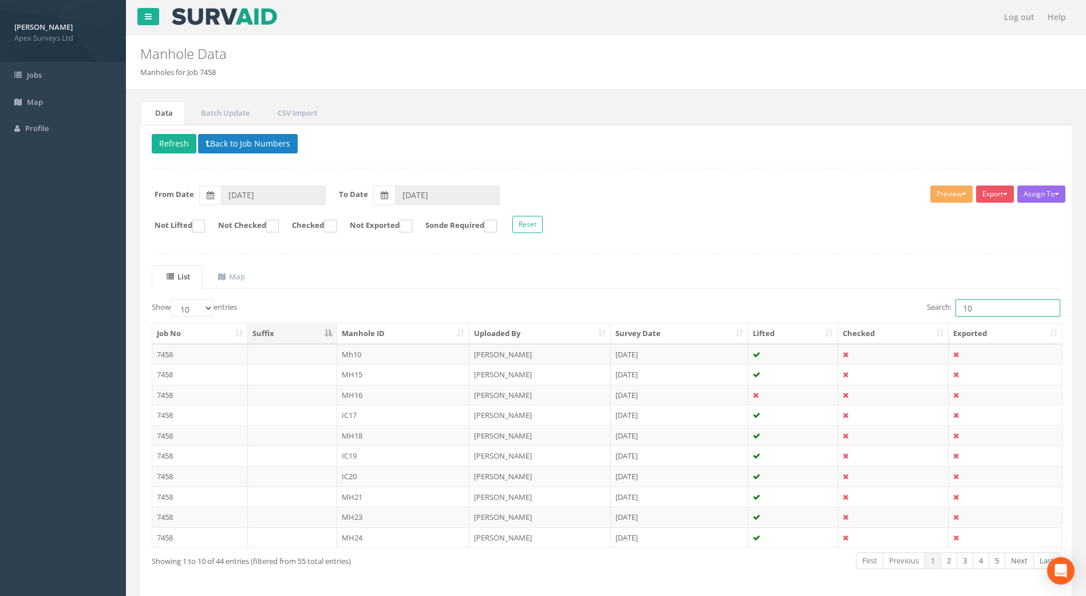
drag, startPoint x: 980, startPoint y: 310, endPoint x: 871, endPoint y: 313, distance: 109.4
click at [871, 313] on div "Search: 10" at bounding box center [838, 309] width 446 height 20
type input "4"
click at [162, 442] on td "7458" at bounding box center [200, 435] width 96 height 21
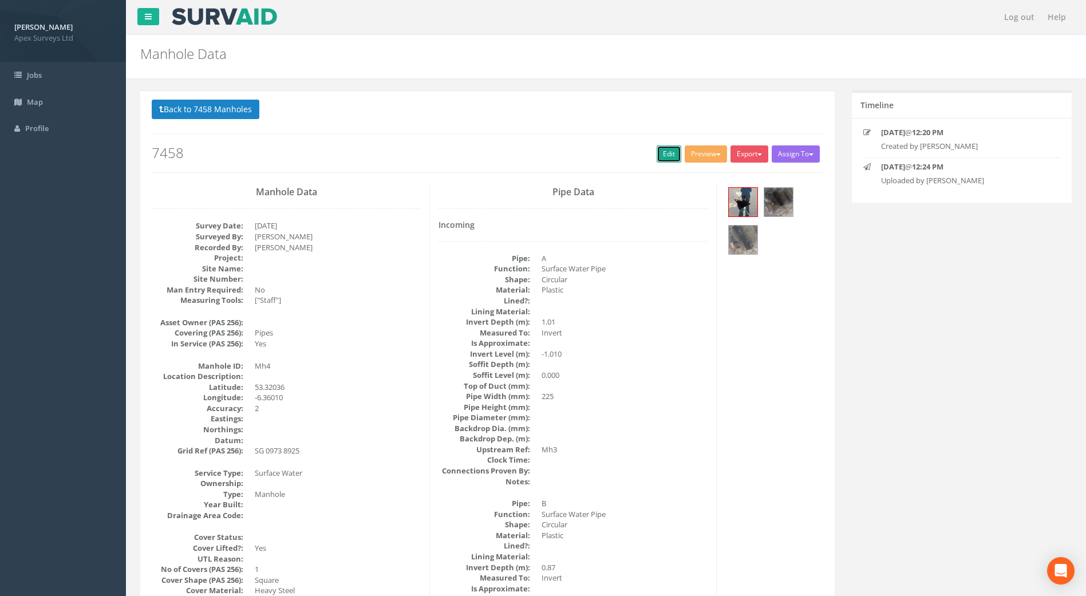
click at [657, 158] on link "Edit" at bounding box center [669, 153] width 25 height 17
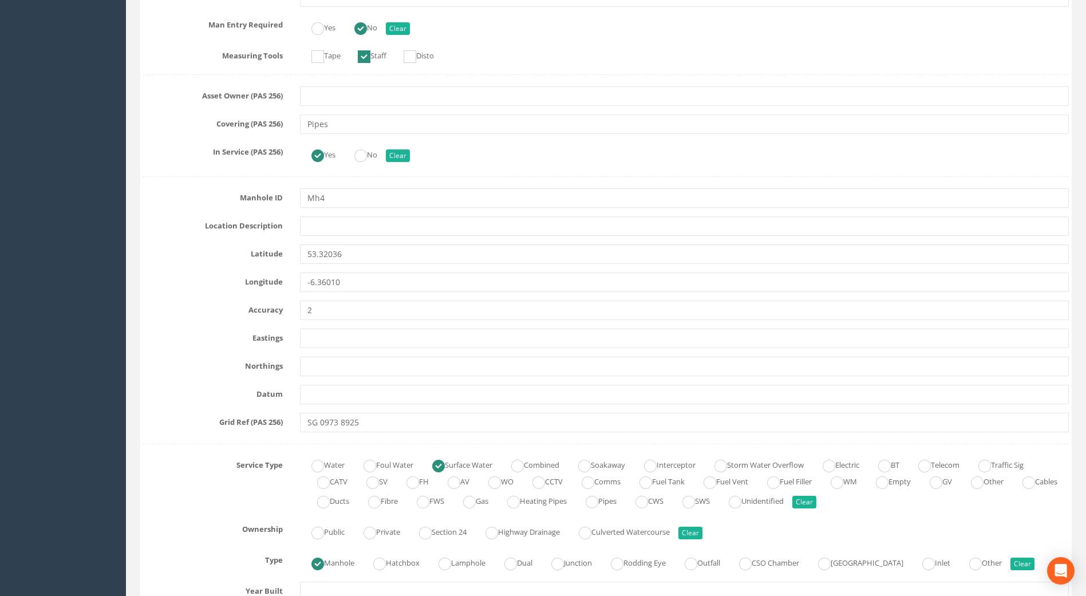
scroll to position [515, 0]
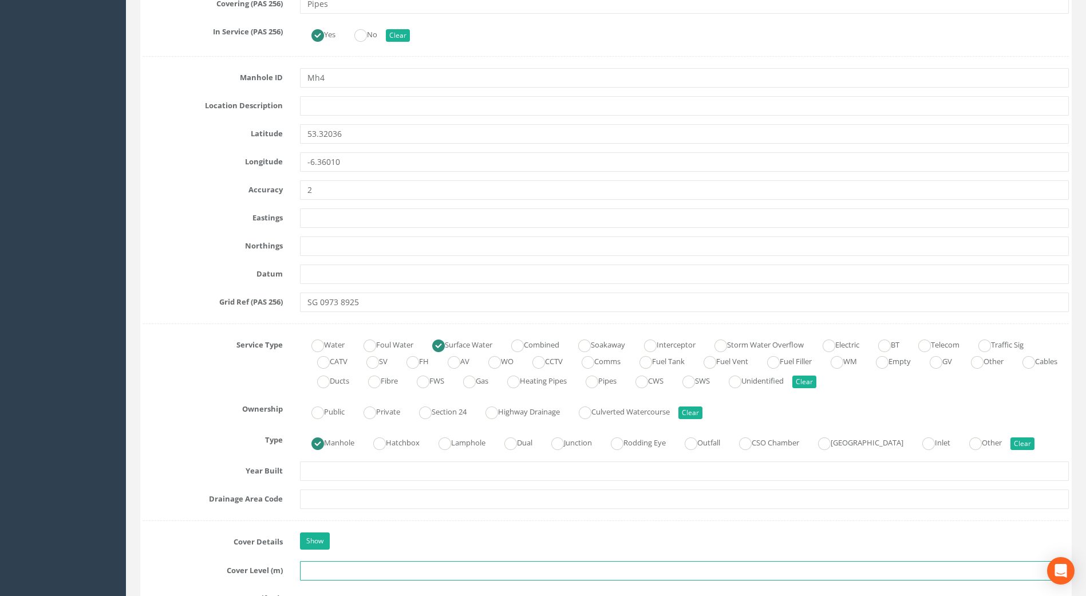
click at [305, 568] on input "text" at bounding box center [684, 570] width 769 height 19
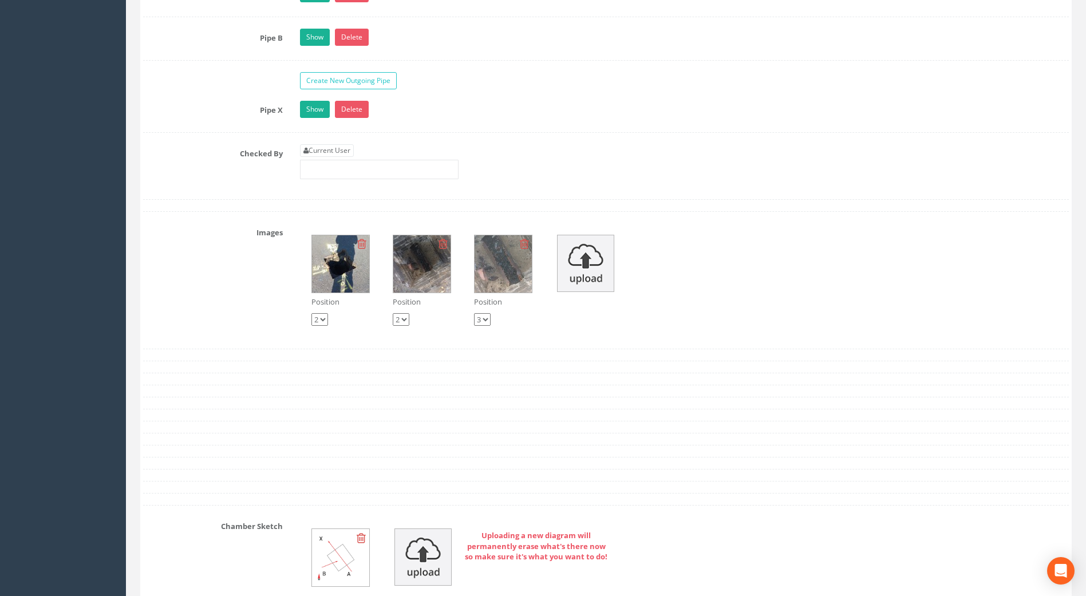
scroll to position [2004, 0]
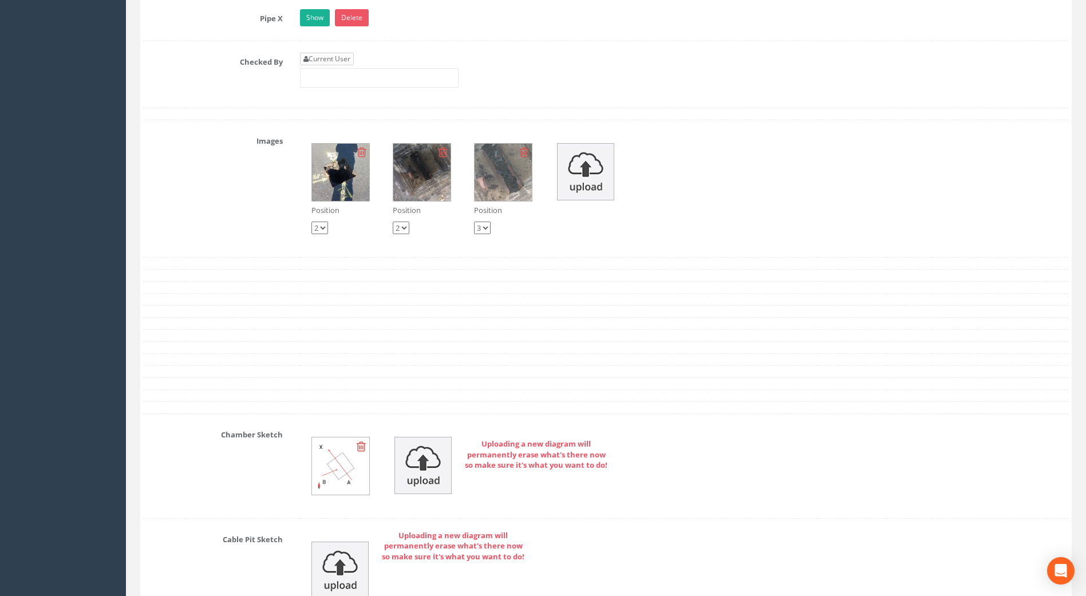
type input "58.04"
click at [324, 58] on link "Current User" at bounding box center [327, 59] width 54 height 13
type input "[PERSON_NAME]"
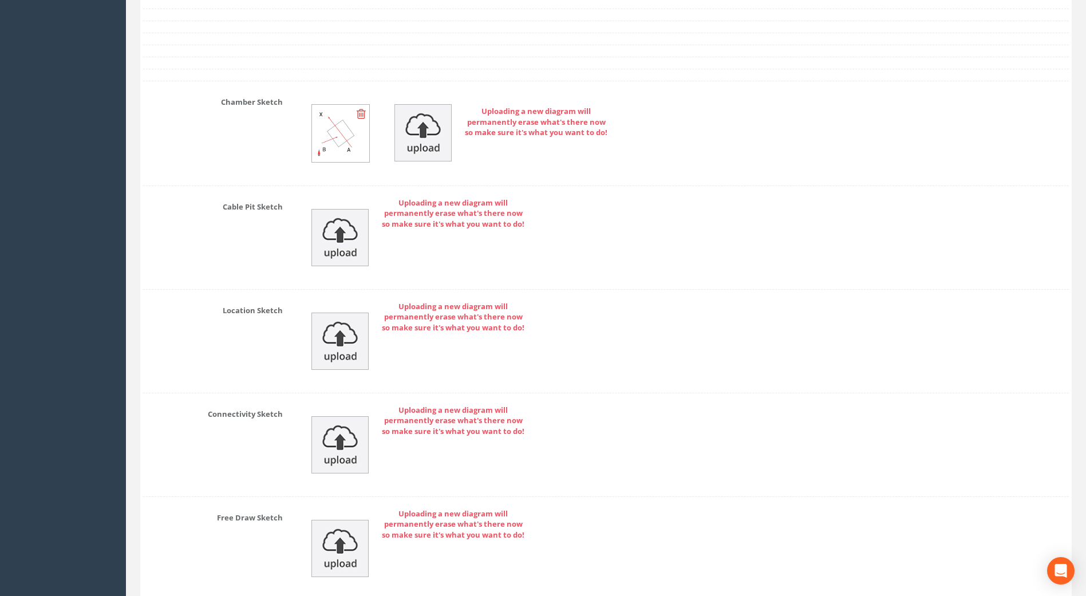
scroll to position [2432, 0]
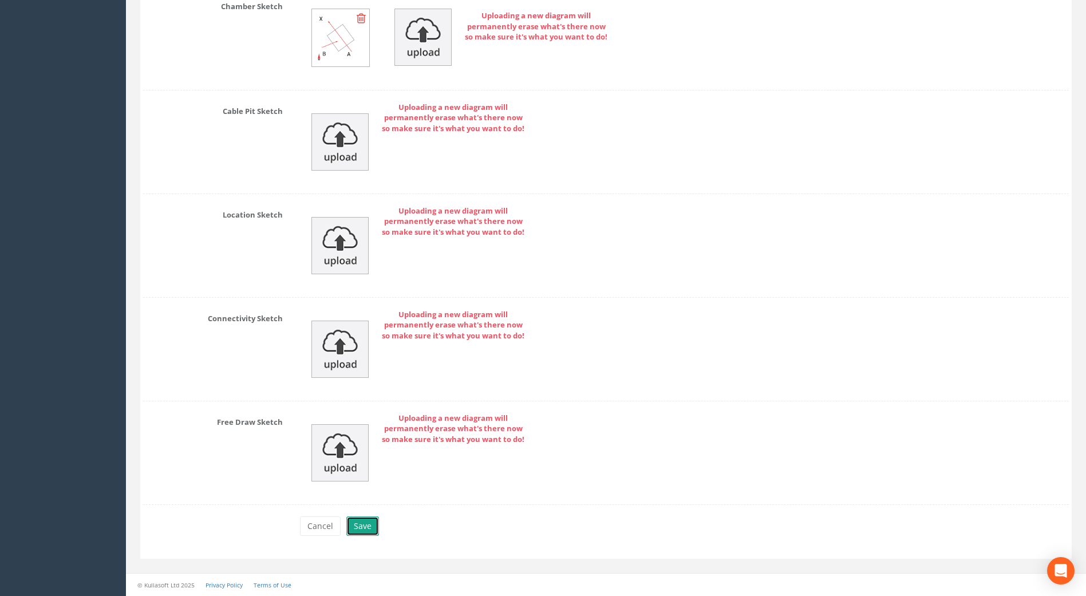
click at [359, 529] on button "Save" at bounding box center [362, 525] width 33 height 19
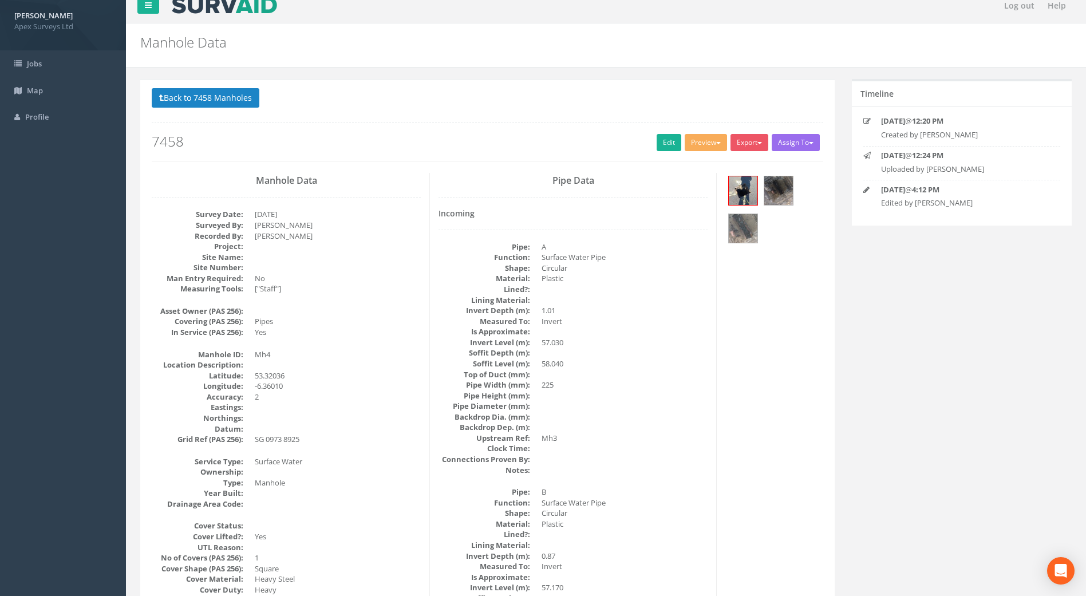
scroll to position [0, 0]
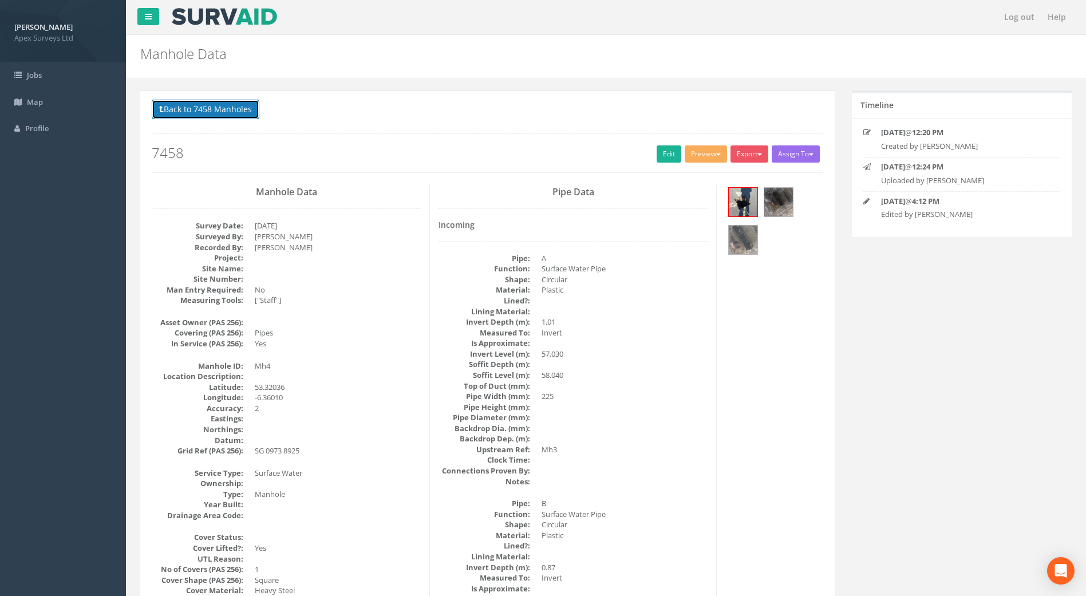
click at [214, 112] on button "Back to 7458 Manholes" at bounding box center [206, 109] width 108 height 19
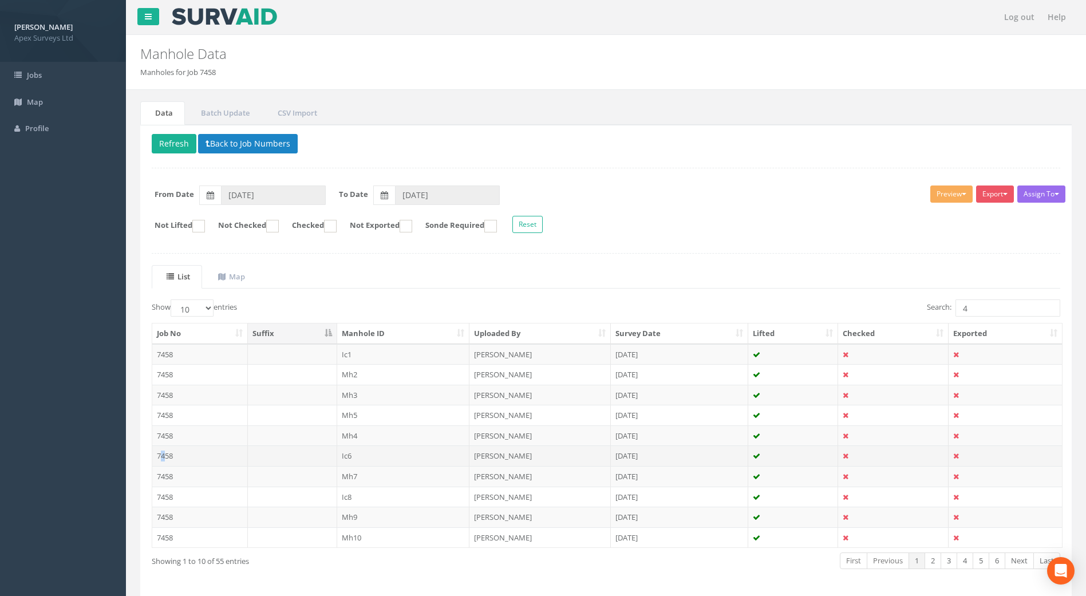
click at [162, 456] on td "7458" at bounding box center [200, 455] width 96 height 21
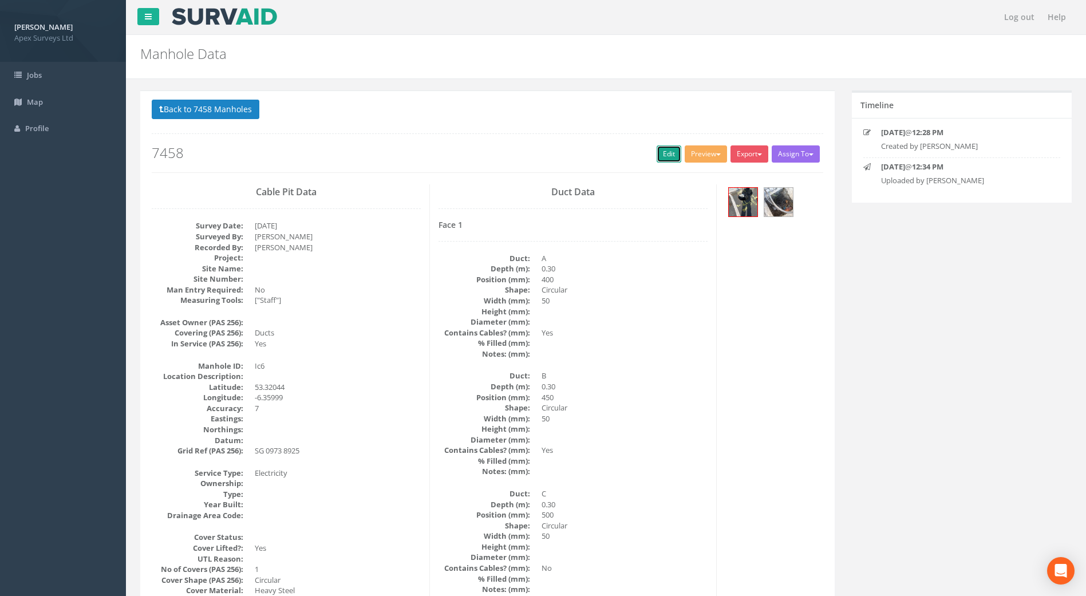
click at [665, 151] on link "Edit" at bounding box center [669, 153] width 25 height 17
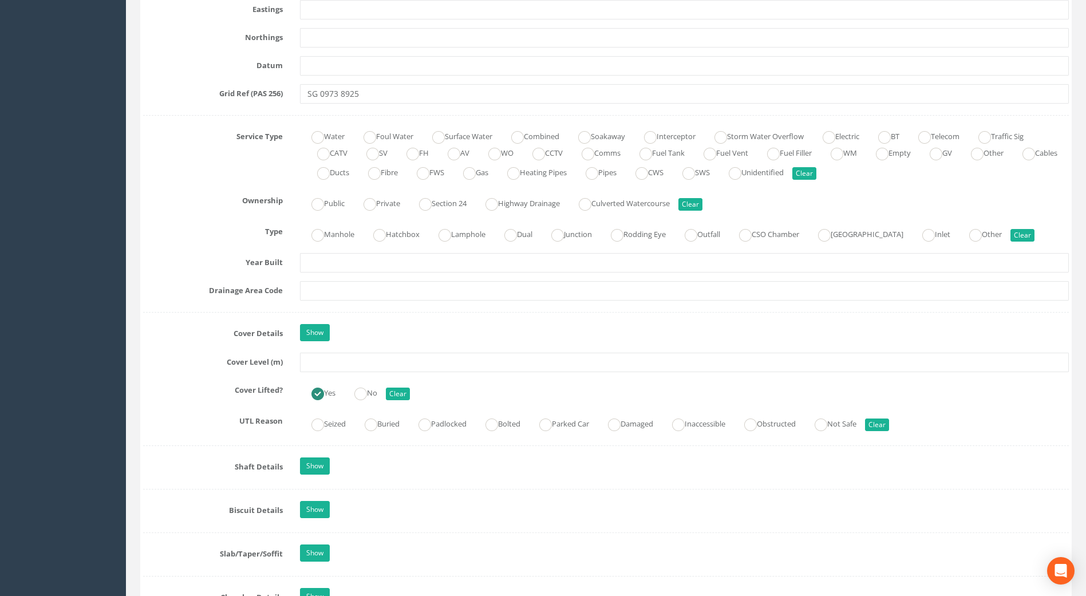
scroll to position [859, 0]
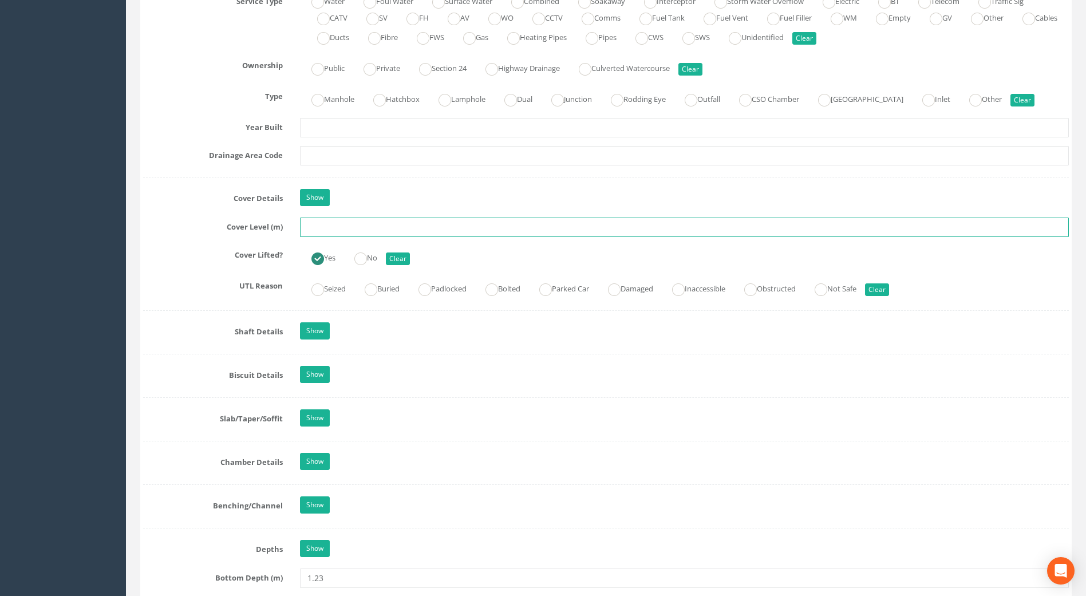
click at [310, 228] on input "text" at bounding box center [684, 227] width 769 height 19
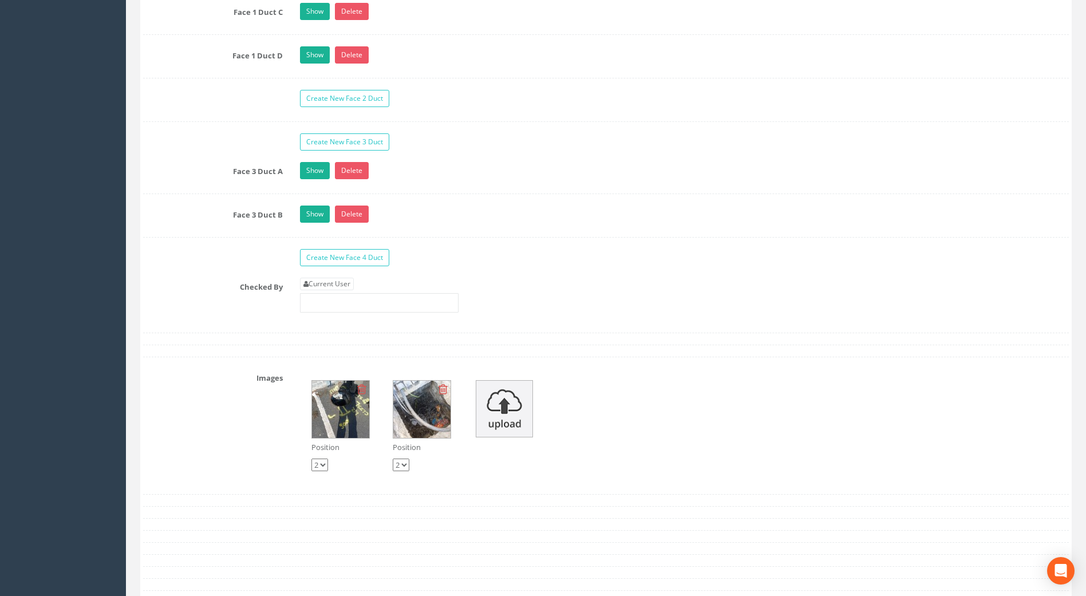
scroll to position [2061, 0]
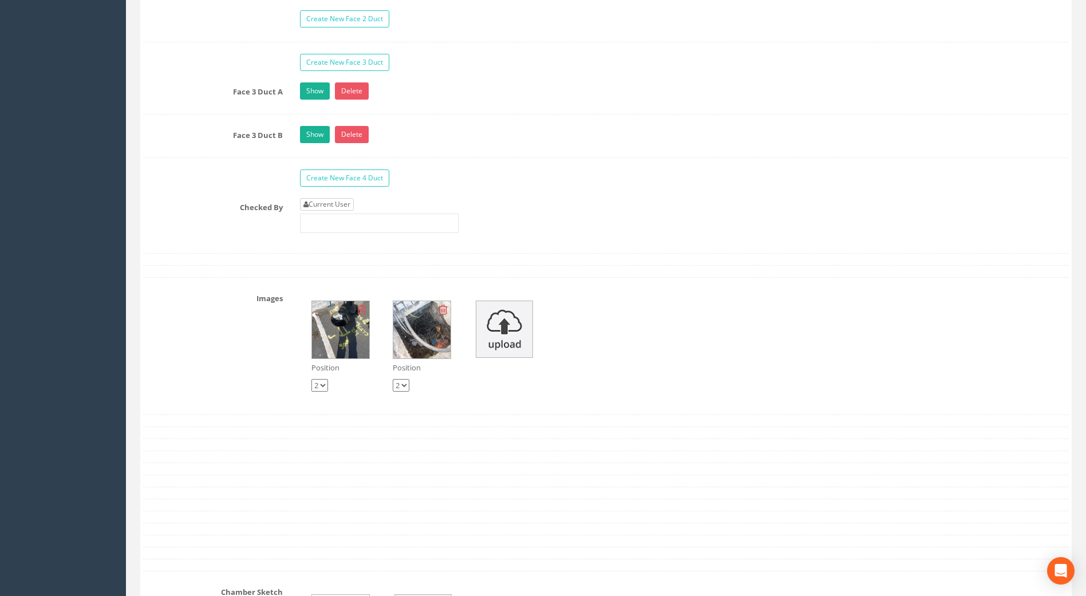
type input "58.27"
click at [318, 205] on link "Current User" at bounding box center [327, 204] width 54 height 13
type input "[PERSON_NAME]"
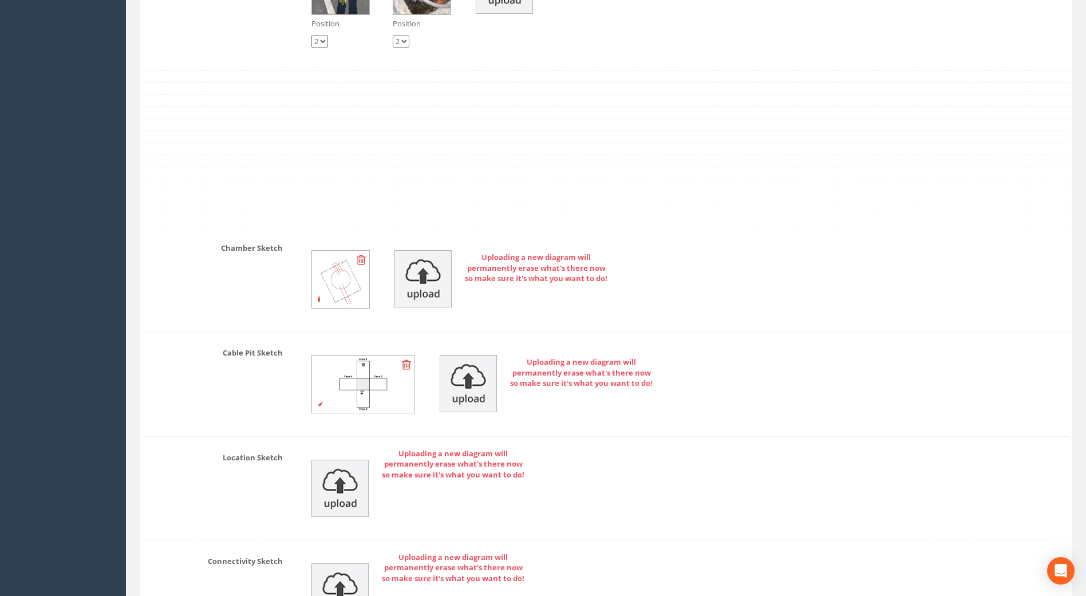
scroll to position [2648, 0]
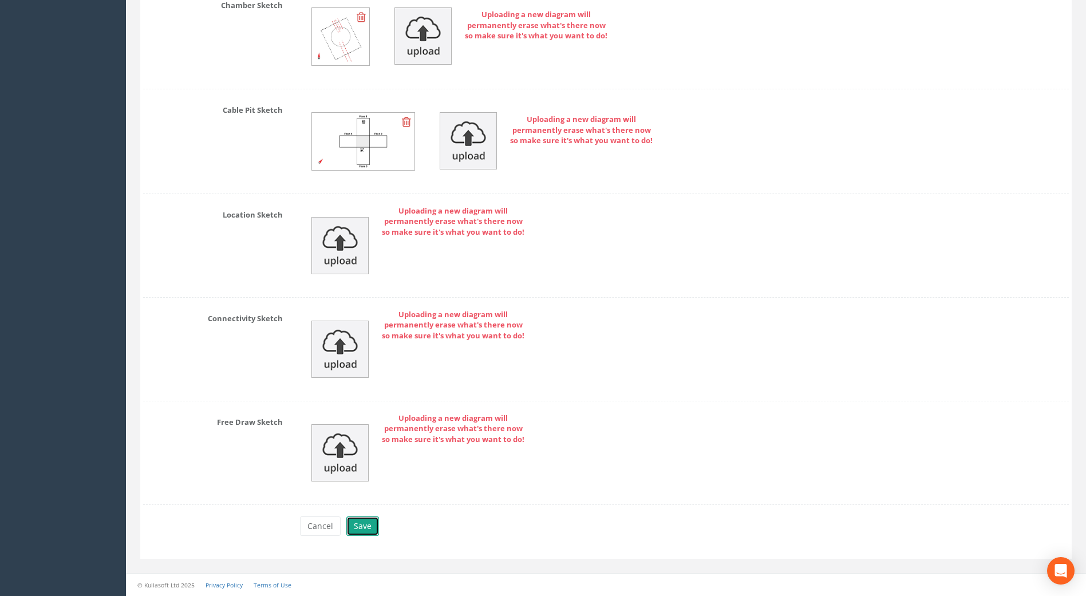
click at [361, 532] on button "Save" at bounding box center [362, 525] width 33 height 19
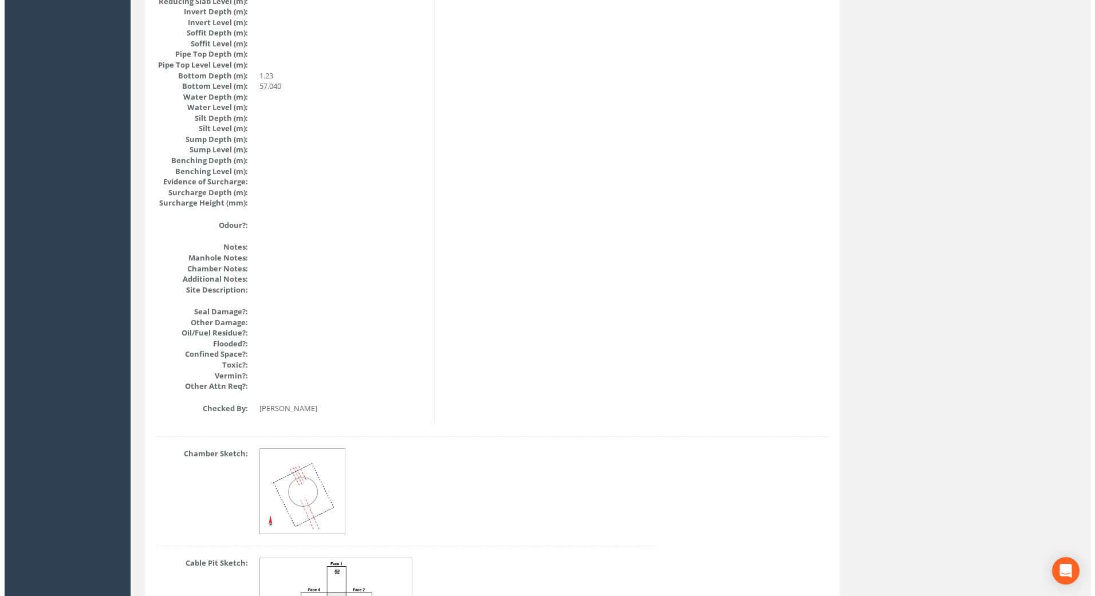
scroll to position [1222, 0]
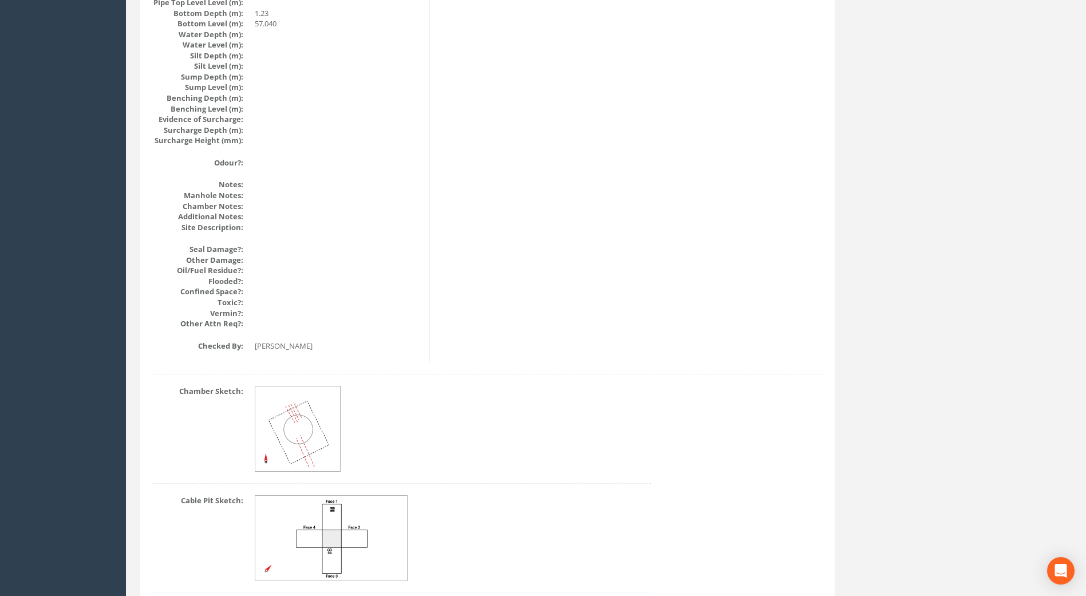
click at [351, 522] on img at bounding box center [331, 538] width 153 height 85
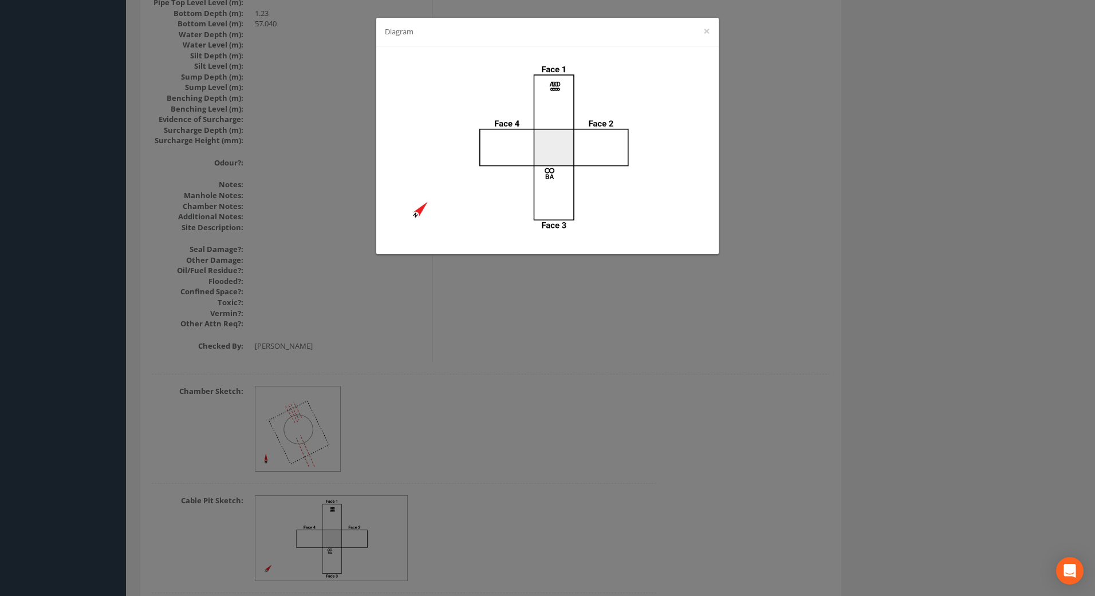
click at [813, 133] on div "Diagram ×" at bounding box center [547, 298] width 1095 height 596
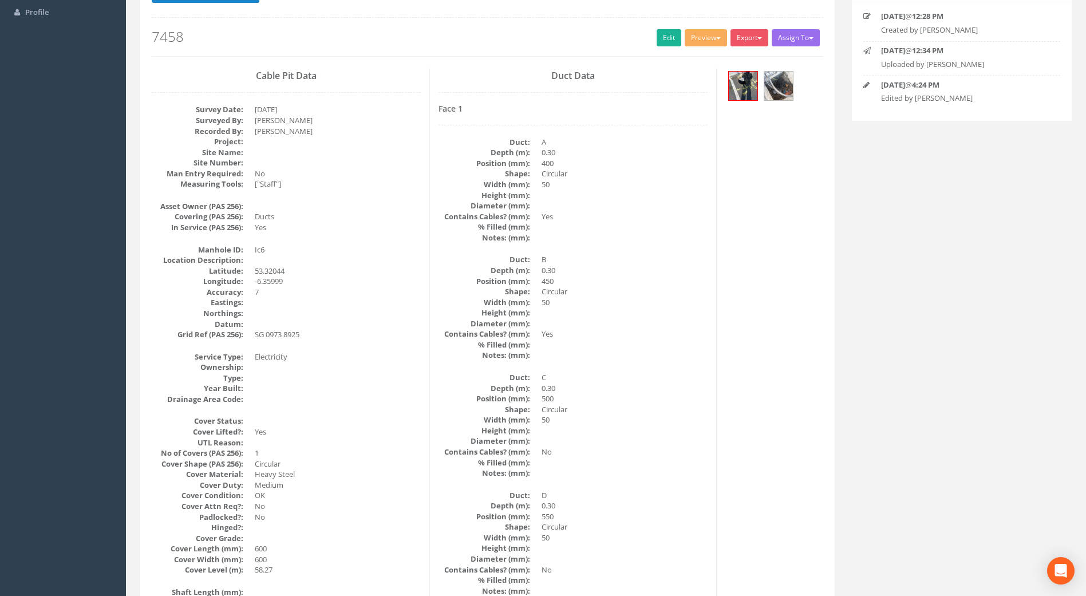
scroll to position [0, 0]
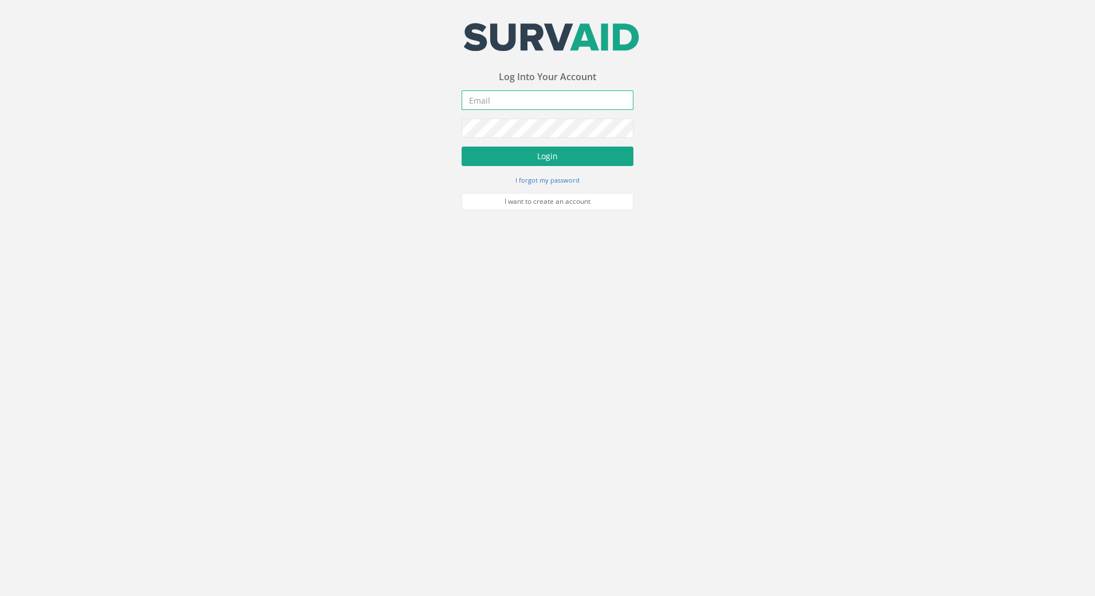
type input "[PERSON_NAME][EMAIL_ADDRESS][PERSON_NAME][DOMAIN_NAME]"
click at [537, 158] on button "Login" at bounding box center [547, 156] width 172 height 19
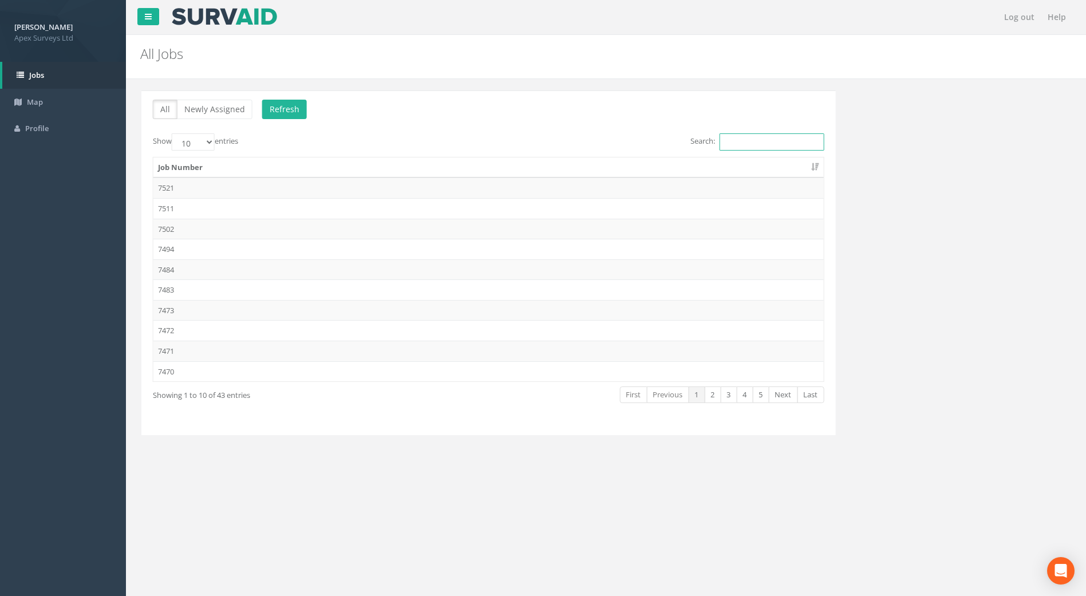
click at [748, 138] on input "Search:" at bounding box center [770, 141] width 105 height 17
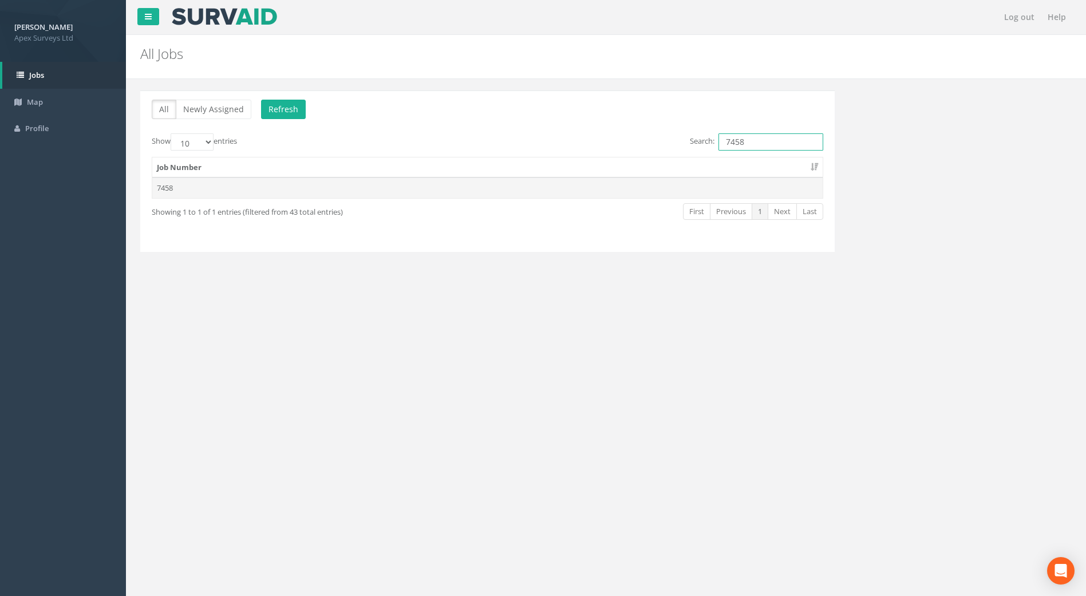
type input "7458"
click at [177, 192] on td "7458" at bounding box center [487, 187] width 670 height 21
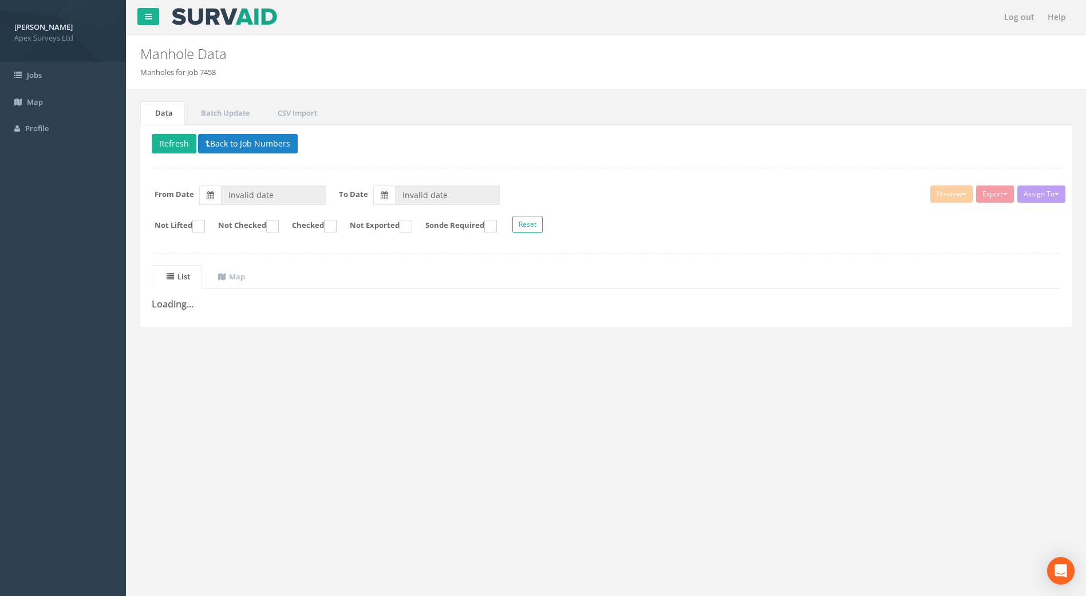
type input "[DATE]"
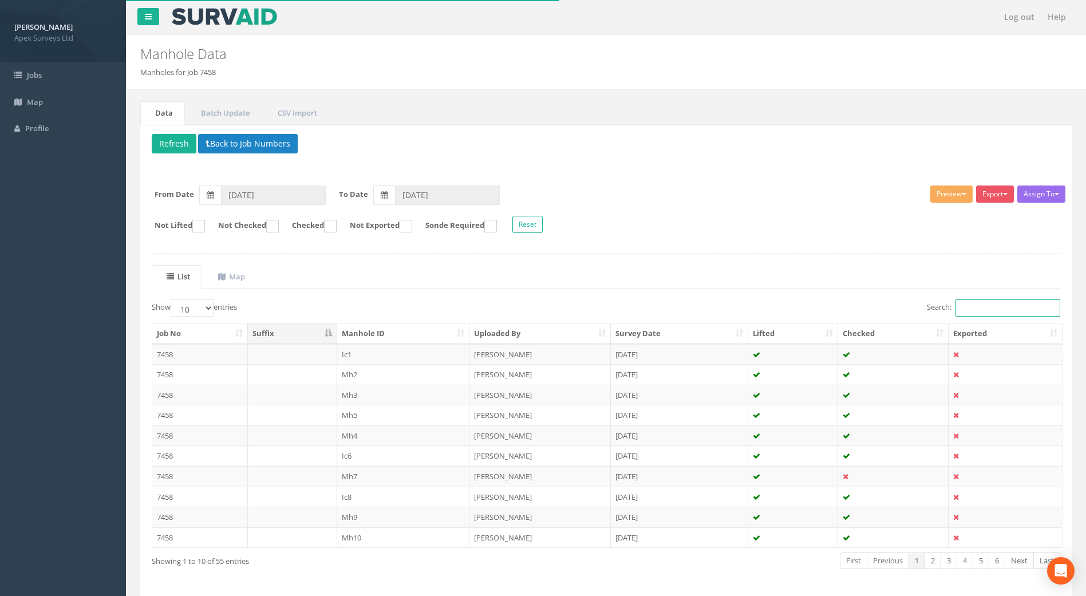
click at [970, 303] on input "Search:" at bounding box center [1007, 307] width 105 height 17
type input "7"
click at [167, 476] on td "7458" at bounding box center [200, 476] width 96 height 21
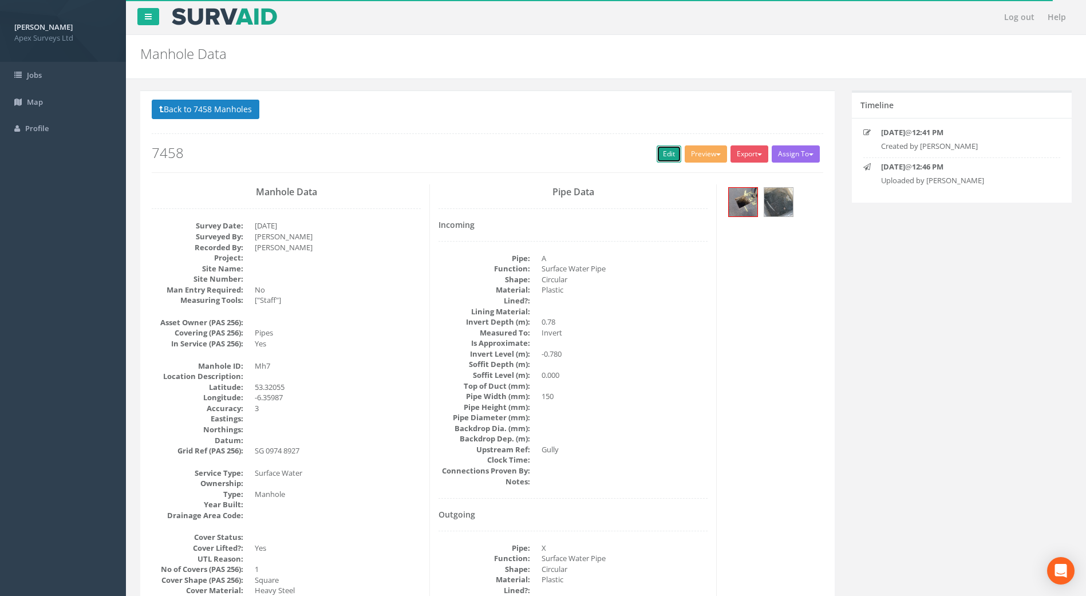
click at [657, 160] on link "Edit" at bounding box center [669, 153] width 25 height 17
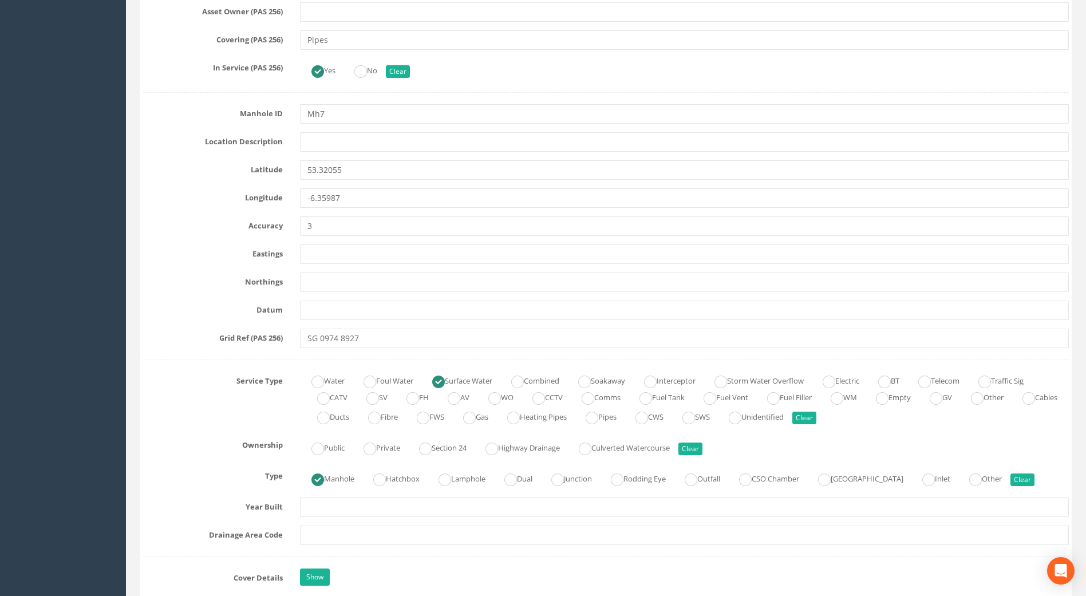
scroll to position [630, 0]
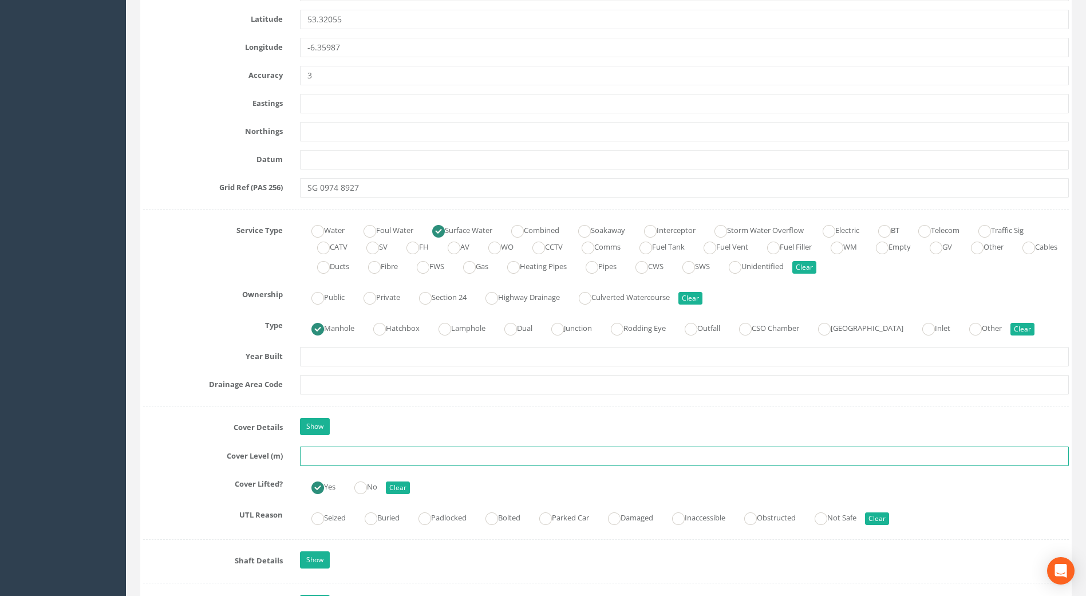
click at [337, 459] on input "text" at bounding box center [684, 456] width 769 height 19
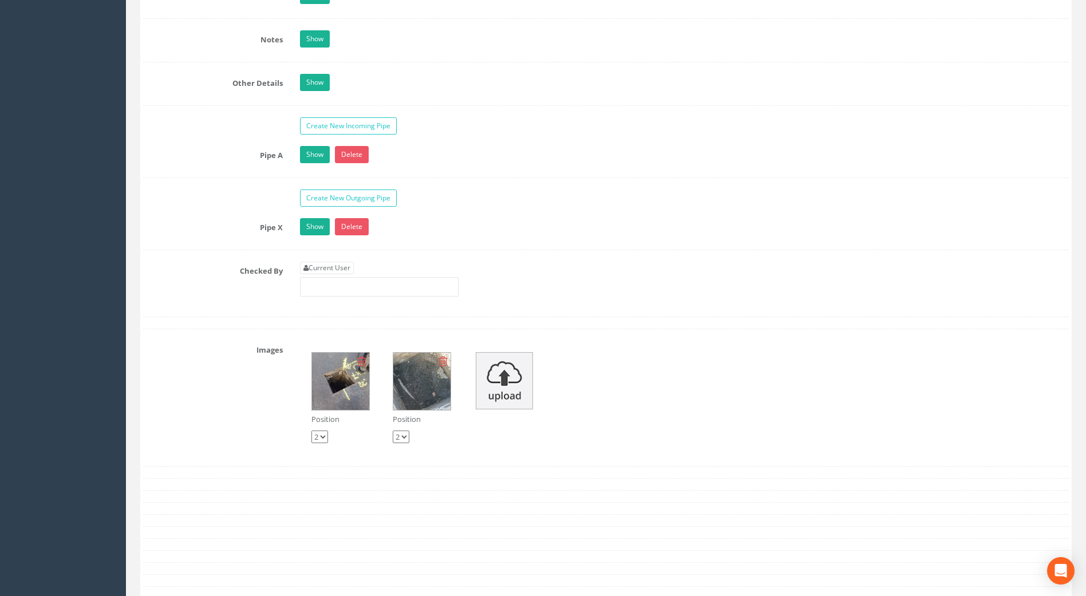
scroll to position [1889, 0]
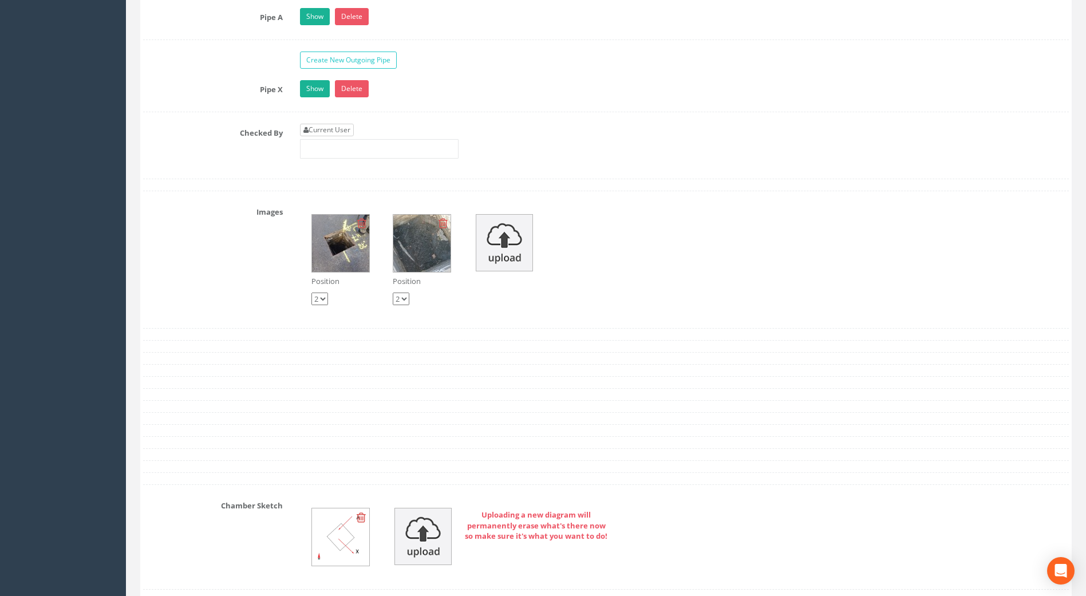
type input "58.07"
click at [331, 132] on link "Current User" at bounding box center [327, 130] width 54 height 13
type input "[PERSON_NAME]"
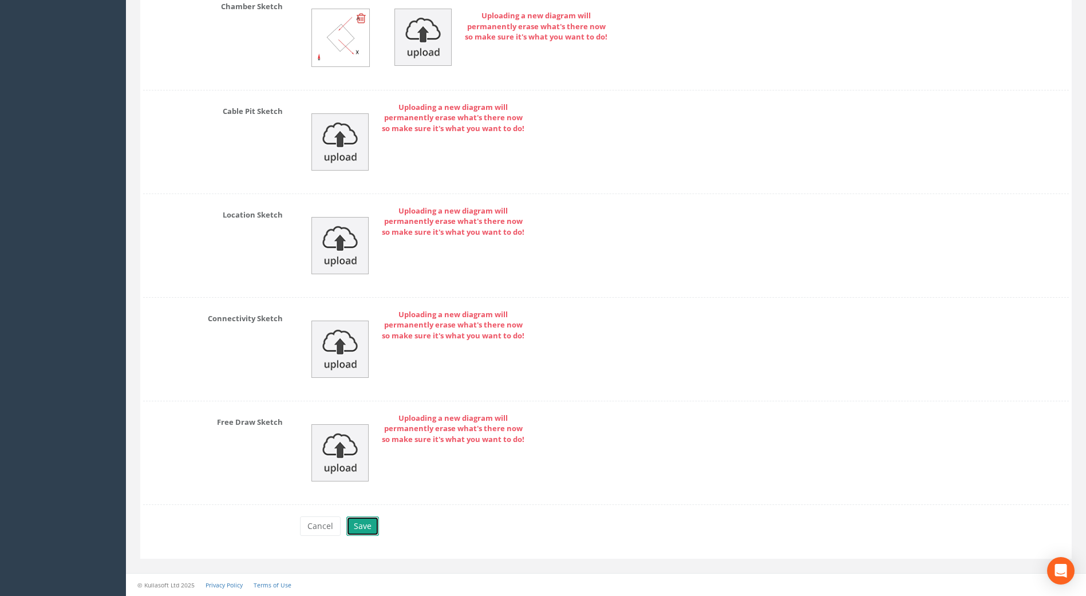
click at [364, 528] on button "Save" at bounding box center [362, 525] width 33 height 19
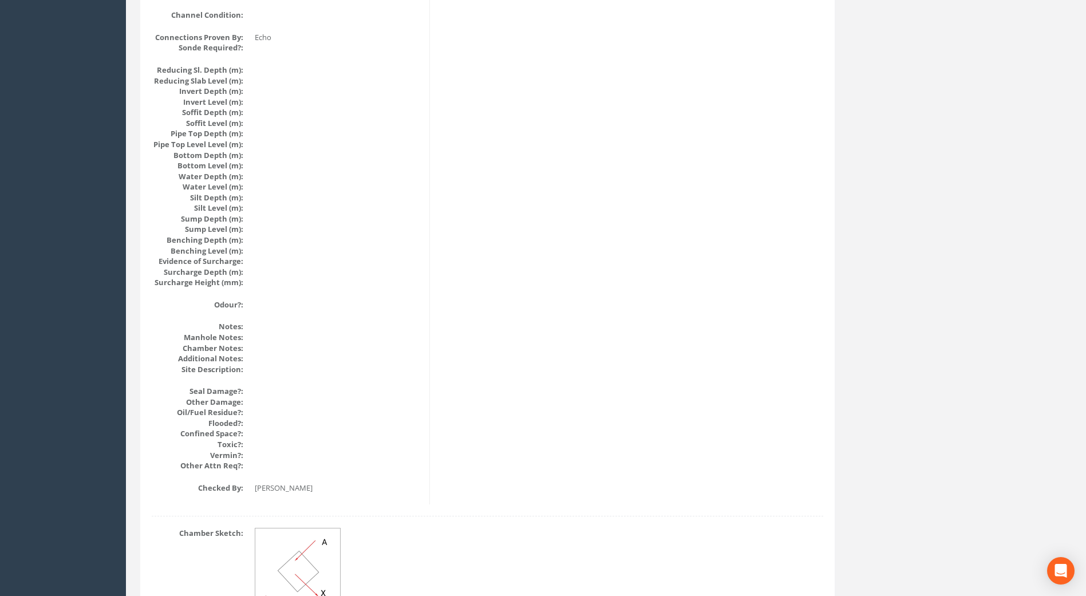
scroll to position [1170, 0]
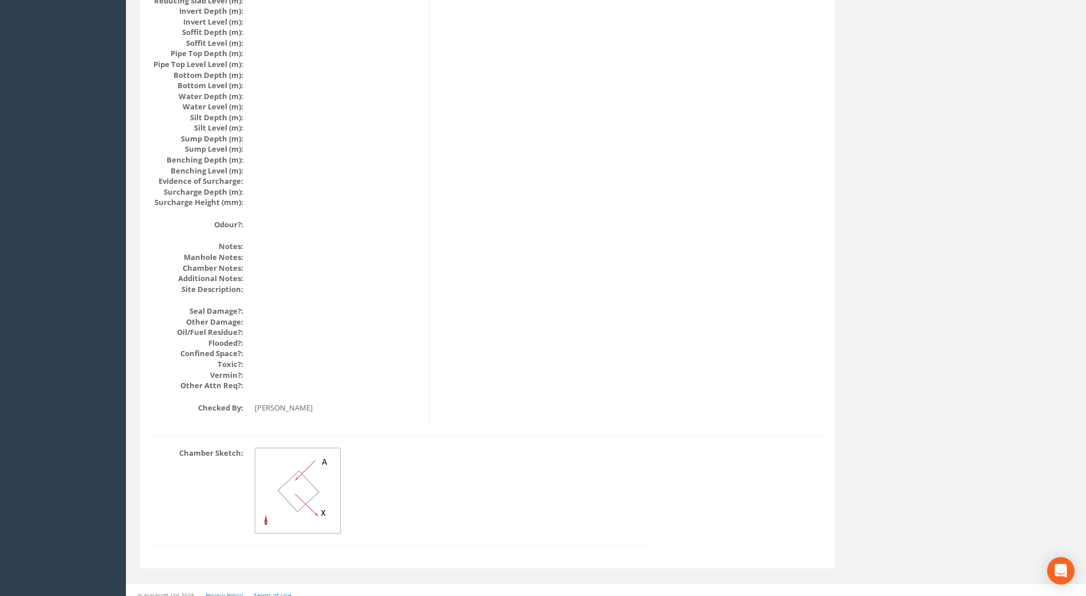
drag, startPoint x: 355, startPoint y: 451, endPoint x: 333, endPoint y: 394, distance: 60.4
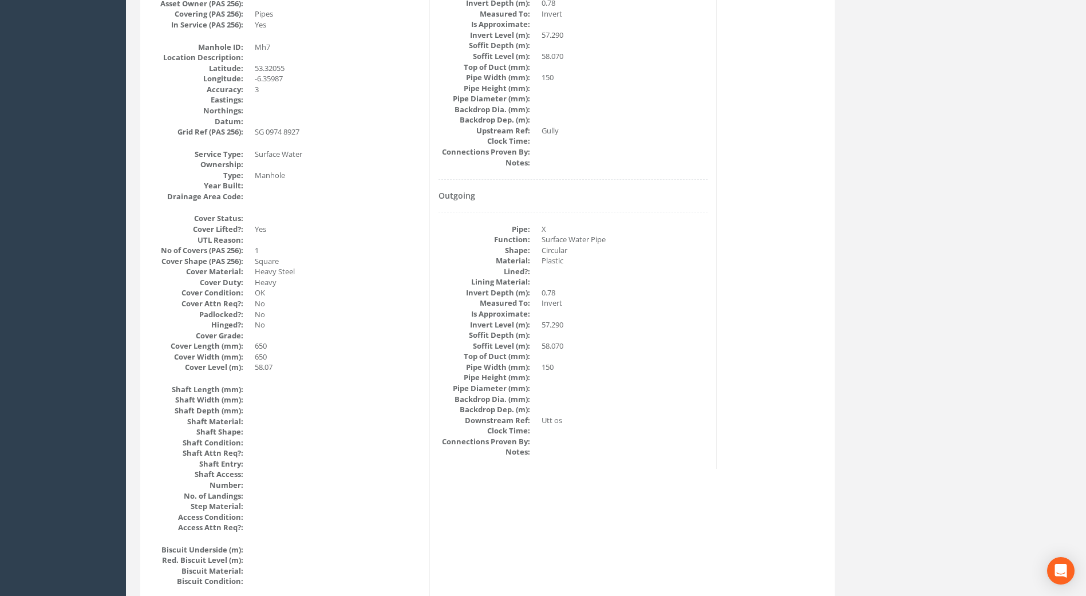
scroll to position [256, 0]
